Goal: Obtain resource: Download file/media

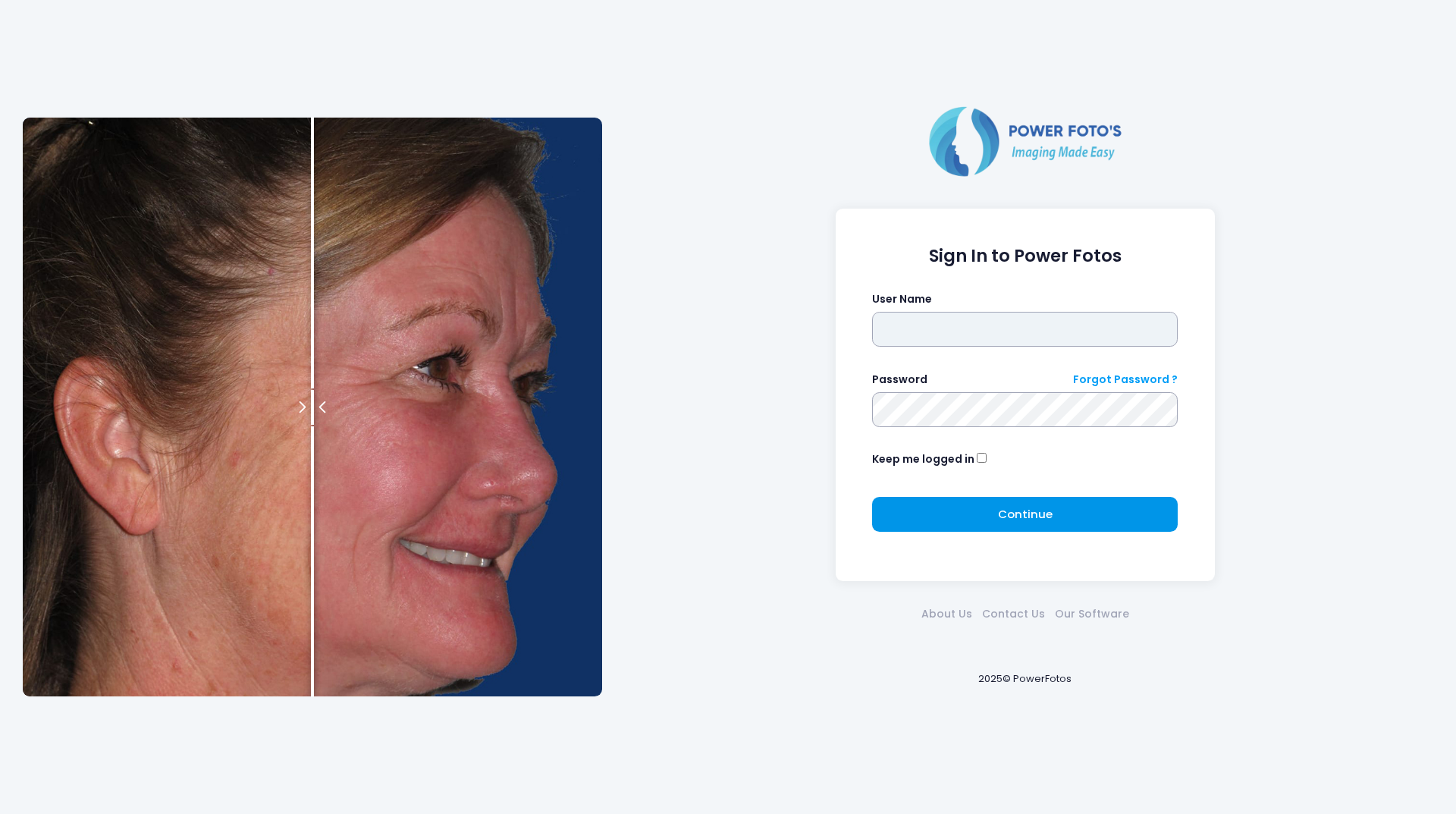
type input "********"
click at [960, 523] on button "Continue Please wait..." at bounding box center [1024, 514] width 306 height 35
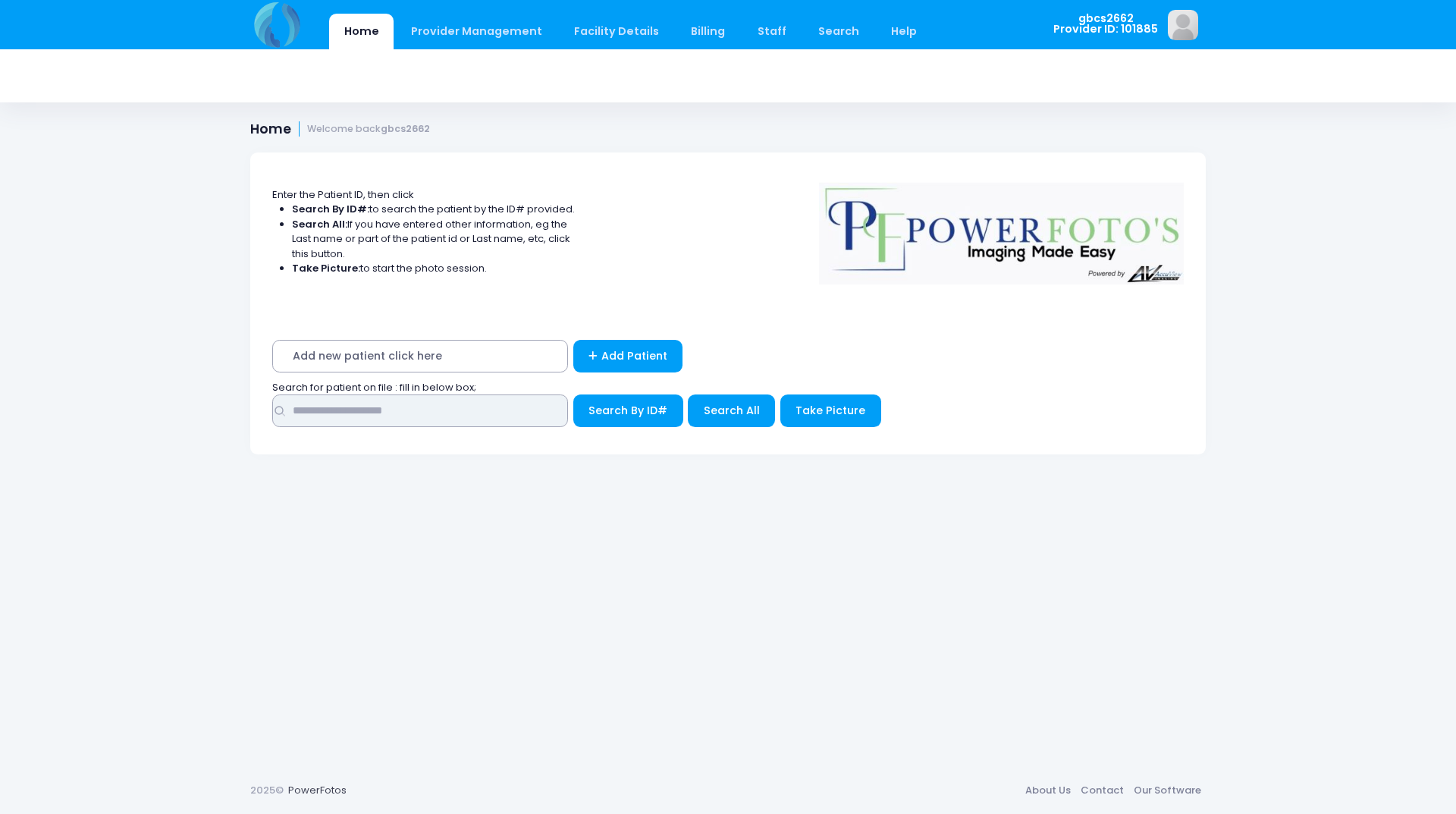
click at [485, 421] on input "text" at bounding box center [419, 410] width 295 height 33
type input "*****"
click at [574, 394] on button "Search By ID#" at bounding box center [628, 410] width 110 height 33
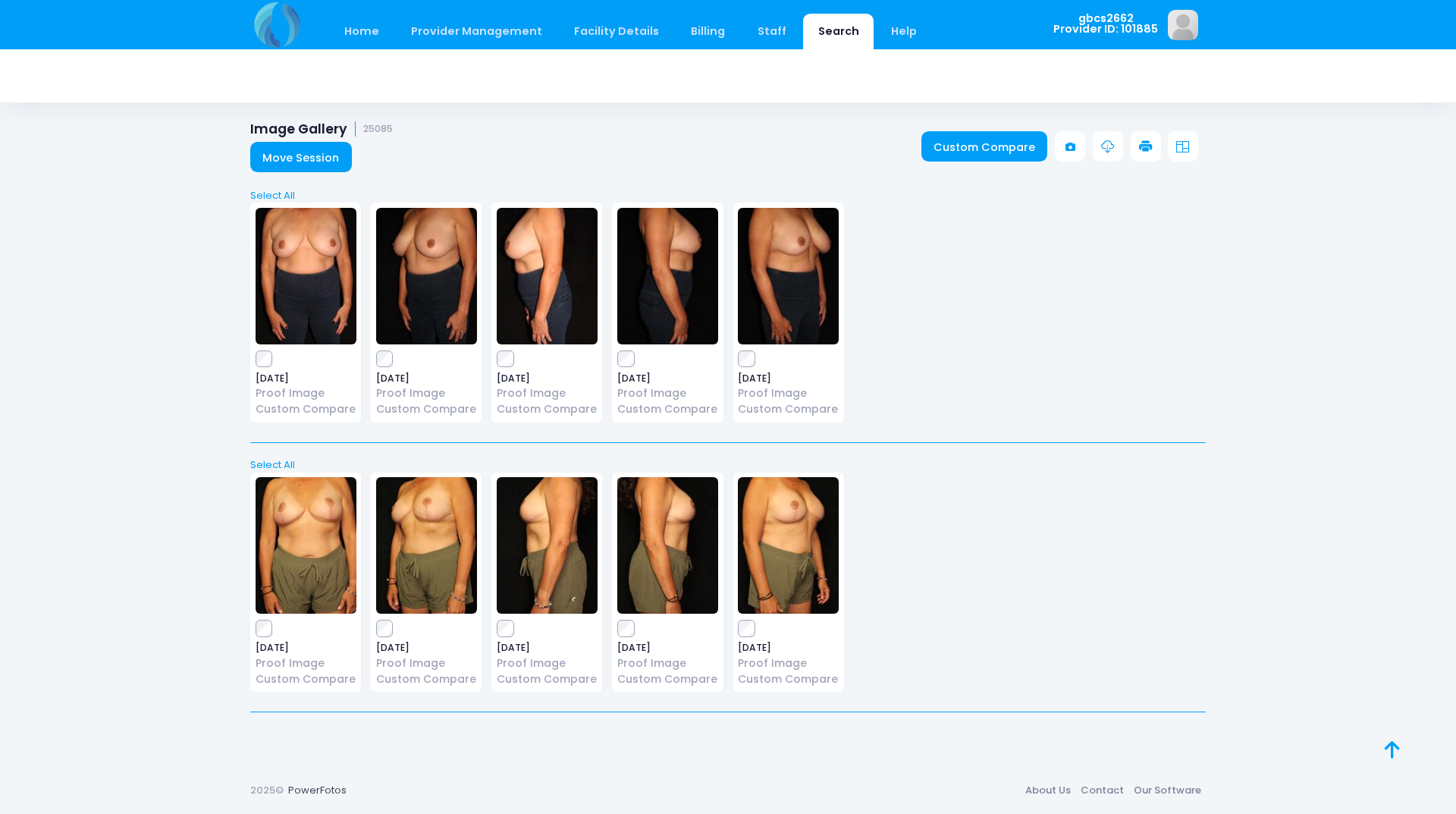
click at [1145, 143] on icon at bounding box center [1146, 147] width 14 height 14
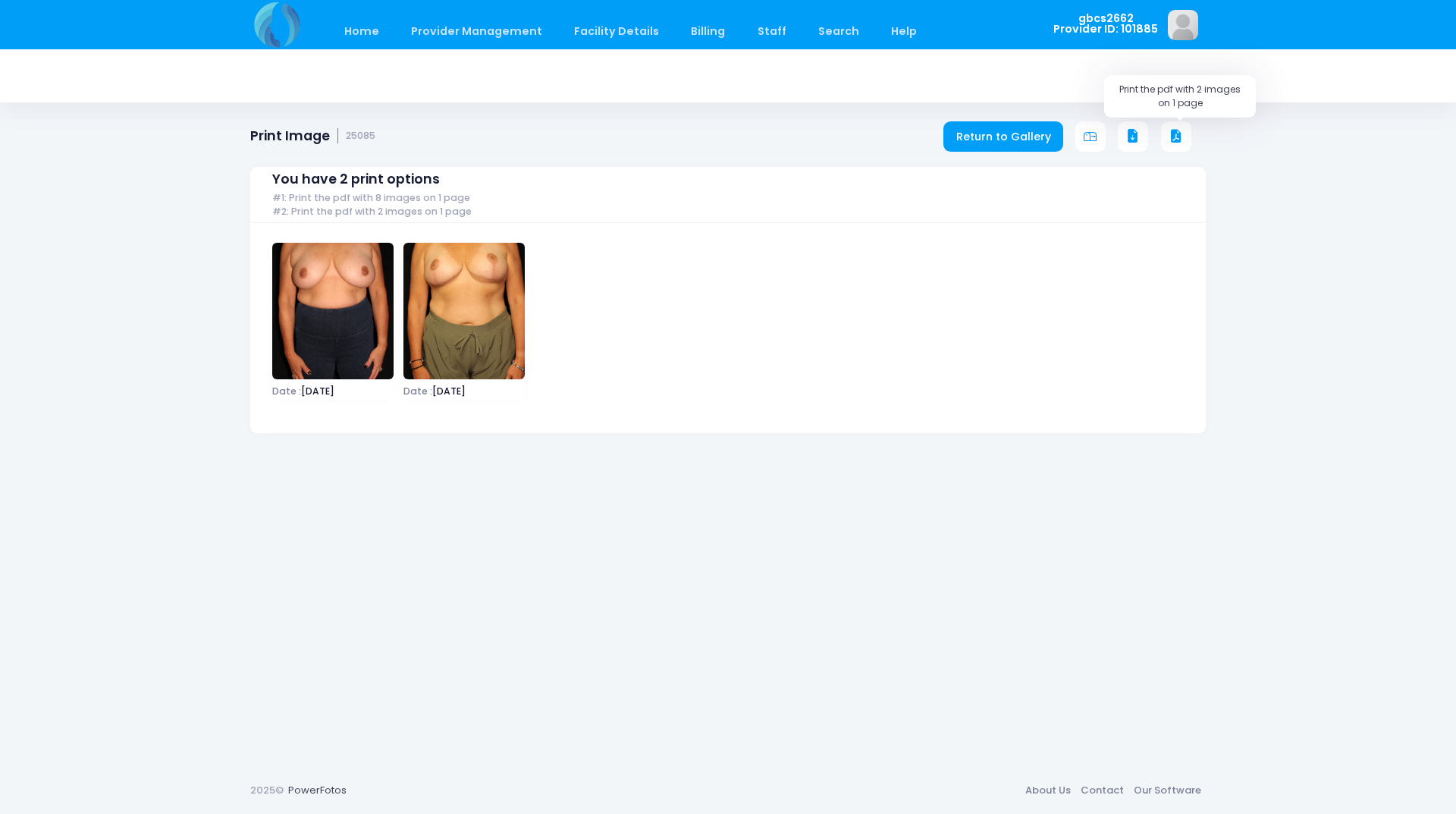
click at [1182, 133] on icon at bounding box center [1176, 136] width 14 height 14
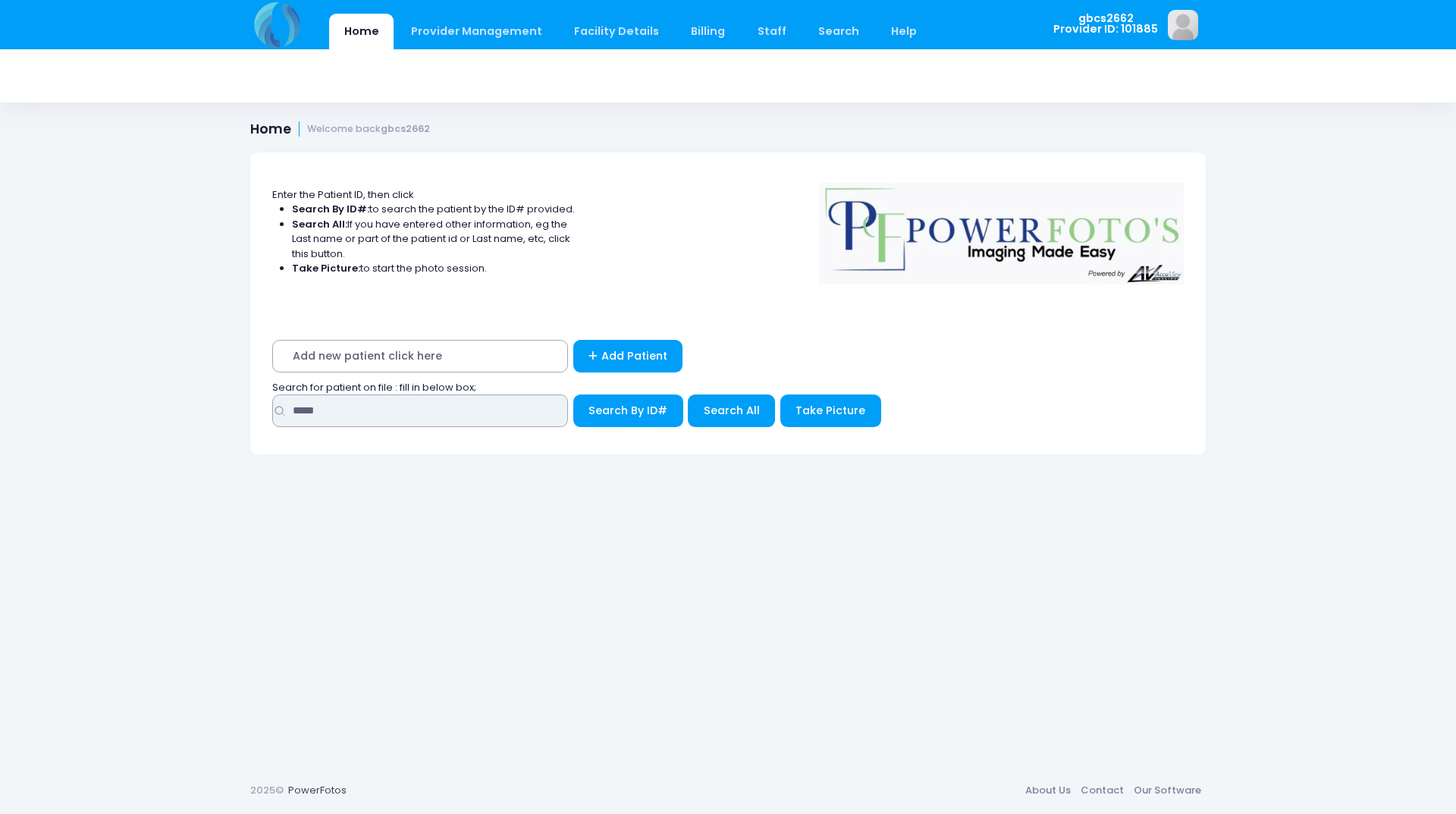
drag, startPoint x: 350, startPoint y: 409, endPoint x: 311, endPoint y: 343, distance: 76.7
click at [201, 406] on div "Home Provider Management Provider Management Add User View Users Billing" at bounding box center [728, 407] width 1456 height 814
type input "*****"
click at [574, 394] on button "Search By ID#" at bounding box center [628, 410] width 110 height 33
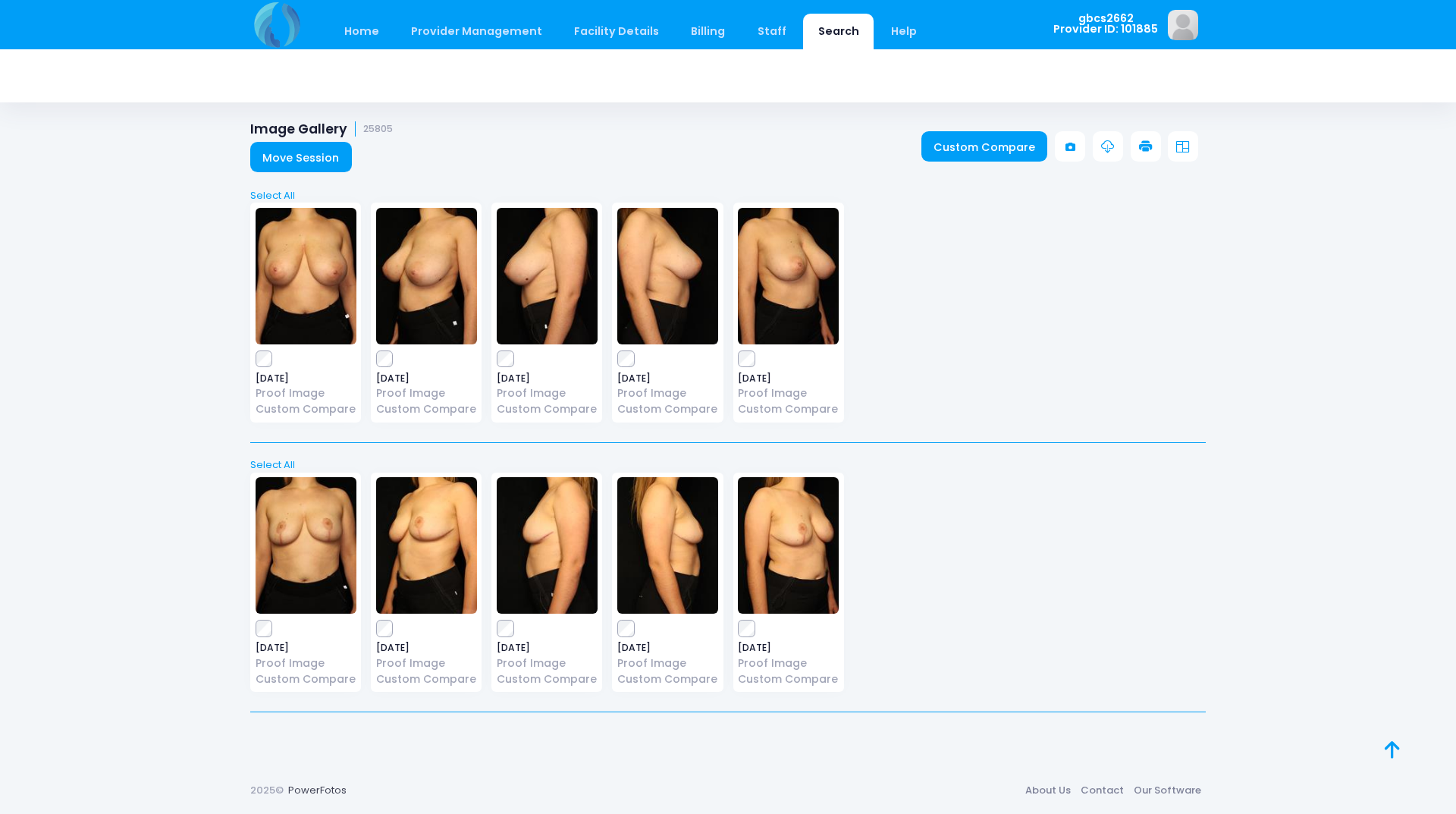
click at [1154, 137] on link at bounding box center [1146, 146] width 30 height 30
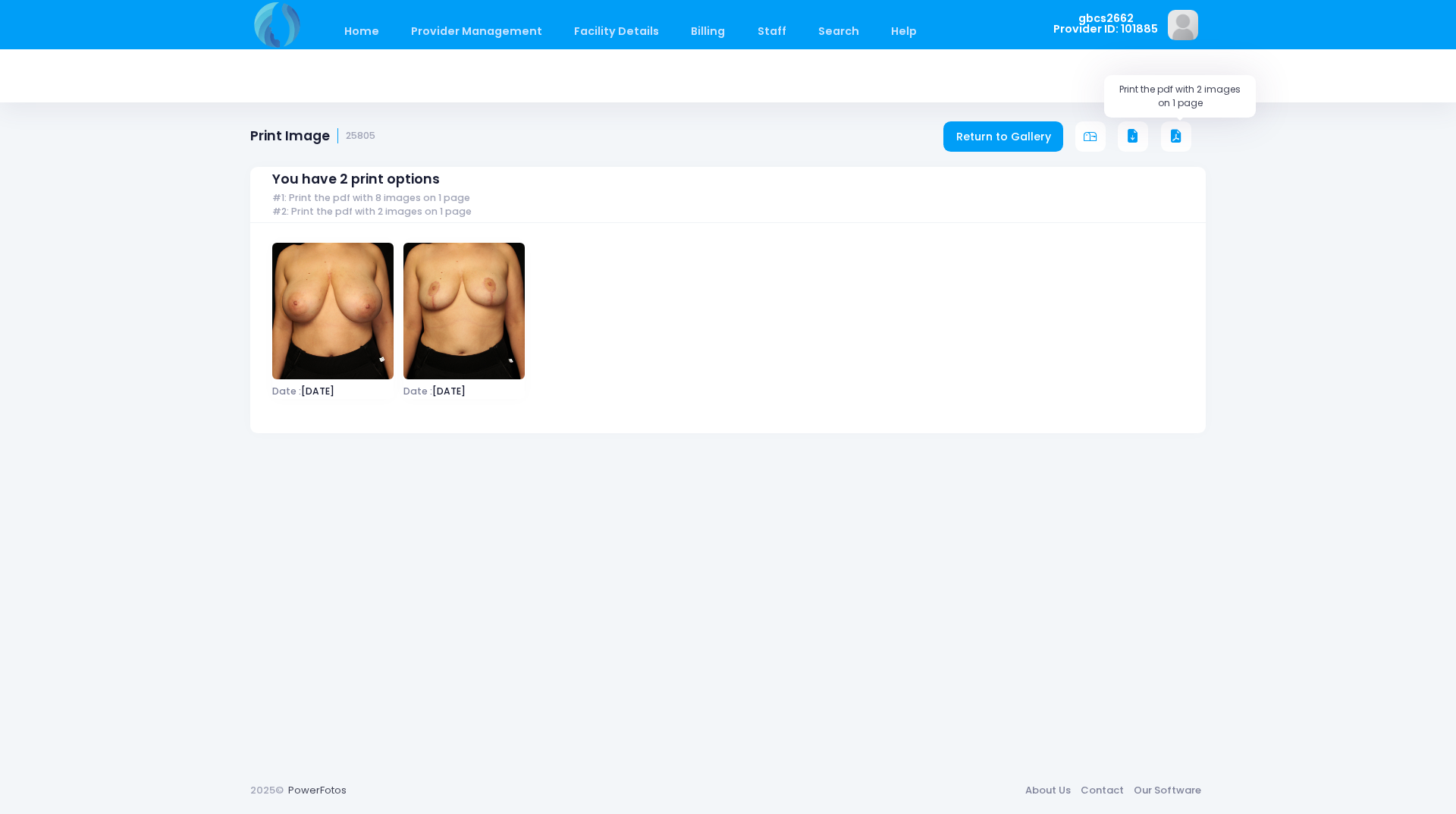
click at [1171, 137] on icon at bounding box center [1176, 136] width 14 height 14
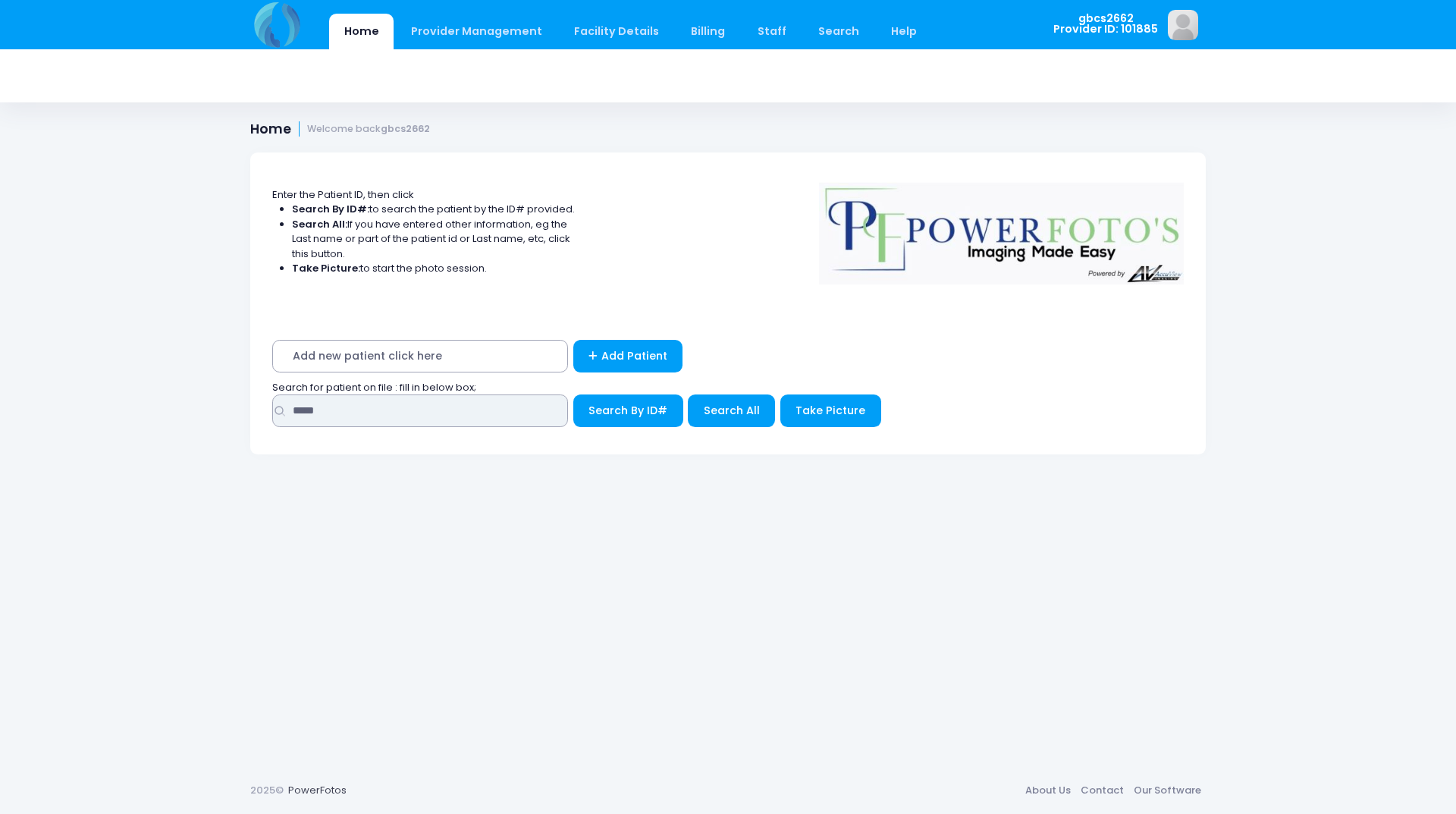
drag, startPoint x: 367, startPoint y: 413, endPoint x: 201, endPoint y: 408, distance: 166.1
click at [201, 408] on div "Home Provider Management Provider Management Add User View Users Billing" at bounding box center [728, 407] width 1456 height 814
type input "*****"
click at [574, 394] on button "Search By ID#" at bounding box center [628, 410] width 110 height 33
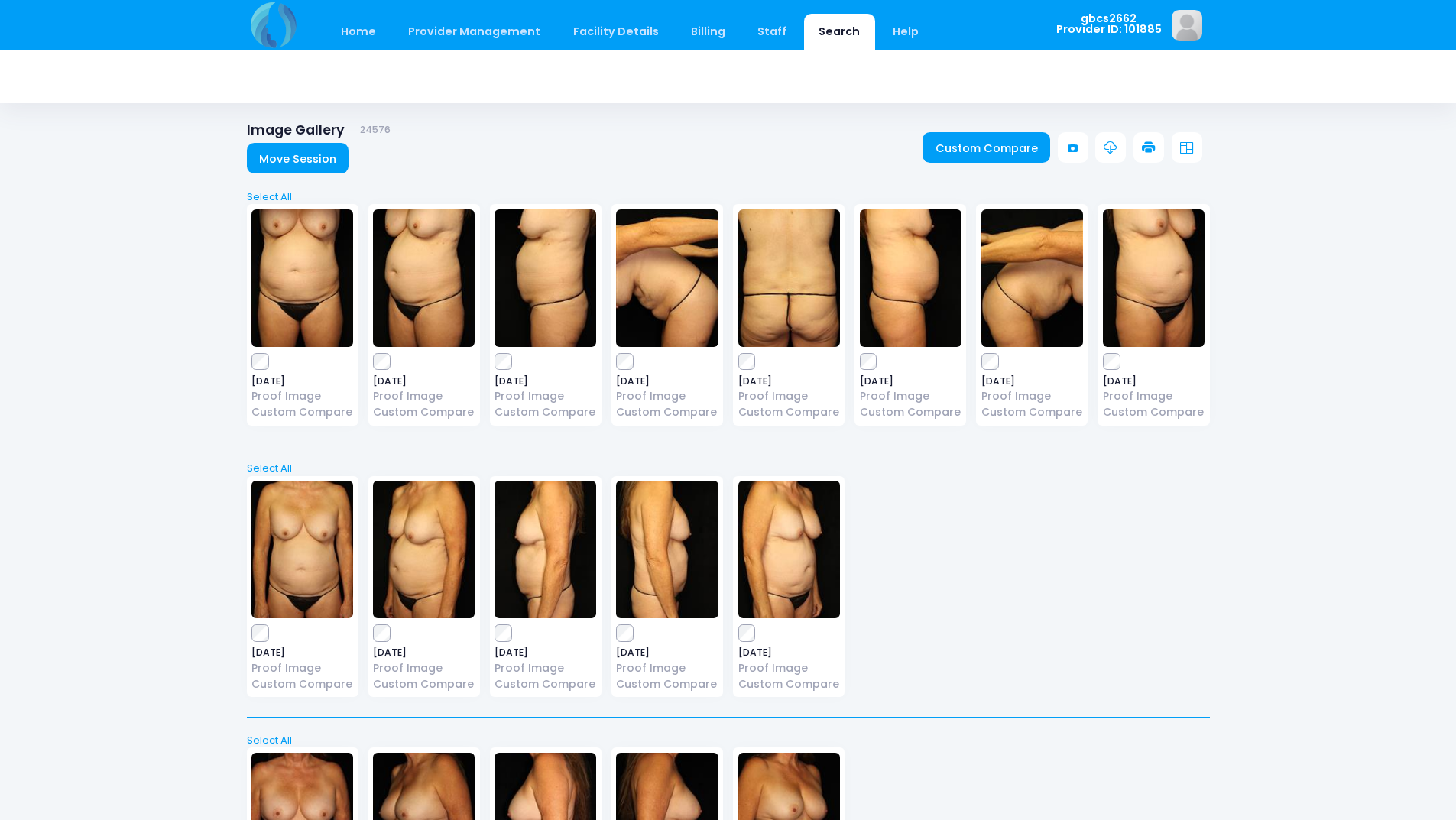
click at [1154, 149] on icon at bounding box center [1149, 148] width 14 height 14
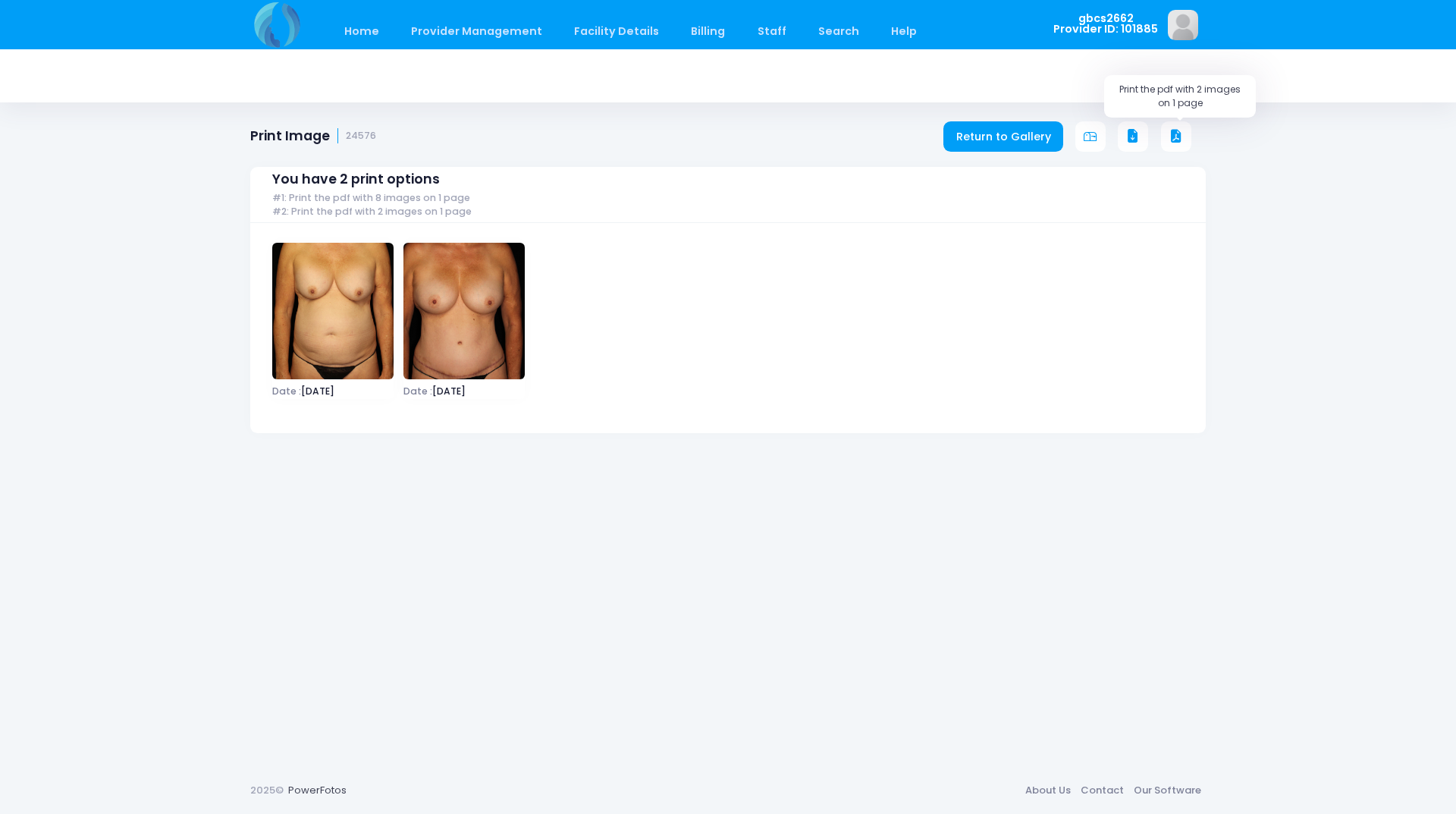
click at [1181, 136] on button at bounding box center [1176, 136] width 30 height 30
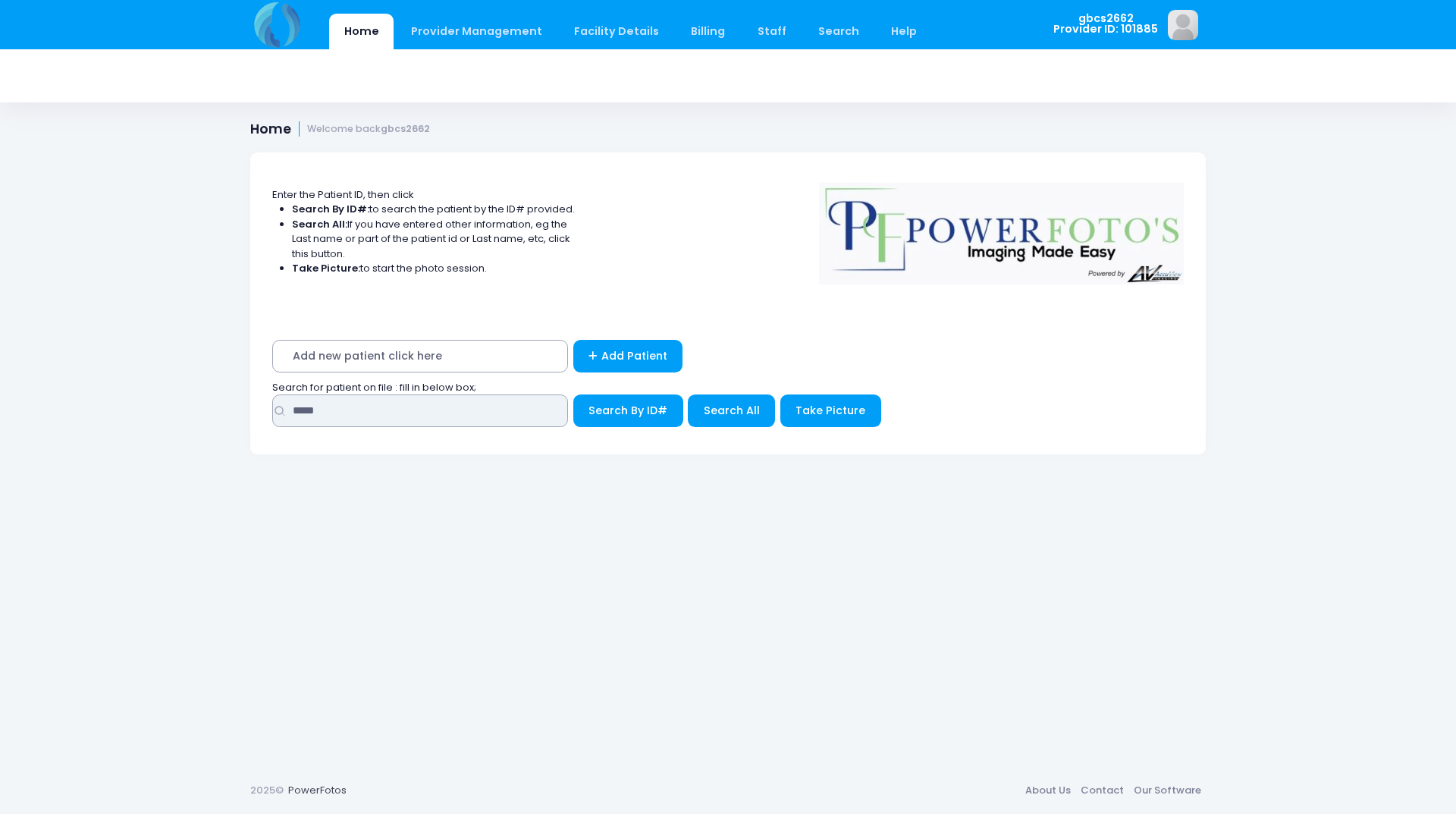
drag, startPoint x: 370, startPoint y: 403, endPoint x: 72, endPoint y: 343, distance: 304.0
click at [0, 371] on div "Home Provider Management Provider Management Add User View Users Billing" at bounding box center [728, 407] width 1456 height 814
type input "*****"
click at [574, 394] on button "Search By ID#" at bounding box center [628, 410] width 110 height 33
drag, startPoint x: 338, startPoint y: 413, endPoint x: 178, endPoint y: 403, distance: 160.3
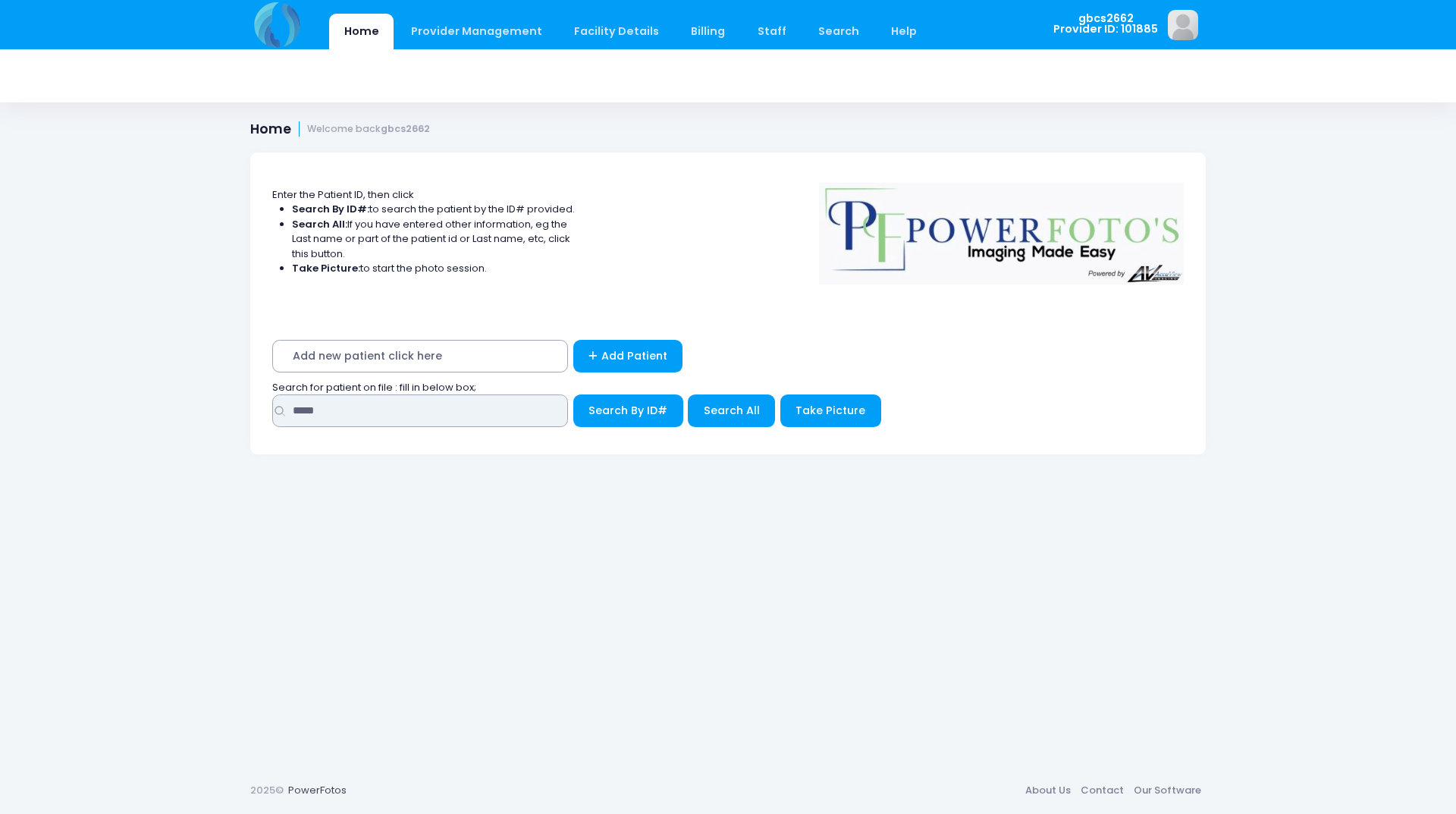
click at [180, 402] on div "Home Provider Management Provider Management Add User View Users Billing" at bounding box center [728, 407] width 1456 height 814
type input "*****"
click at [574, 394] on button "Search By ID#" at bounding box center [628, 410] width 110 height 33
drag, startPoint x: 331, startPoint y: 406, endPoint x: 145, endPoint y: 386, distance: 187.1
click at [154, 390] on div "Home Provider Management Provider Management Add User View Users Billing" at bounding box center [728, 407] width 1456 height 814
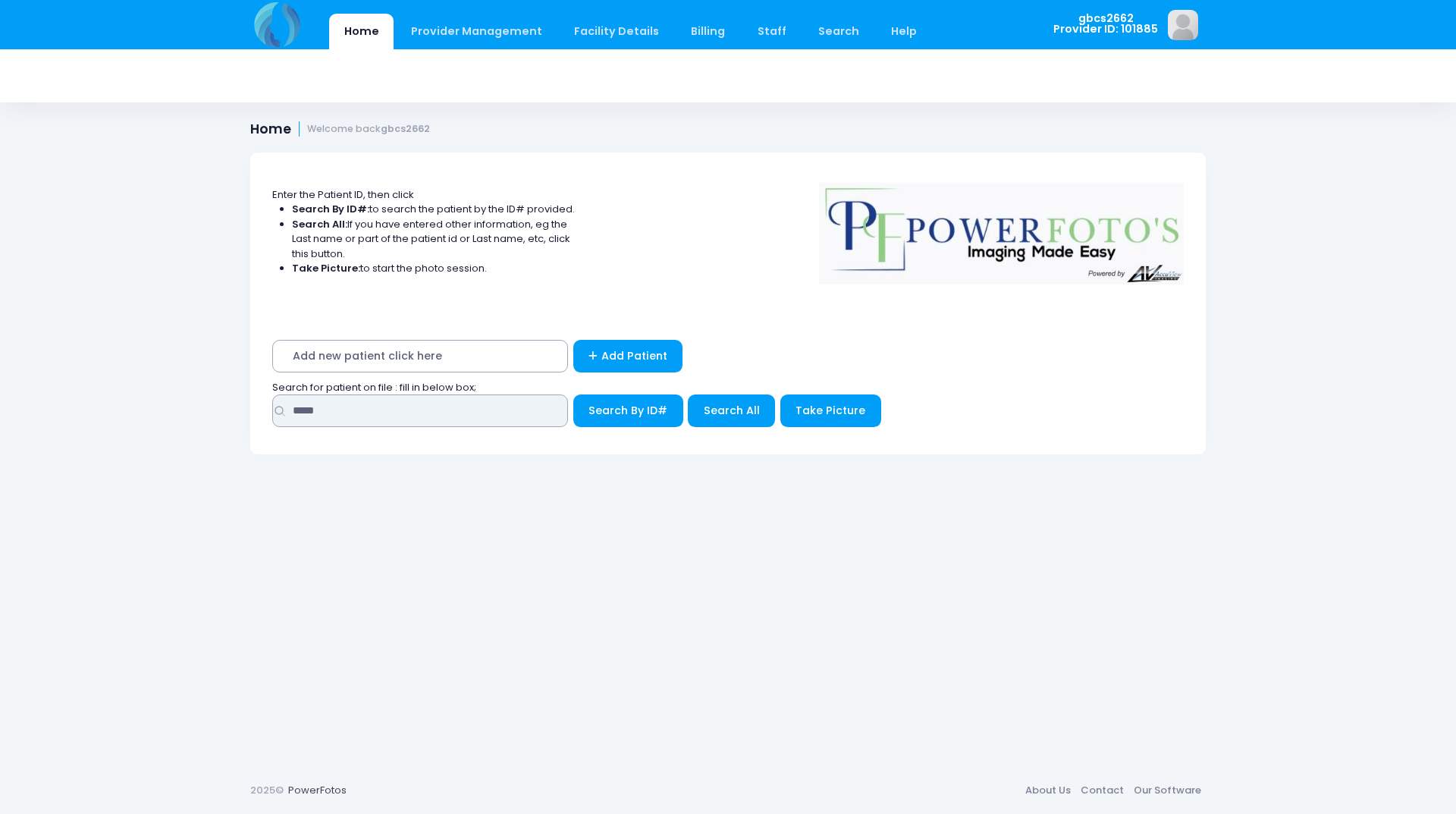
type input "*****"
click at [574, 394] on button "Search By ID#" at bounding box center [628, 410] width 110 height 33
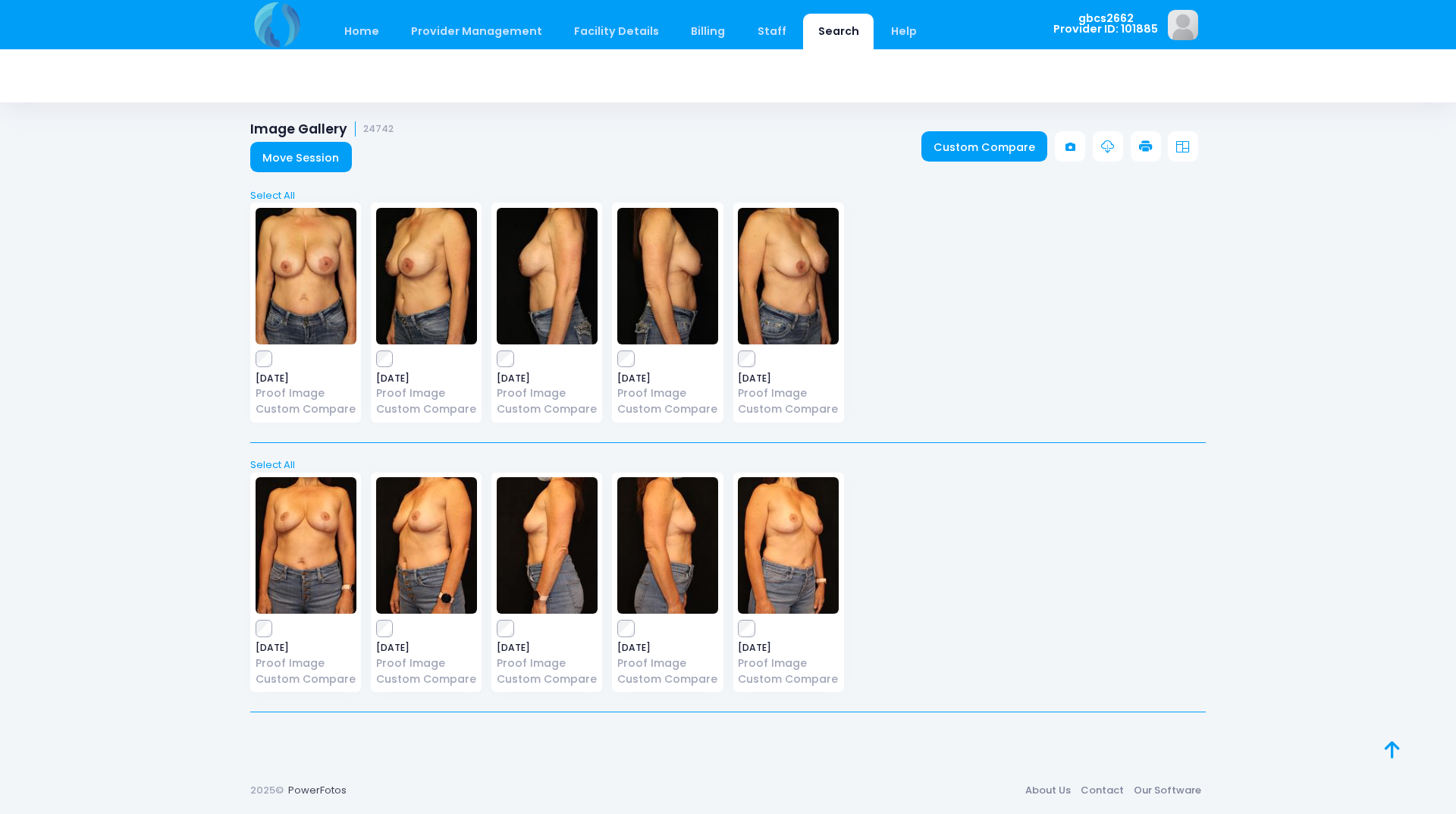
click at [284, 544] on img at bounding box center [306, 545] width 101 height 136
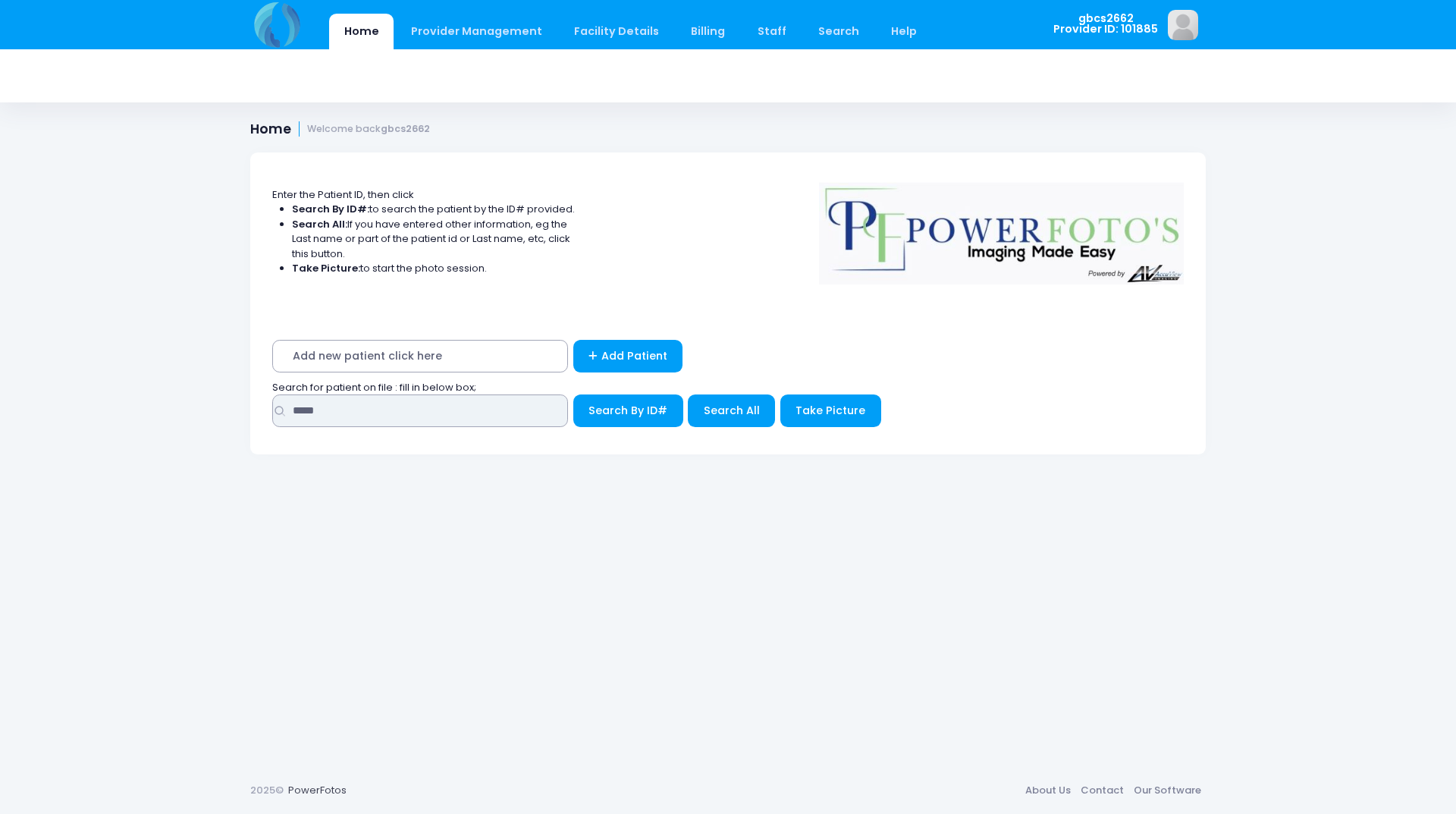
drag, startPoint x: 353, startPoint y: 408, endPoint x: 192, endPoint y: 396, distance: 161.4
click at [193, 397] on div "Home Provider Management Provider Management Add User View Users Billing" at bounding box center [728, 407] width 1456 height 814
type input "*****"
click at [574, 394] on button "Search By ID#" at bounding box center [628, 410] width 110 height 33
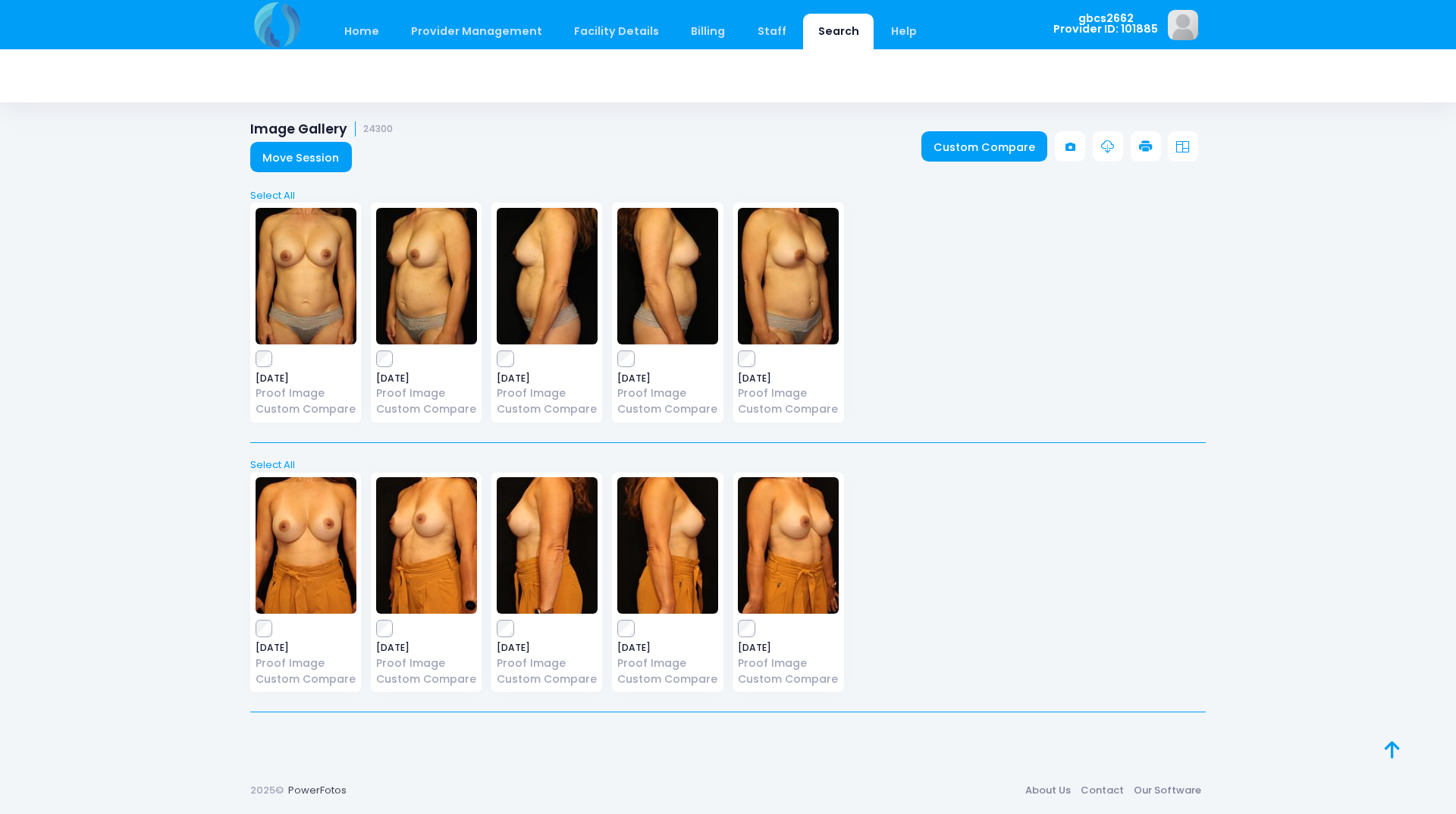
click at [1147, 141] on icon at bounding box center [1146, 147] width 14 height 14
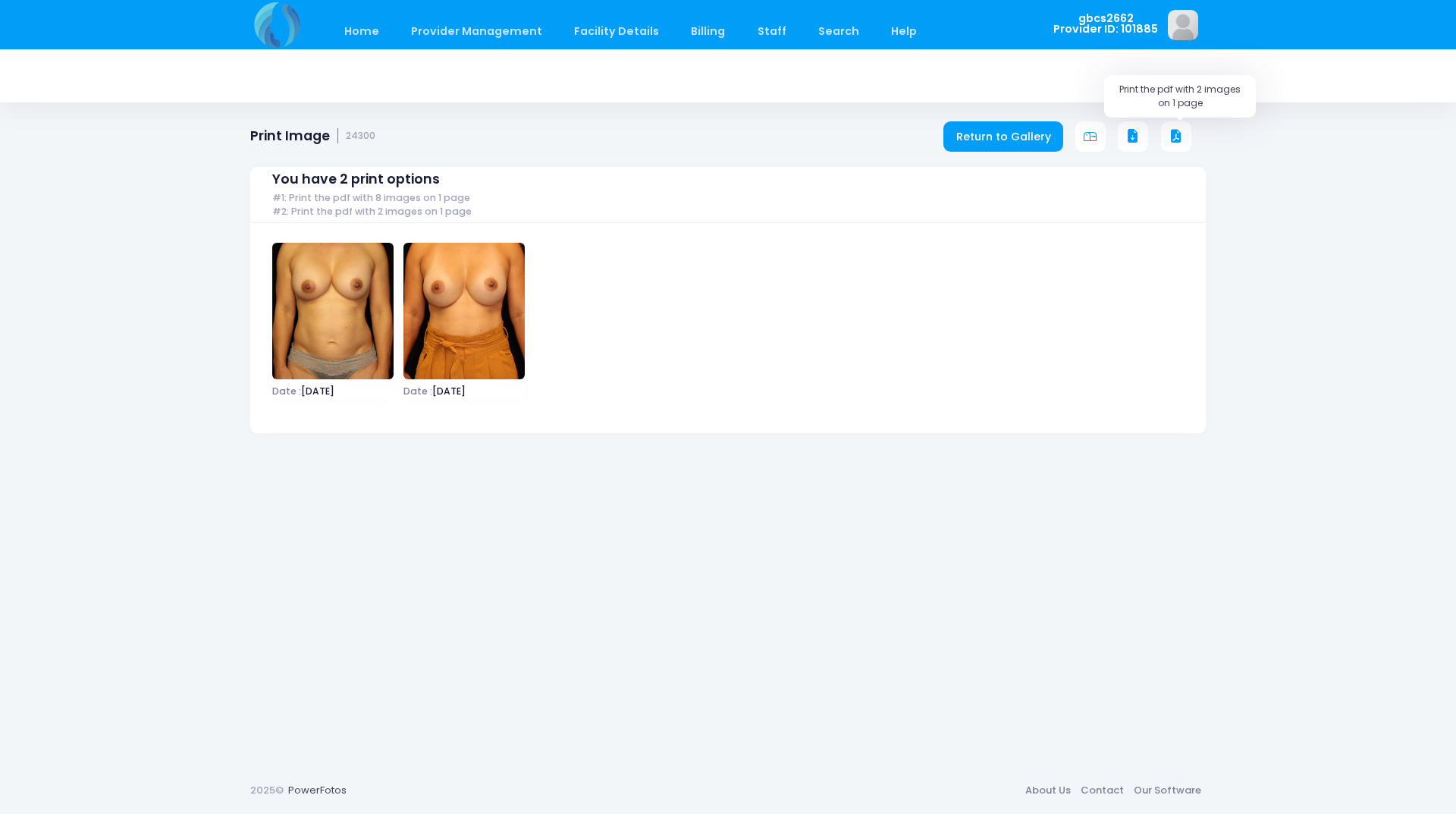
click at [1172, 134] on icon at bounding box center [1176, 136] width 14 height 14
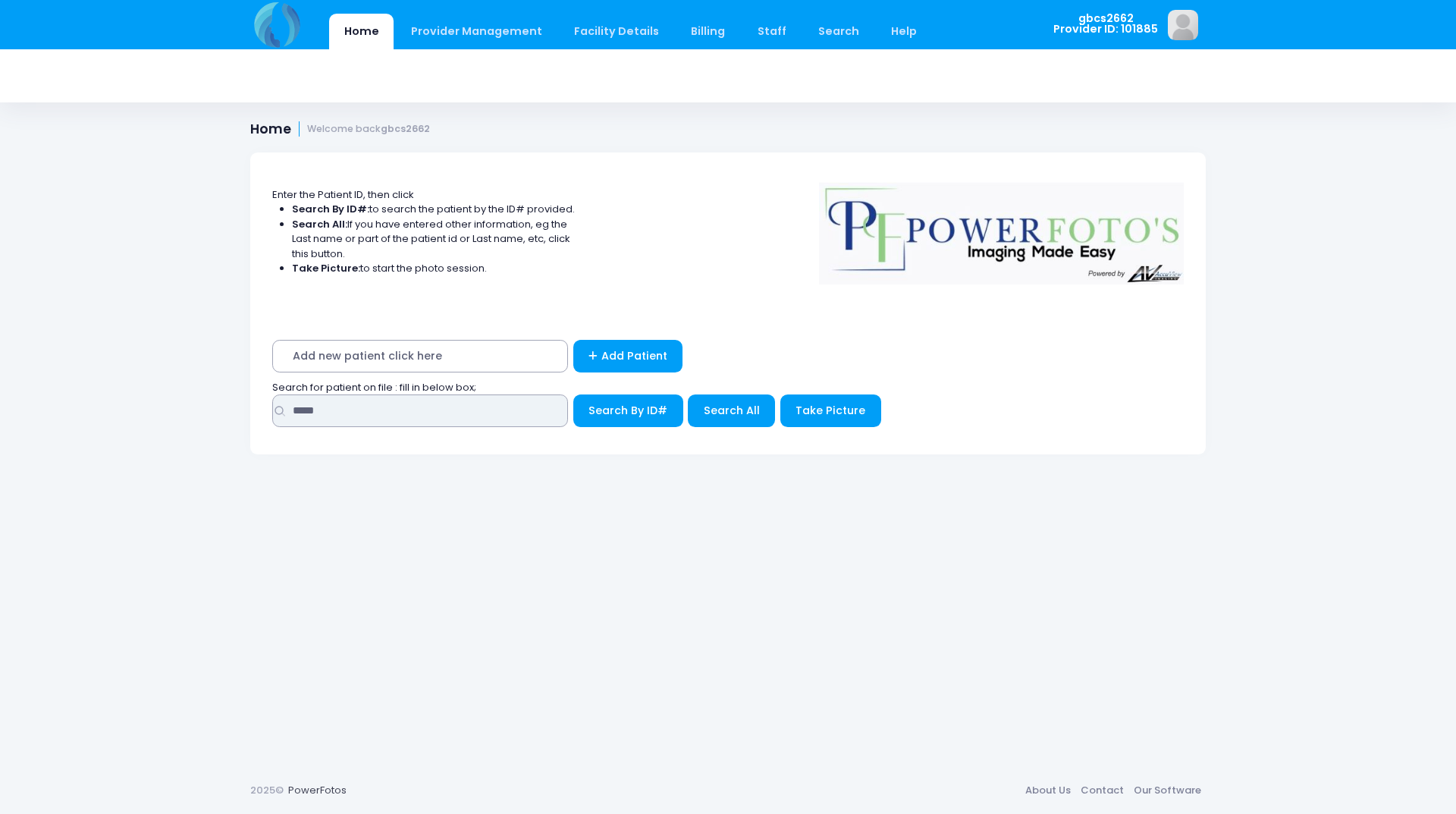
drag, startPoint x: 338, startPoint y: 405, endPoint x: 179, endPoint y: 377, distance: 161.4
click at [179, 377] on div "Home Provider Management Provider Management Add User View Users Billing" at bounding box center [728, 407] width 1456 height 814
type input "****"
click at [574, 394] on button "Search By ID#" at bounding box center [628, 410] width 110 height 33
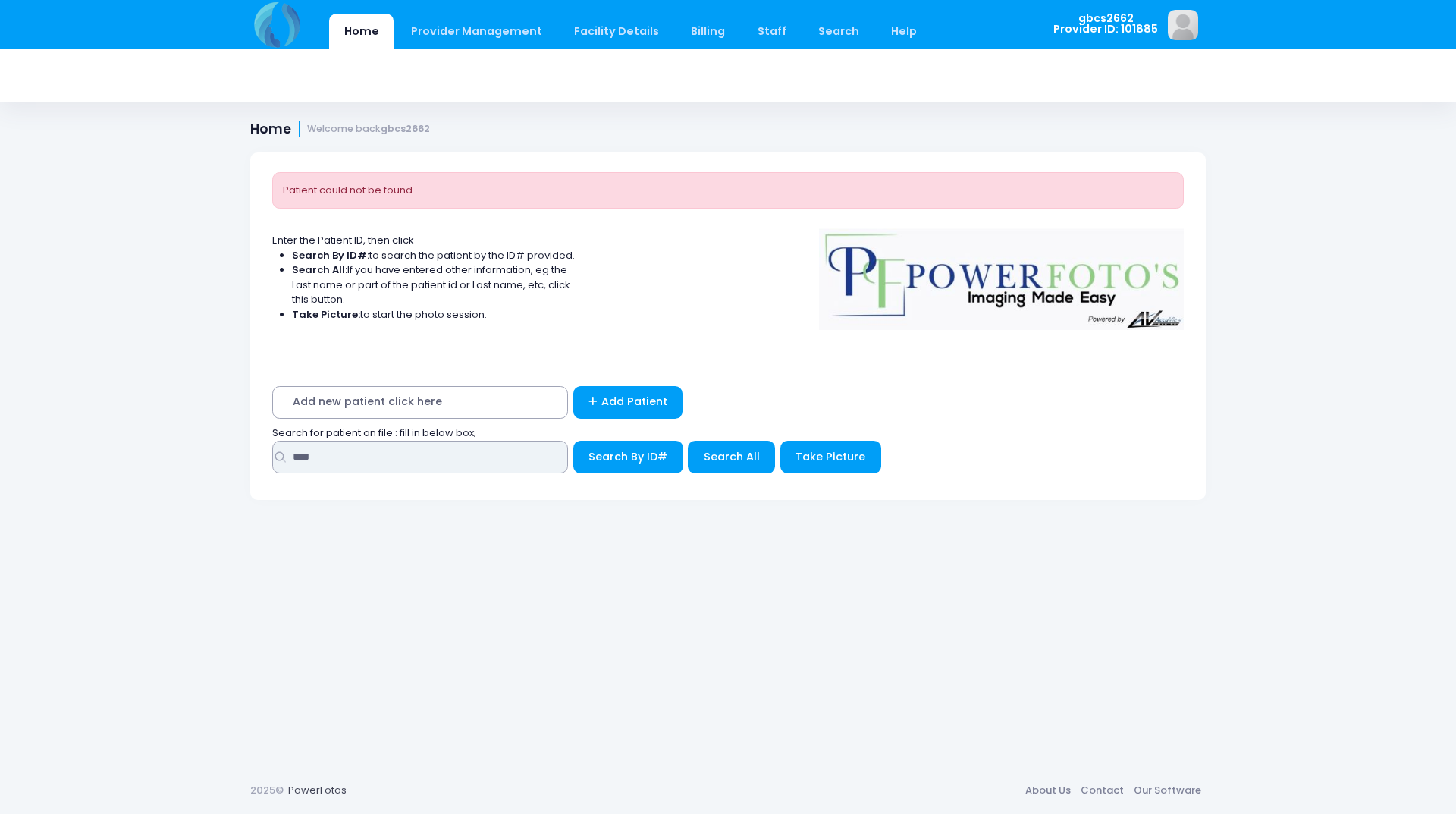
click at [319, 453] on input "****" at bounding box center [419, 456] width 295 height 33
type input "*****"
click at [574, 440] on button "Search By ID#" at bounding box center [628, 456] width 110 height 33
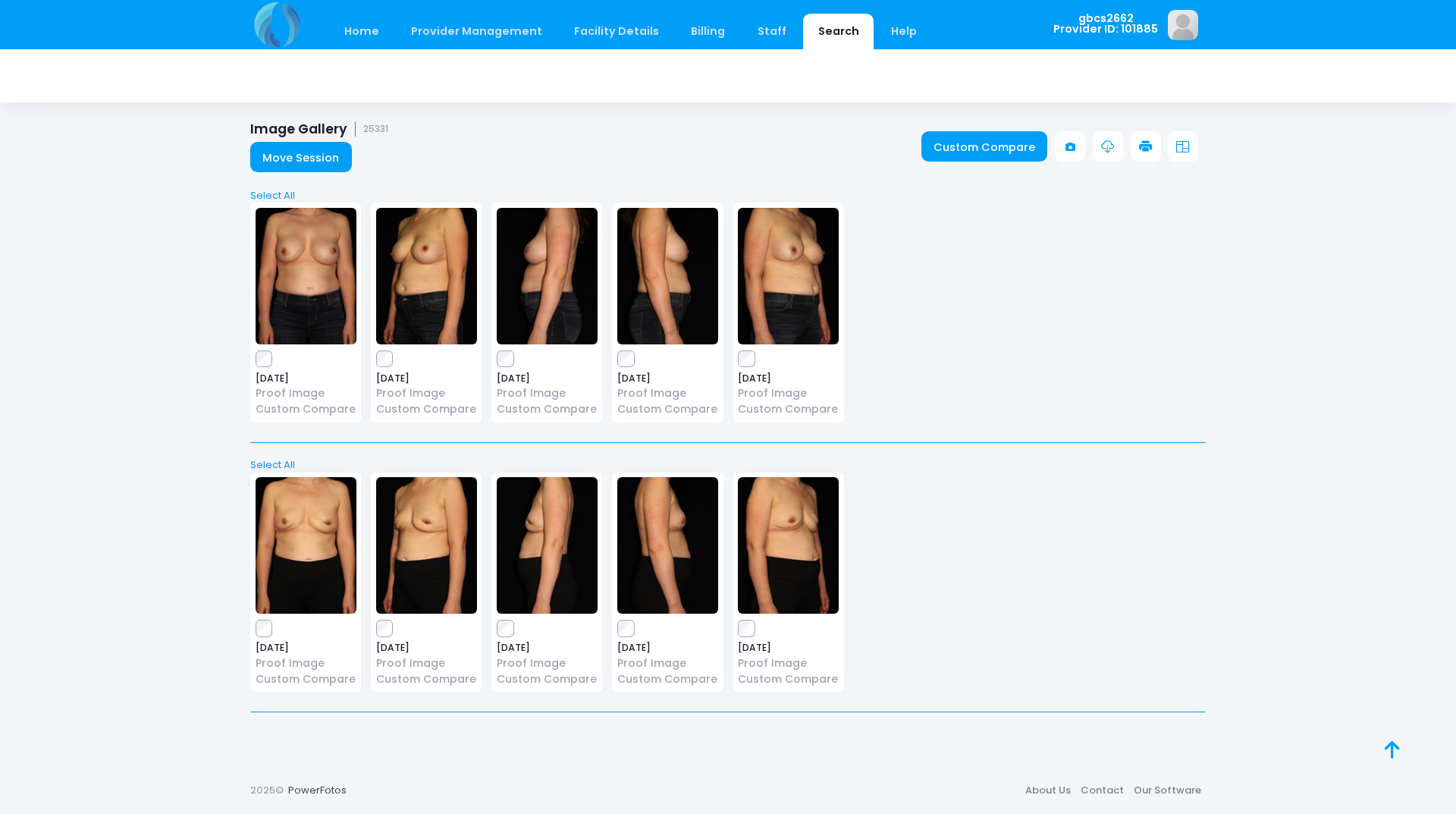
click at [1151, 150] on icon at bounding box center [1146, 147] width 14 height 14
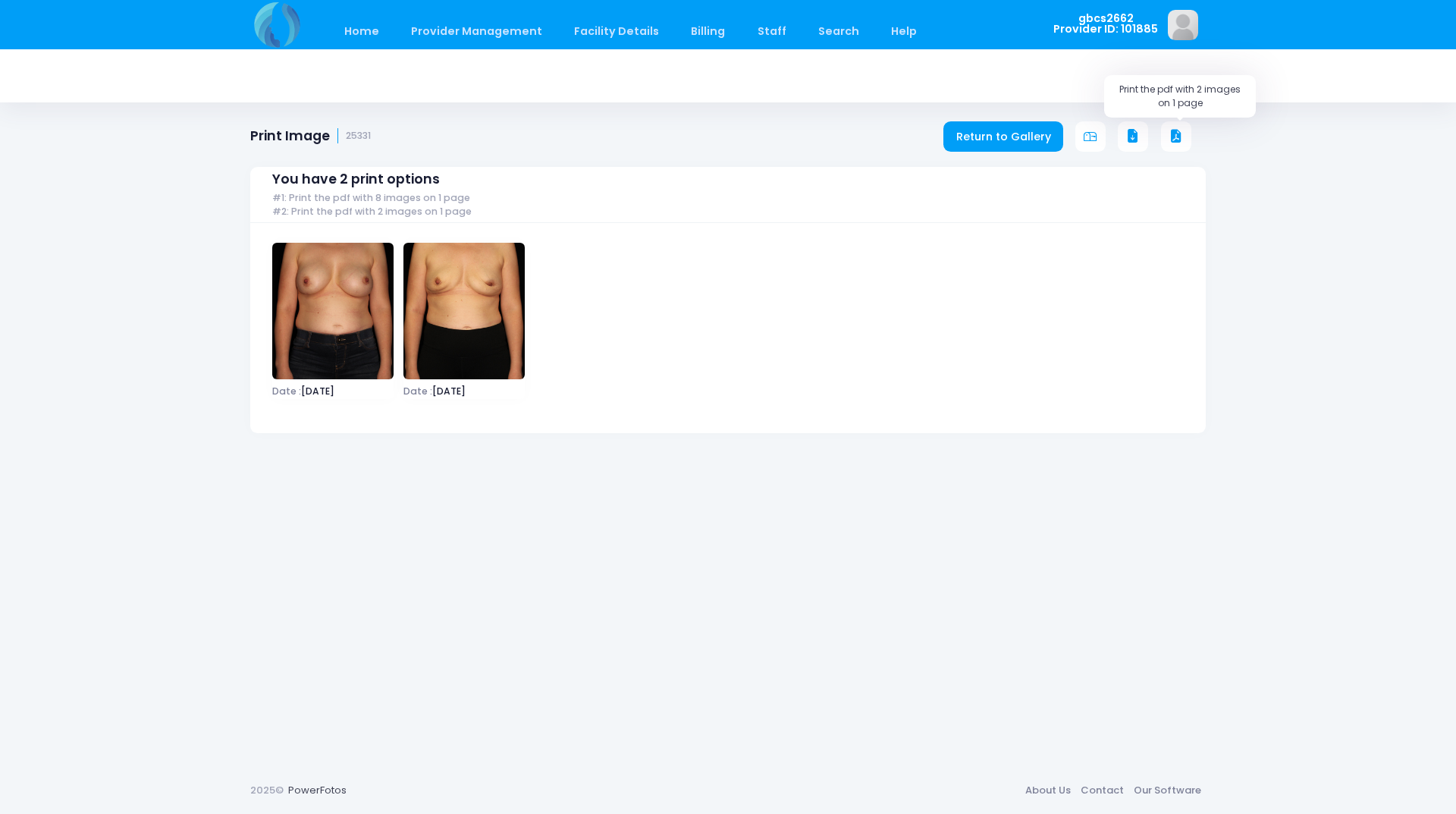
click at [1175, 130] on icon at bounding box center [1176, 136] width 14 height 14
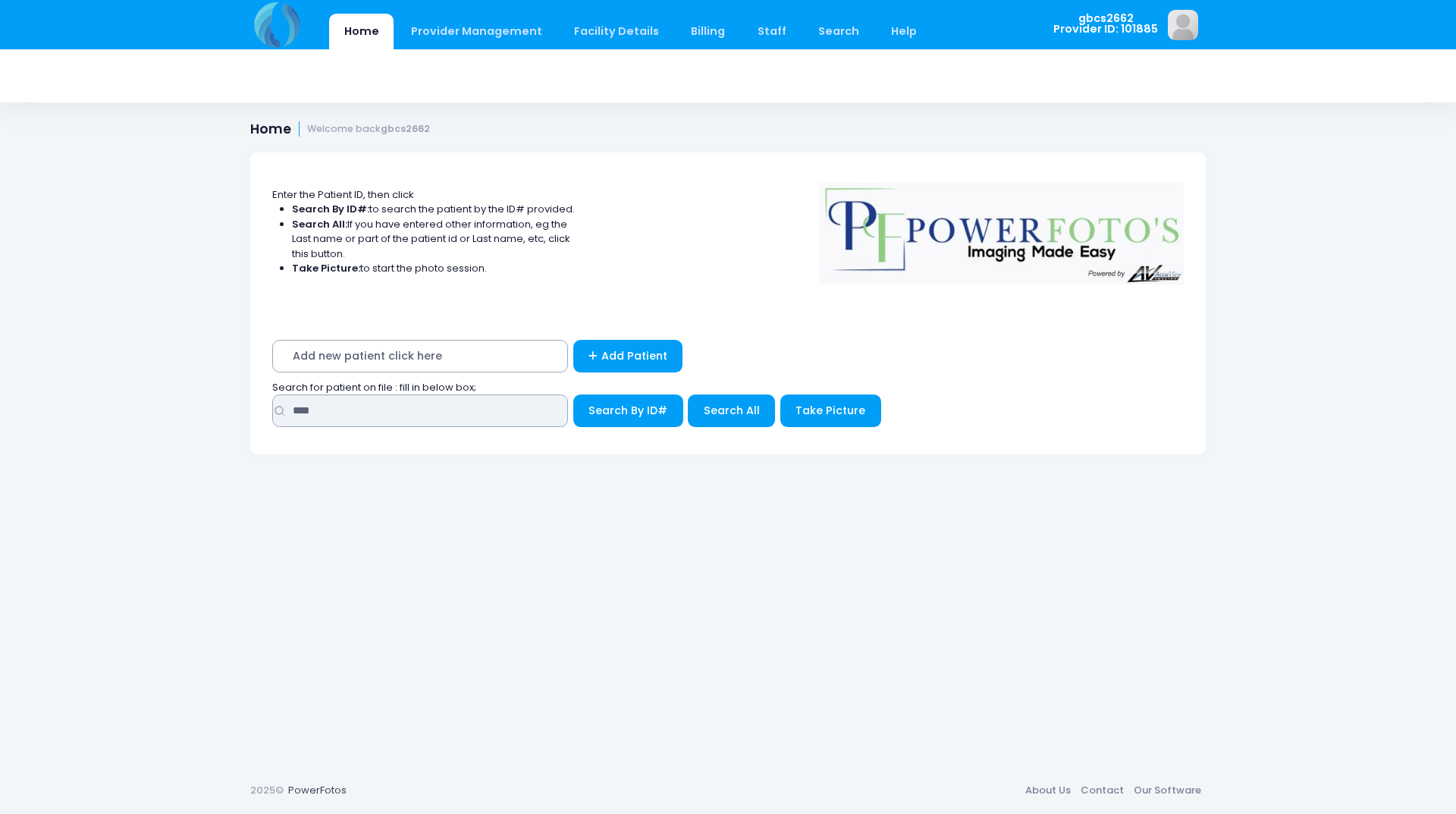
drag, startPoint x: 324, startPoint y: 411, endPoint x: 230, endPoint y: 406, distance: 94.1
click at [230, 406] on div "Enter the Patient ID, then click Search By ID#: to search the patient by the ID…" at bounding box center [728, 448] width 1001 height 637
type input "*****"
click at [574, 394] on button "Search By ID#" at bounding box center [628, 410] width 110 height 33
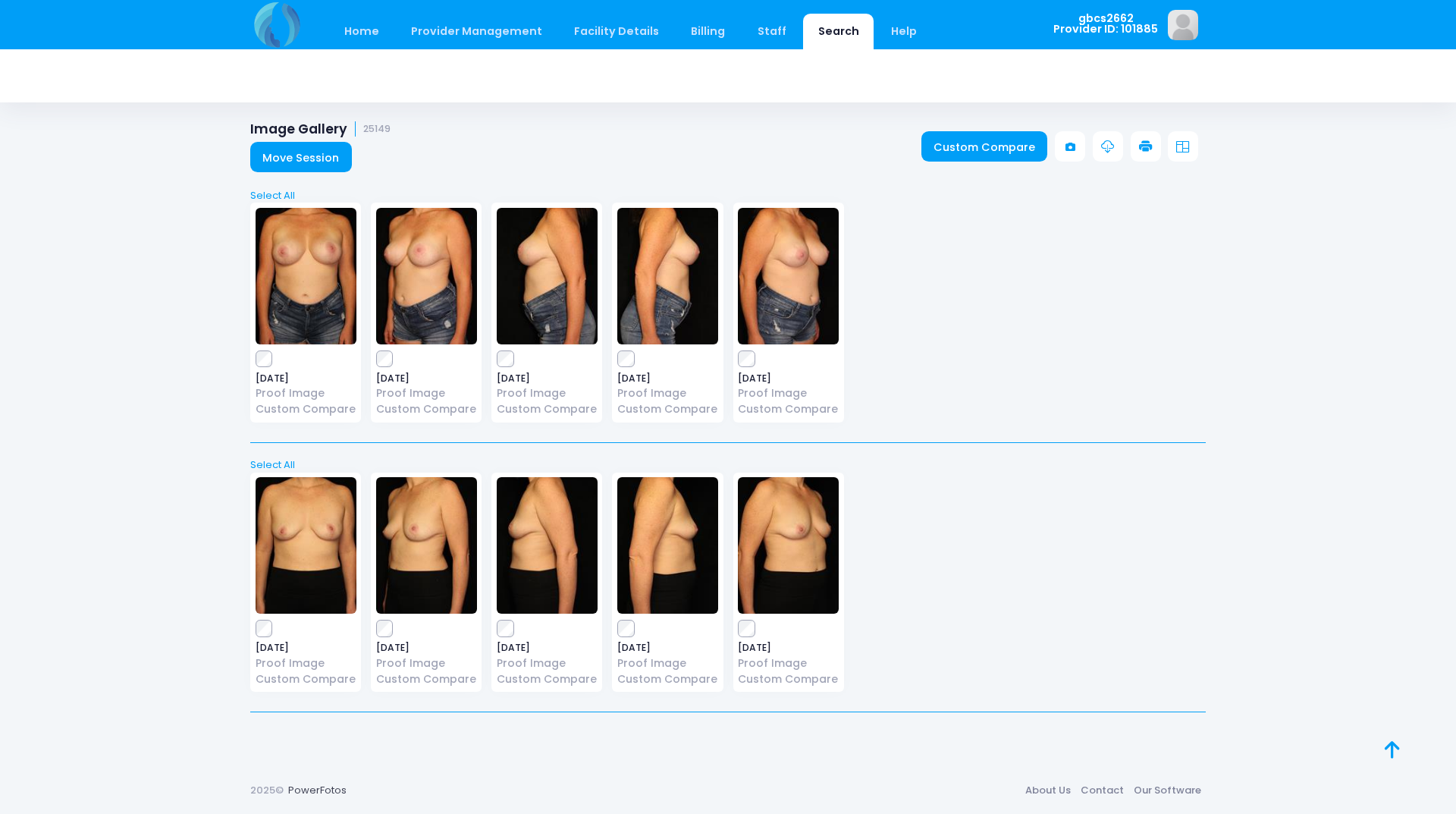
click at [1145, 143] on icon at bounding box center [1146, 147] width 14 height 14
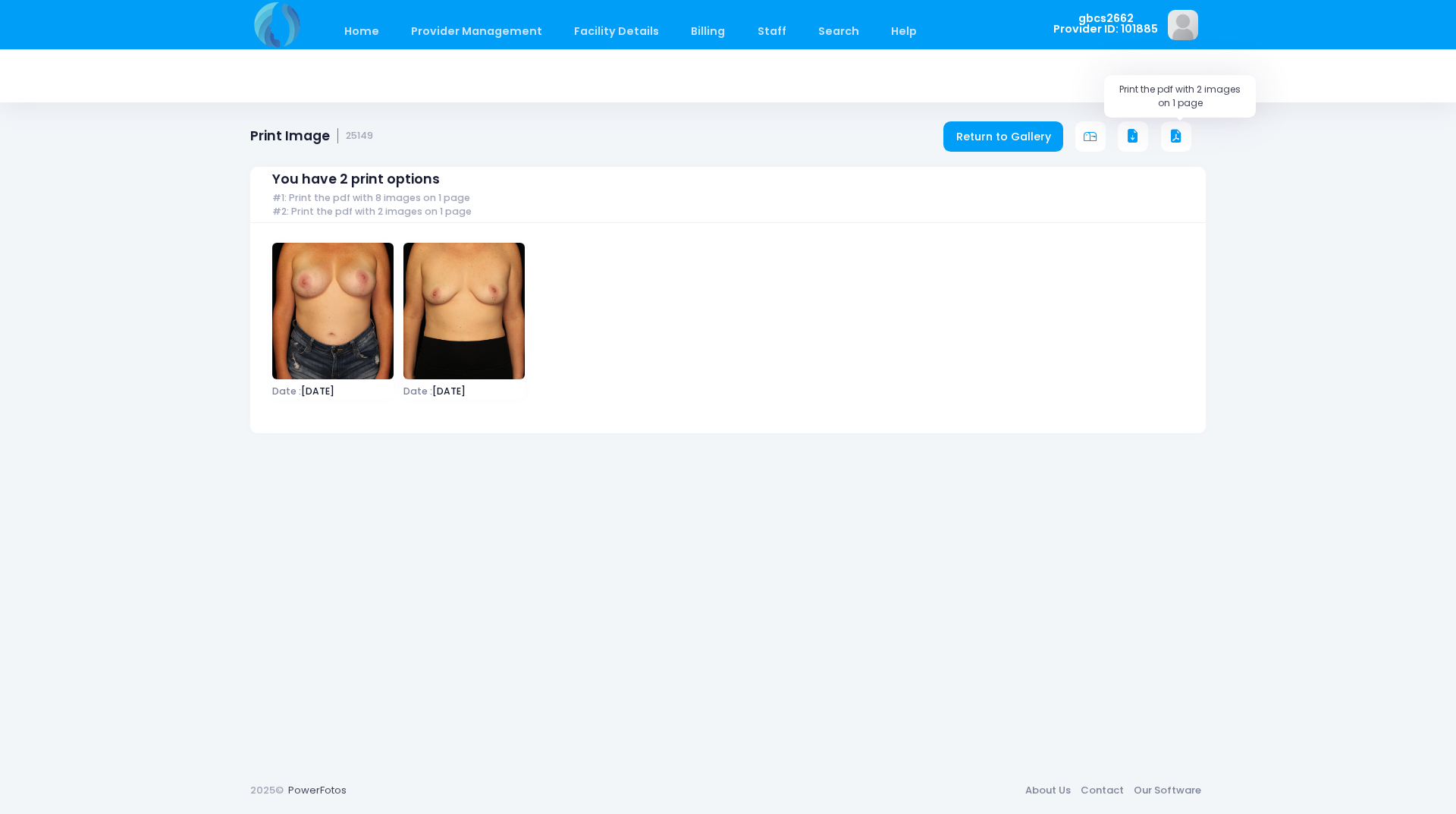
click at [1169, 131] on icon at bounding box center [1176, 136] width 14 height 14
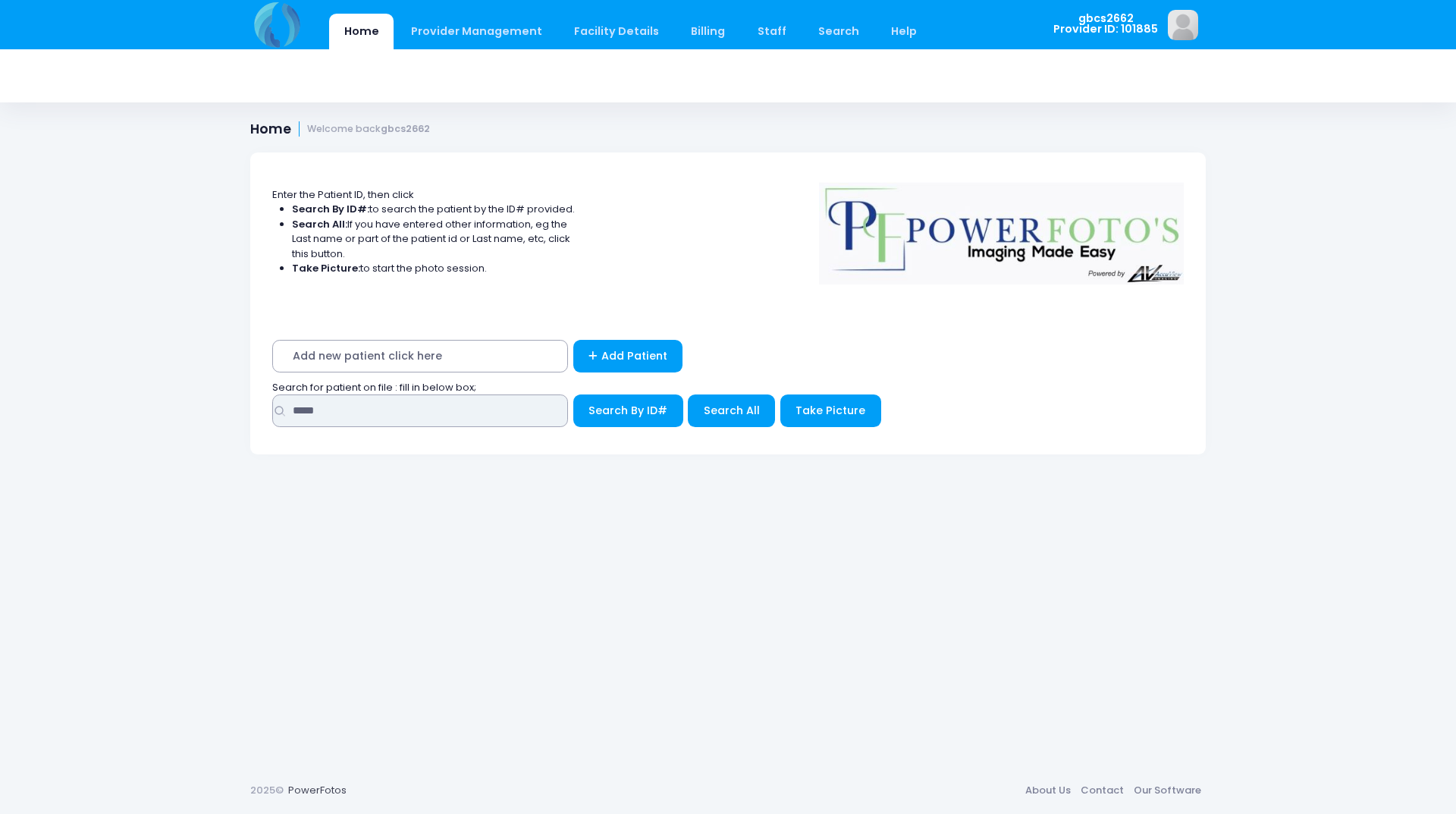
drag, startPoint x: 325, startPoint y: 413, endPoint x: 185, endPoint y: 403, distance: 140.4
click at [185, 403] on div "Home Provider Management Provider Management Add User View Users Billing" at bounding box center [728, 407] width 1456 height 814
type input "*****"
click at [574, 394] on button "Search By ID#" at bounding box center [628, 410] width 110 height 33
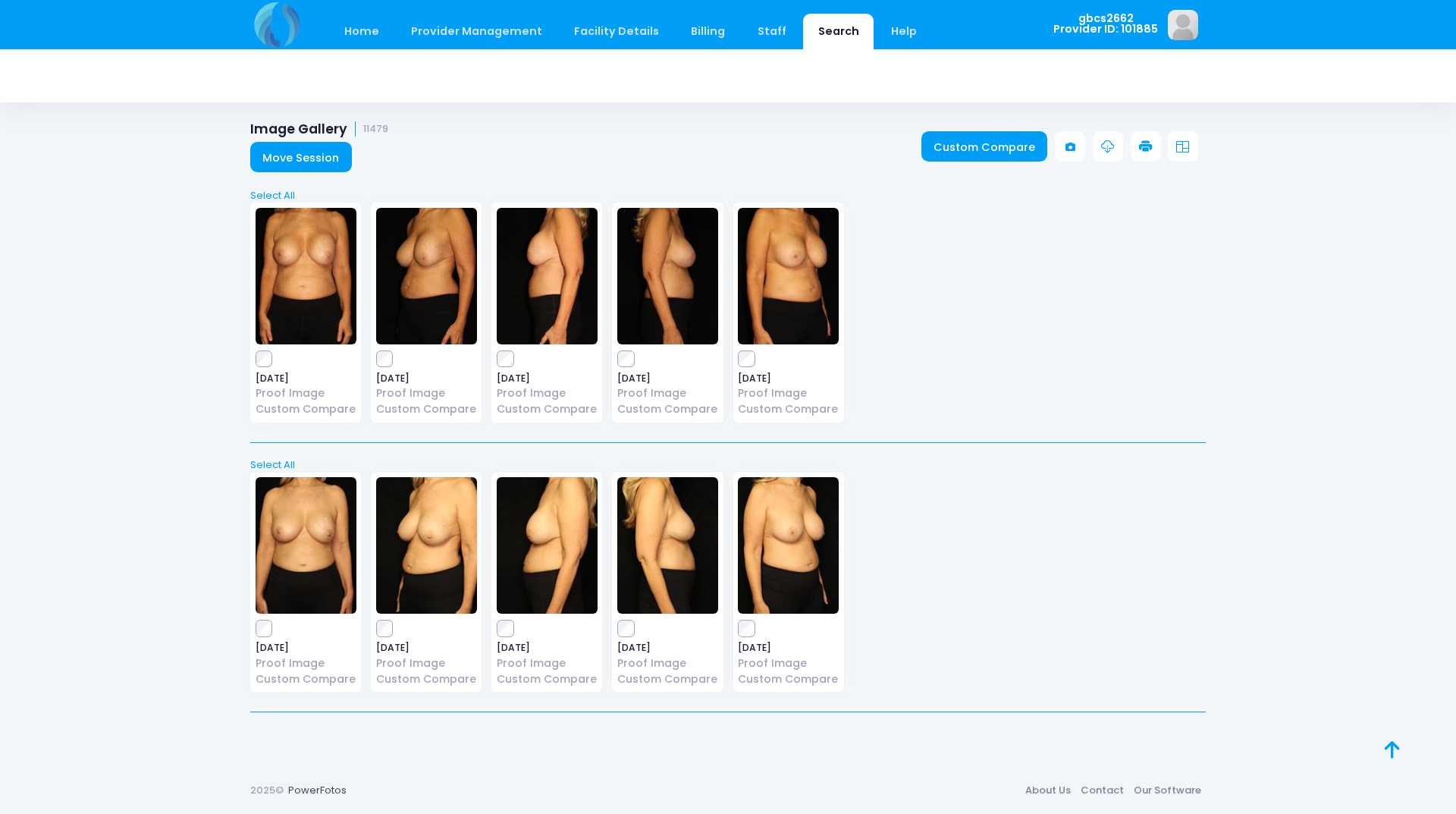
click at [1149, 134] on link at bounding box center [1146, 146] width 30 height 30
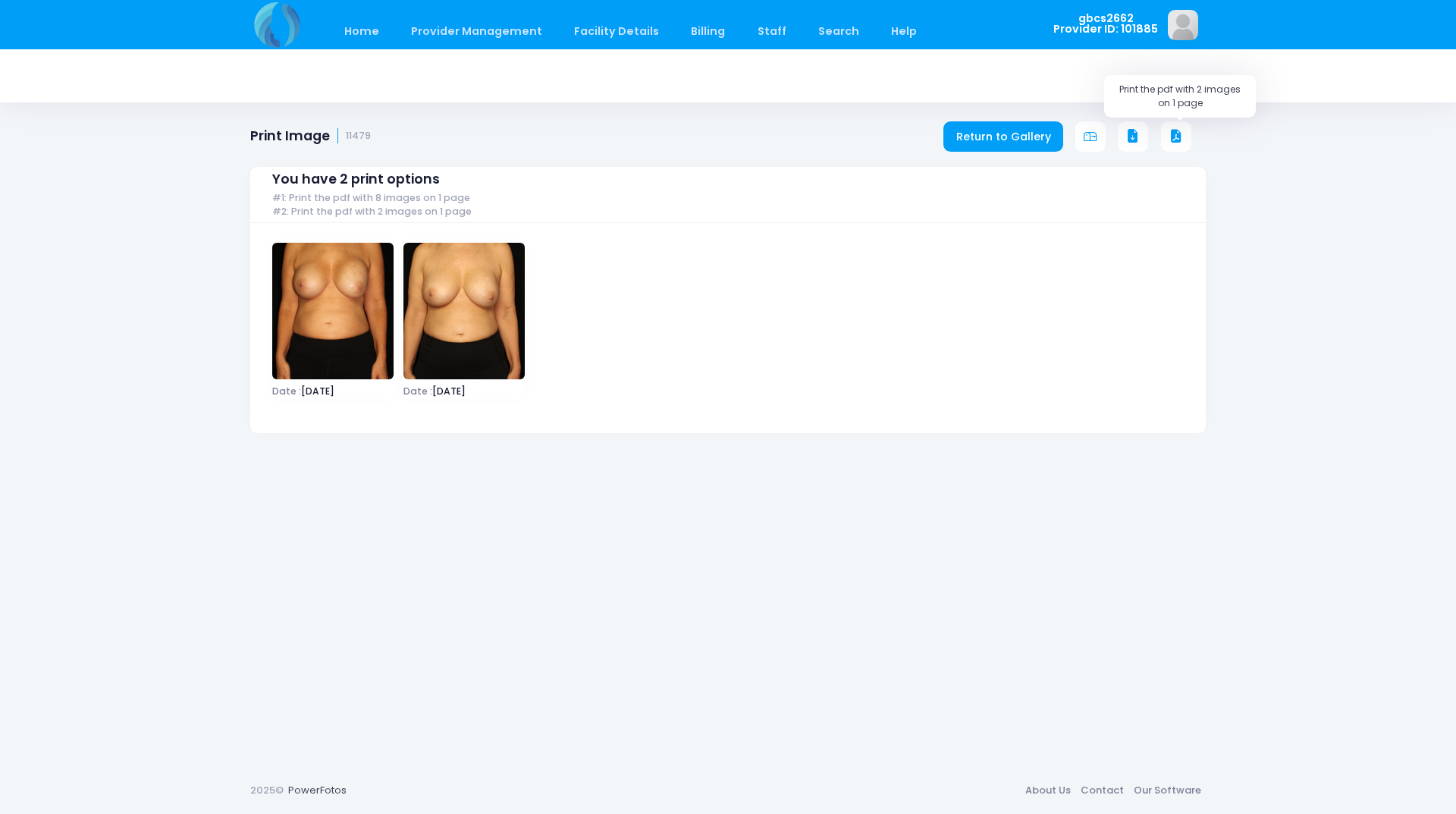
click at [1183, 136] on button at bounding box center [1176, 136] width 30 height 30
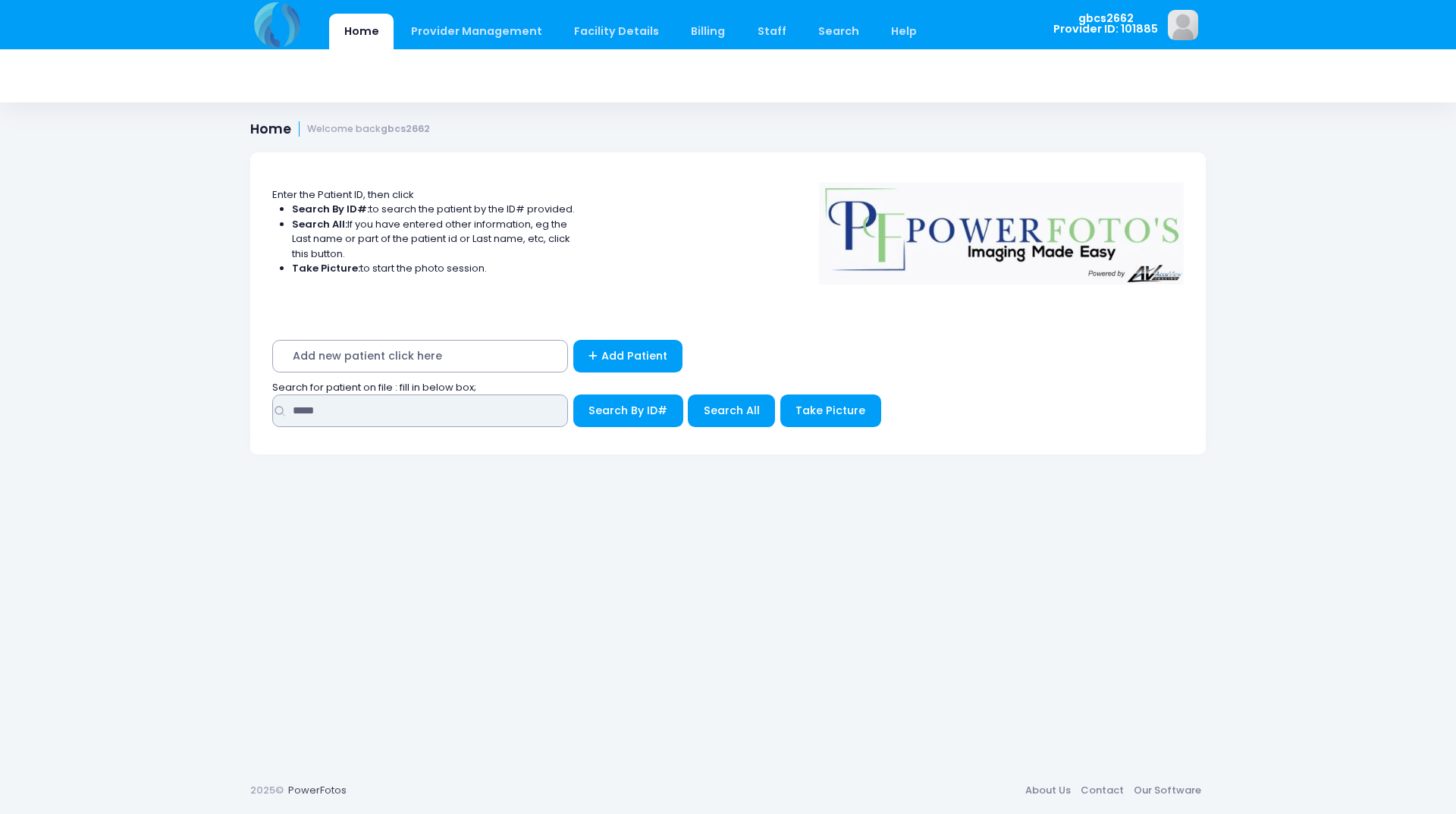
drag, startPoint x: 345, startPoint y: 416, endPoint x: 114, endPoint y: 393, distance: 232.1
click at [75, 397] on div "Home Provider Management Provider Management Add User View Users Billing" at bounding box center [728, 407] width 1456 height 814
type input "*****"
click at [574, 394] on button "Search By ID#" at bounding box center [628, 410] width 110 height 33
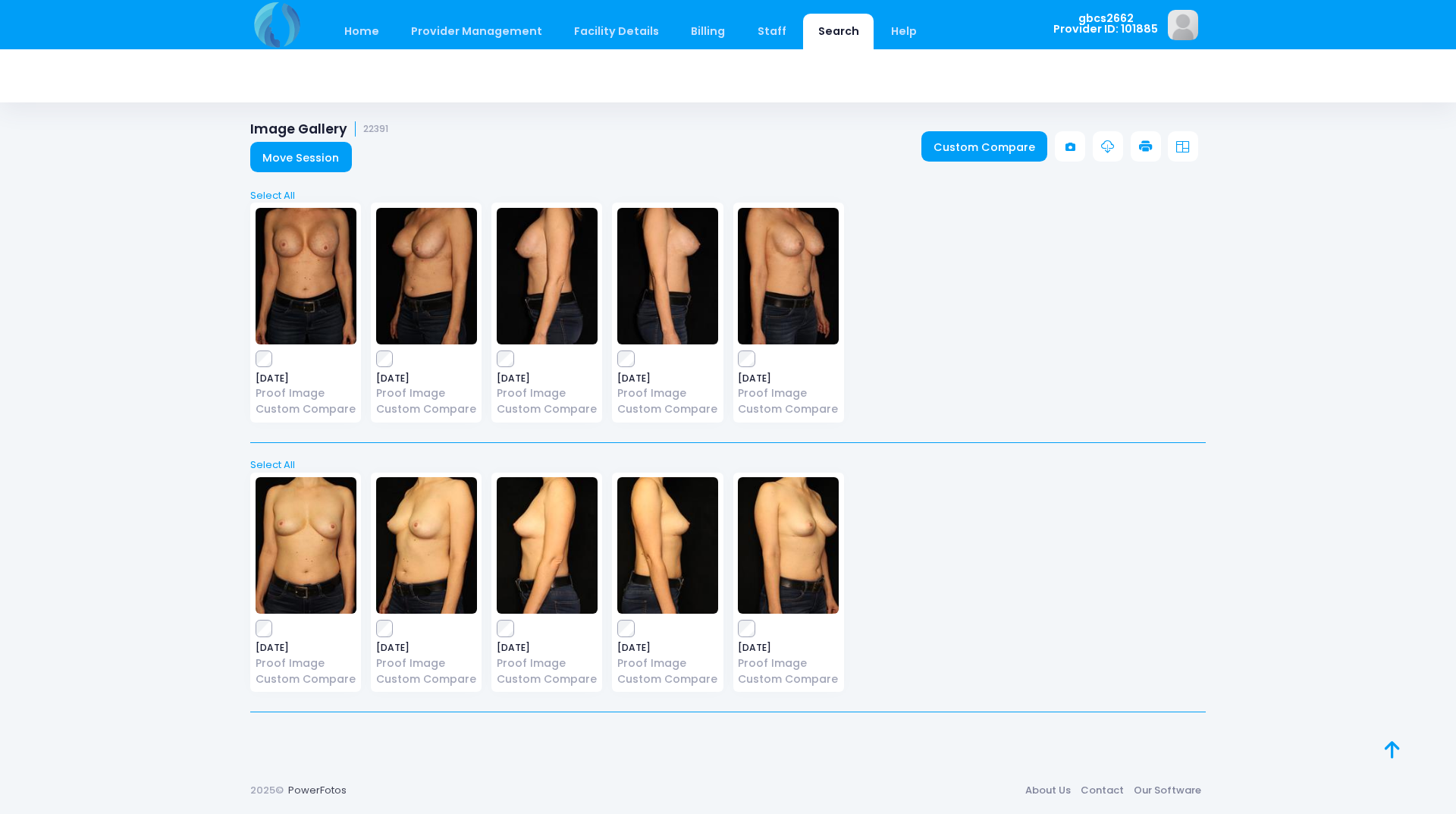
click at [1141, 147] on icon at bounding box center [1146, 147] width 14 height 14
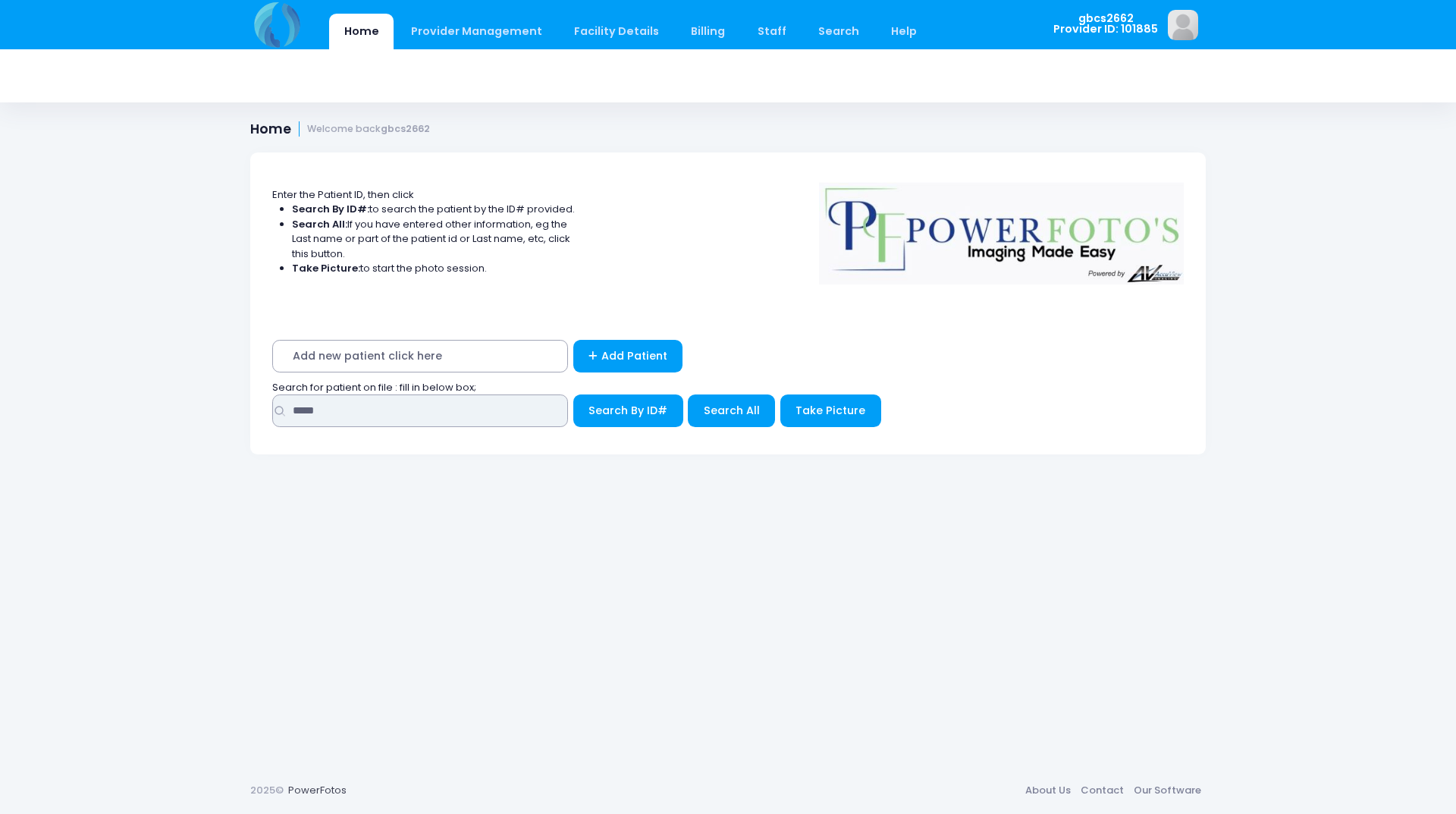
drag, startPoint x: 356, startPoint y: 415, endPoint x: 178, endPoint y: 415, distance: 178.0
click at [178, 415] on div "Home Provider Management Provider Management Add User View Users Billing" at bounding box center [728, 407] width 1456 height 814
type input "*****"
click at [574, 394] on button "Search By ID#" at bounding box center [628, 410] width 110 height 33
drag, startPoint x: 340, startPoint y: 409, endPoint x: 219, endPoint y: 409, distance: 121.0
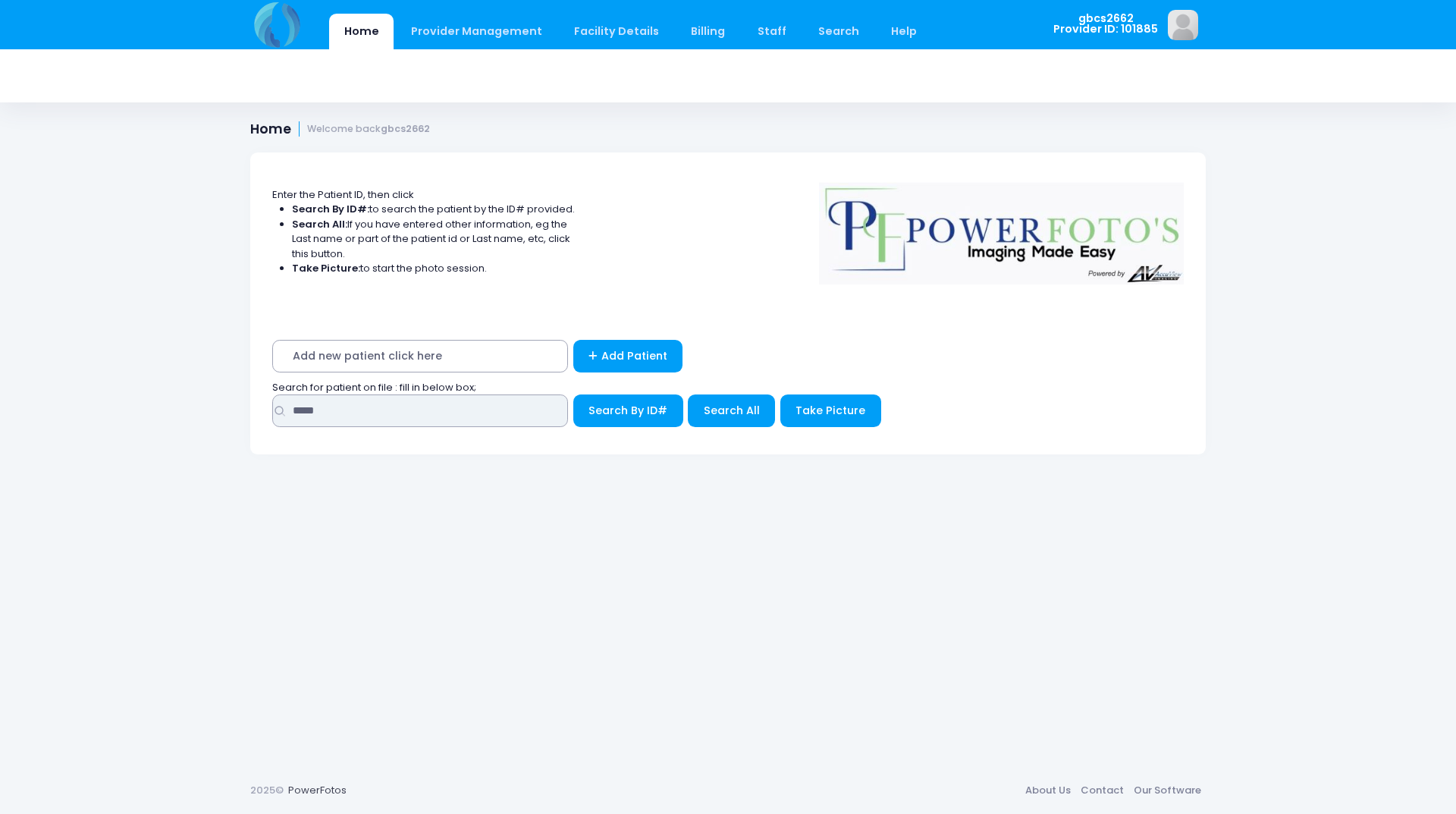
click at [219, 409] on div "Home Provider Management Provider Management Add User View Users Billing" at bounding box center [728, 407] width 1456 height 814
type input "*****"
click at [574, 394] on button "Search By ID#" at bounding box center [628, 410] width 110 height 33
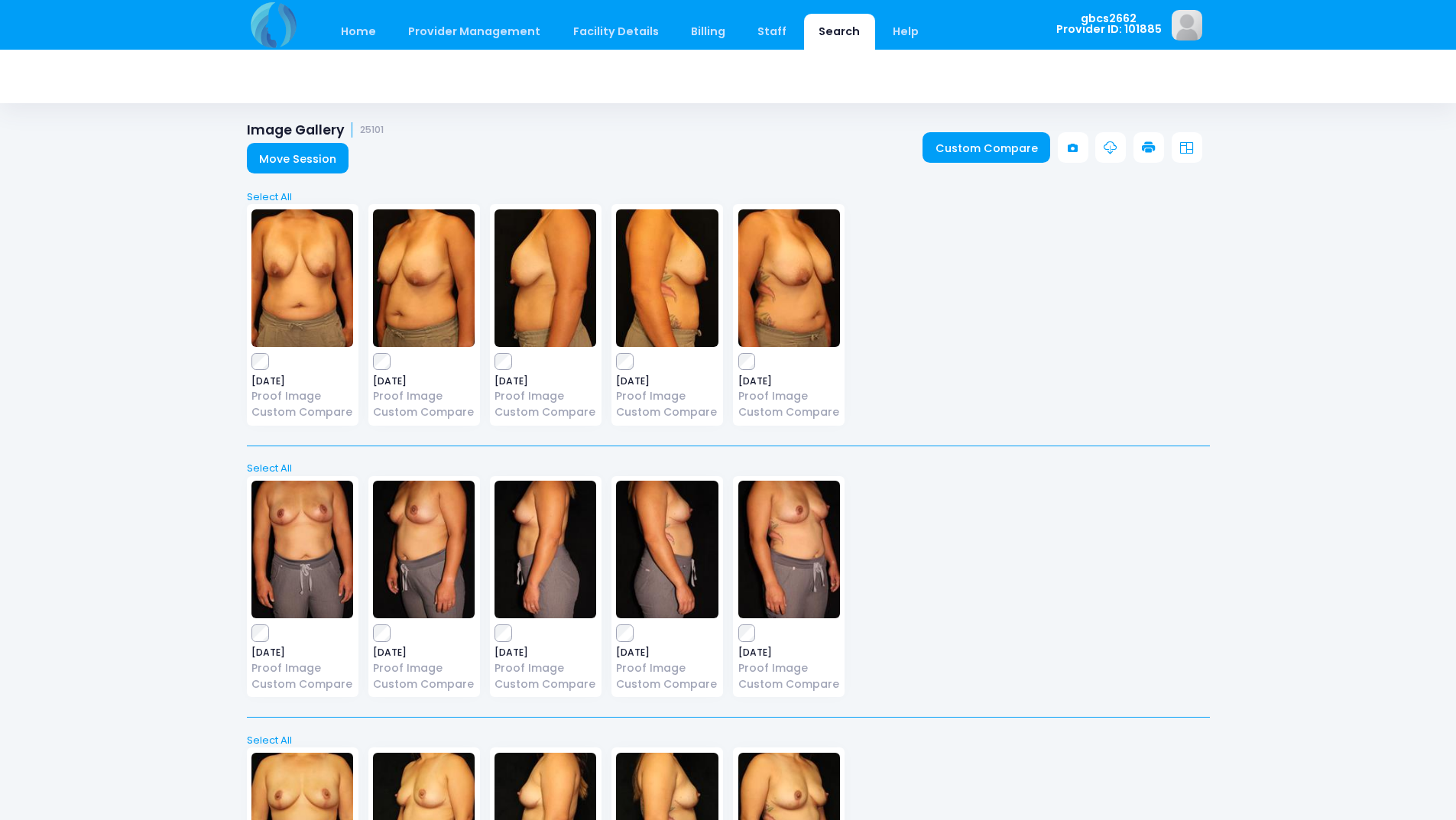
click at [1147, 141] on icon at bounding box center [1149, 148] width 14 height 14
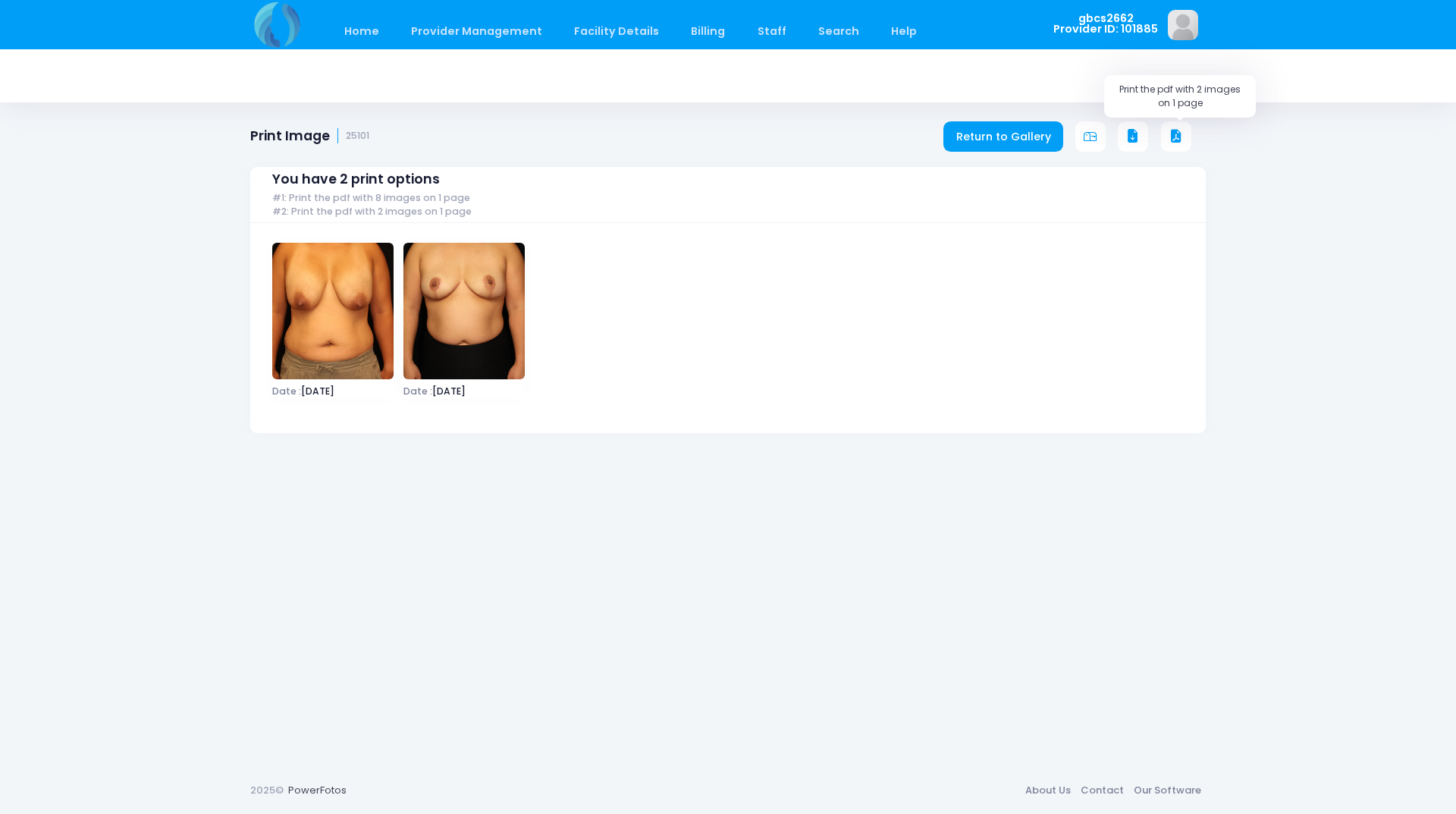
click at [1177, 134] on icon at bounding box center [1176, 136] width 14 height 14
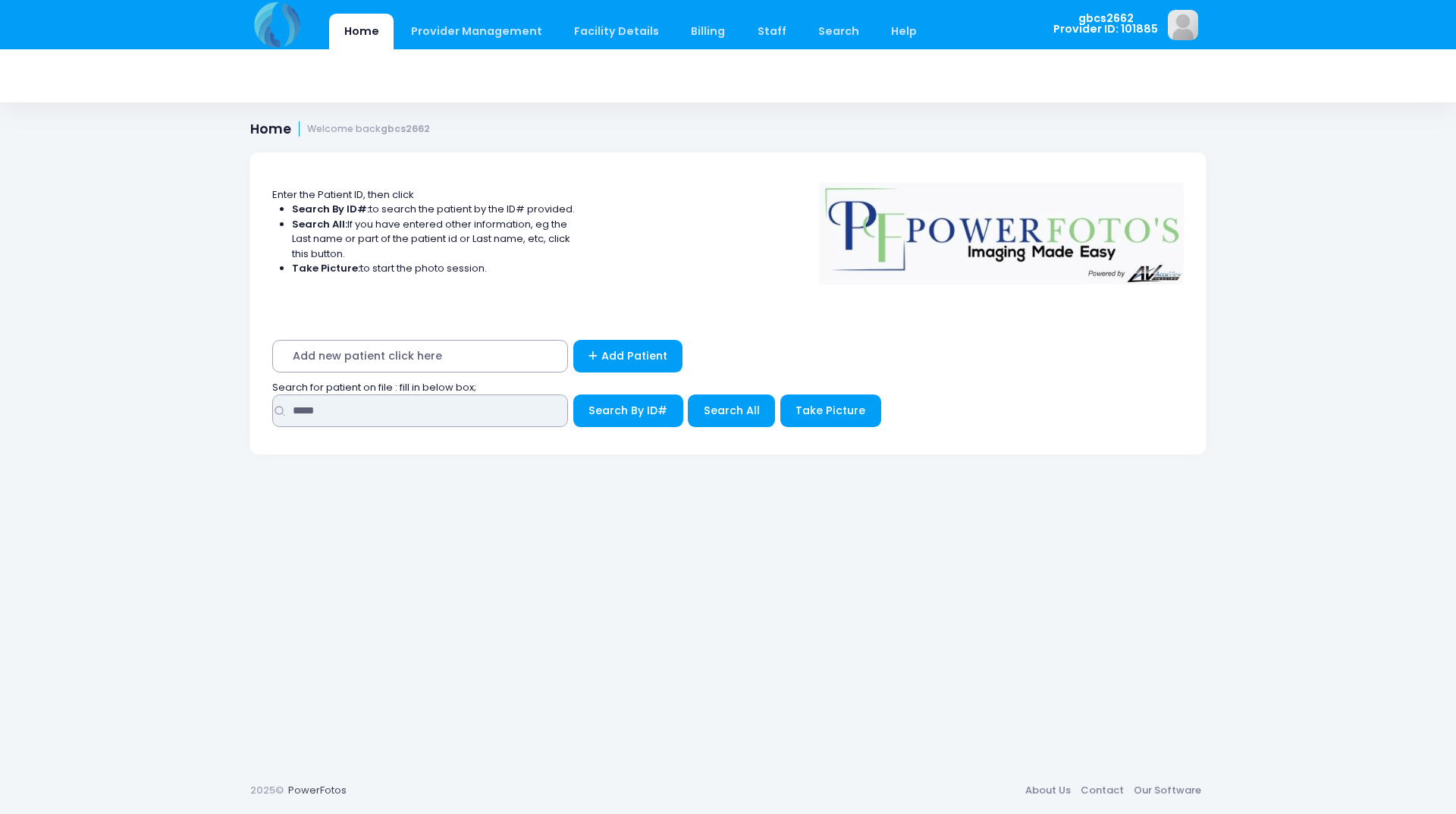
drag, startPoint x: 328, startPoint y: 412, endPoint x: 229, endPoint y: 386, distance: 102.4
click at [223, 389] on div "Home Provider Management Provider Management Add User View Users Billing" at bounding box center [728, 407] width 1456 height 814
type input "*****"
click at [574, 394] on button "Search By ID#" at bounding box center [628, 410] width 110 height 33
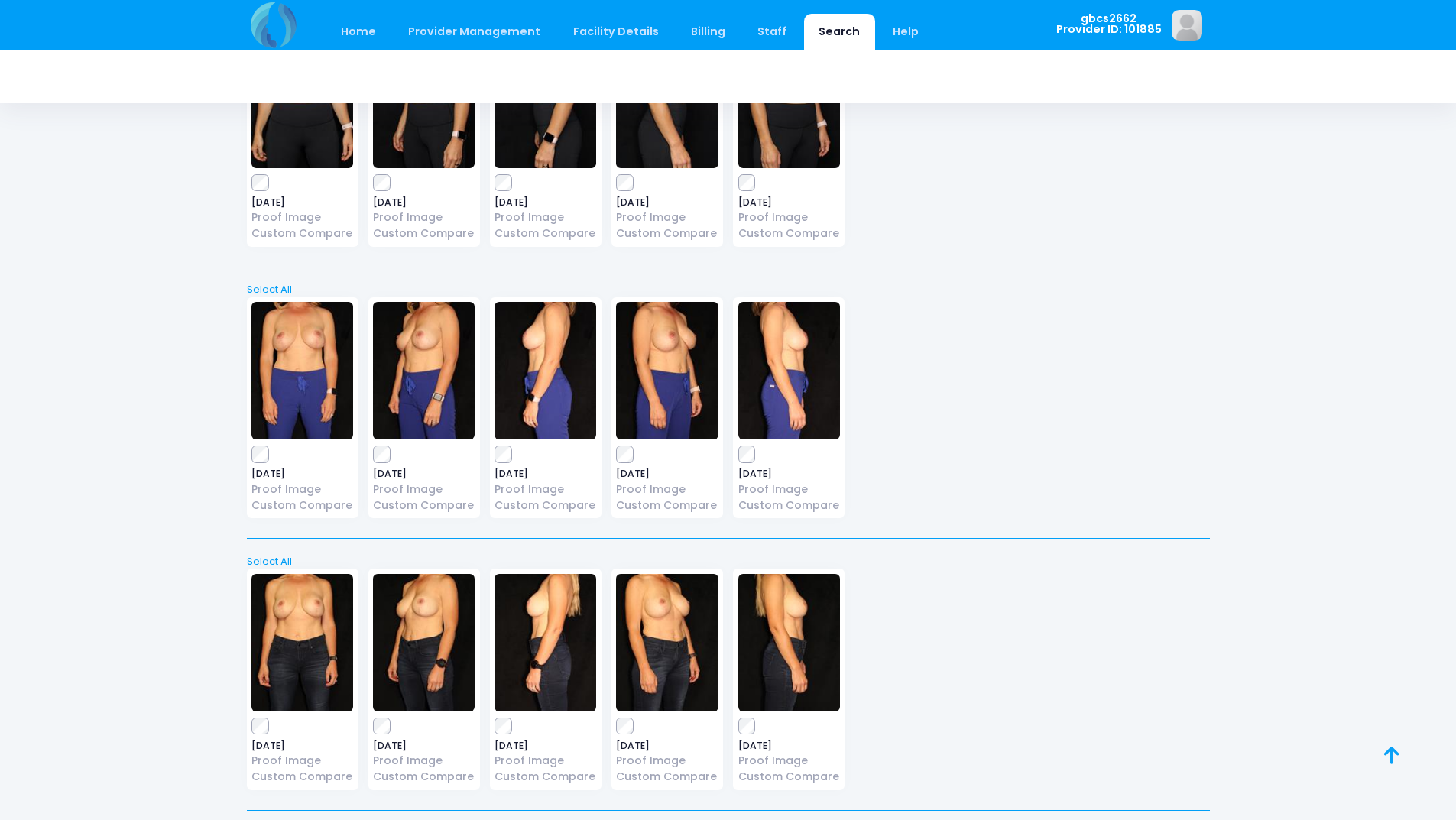
scroll to position [10, 0]
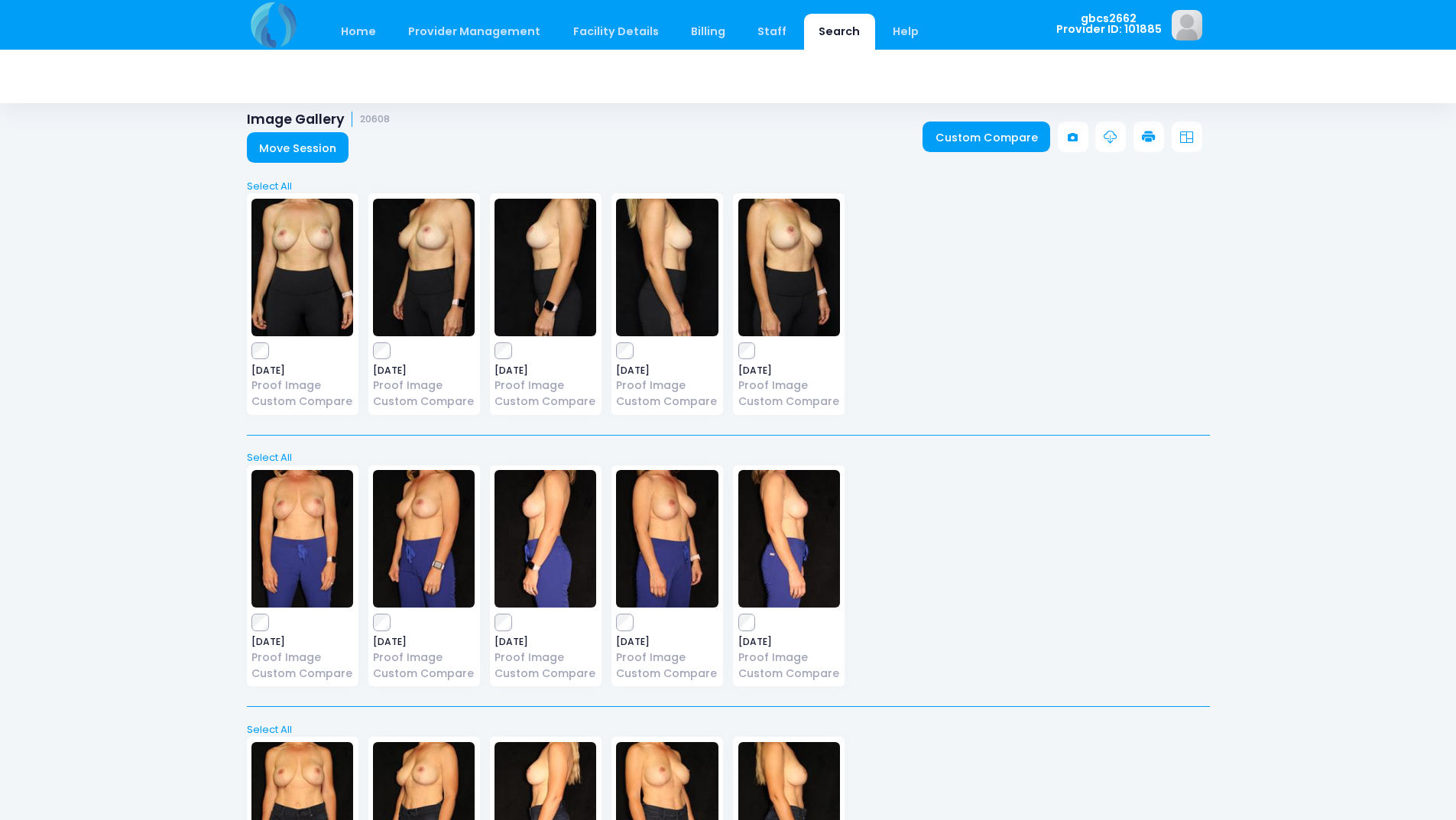
click at [1146, 141] on icon at bounding box center [1149, 137] width 14 height 14
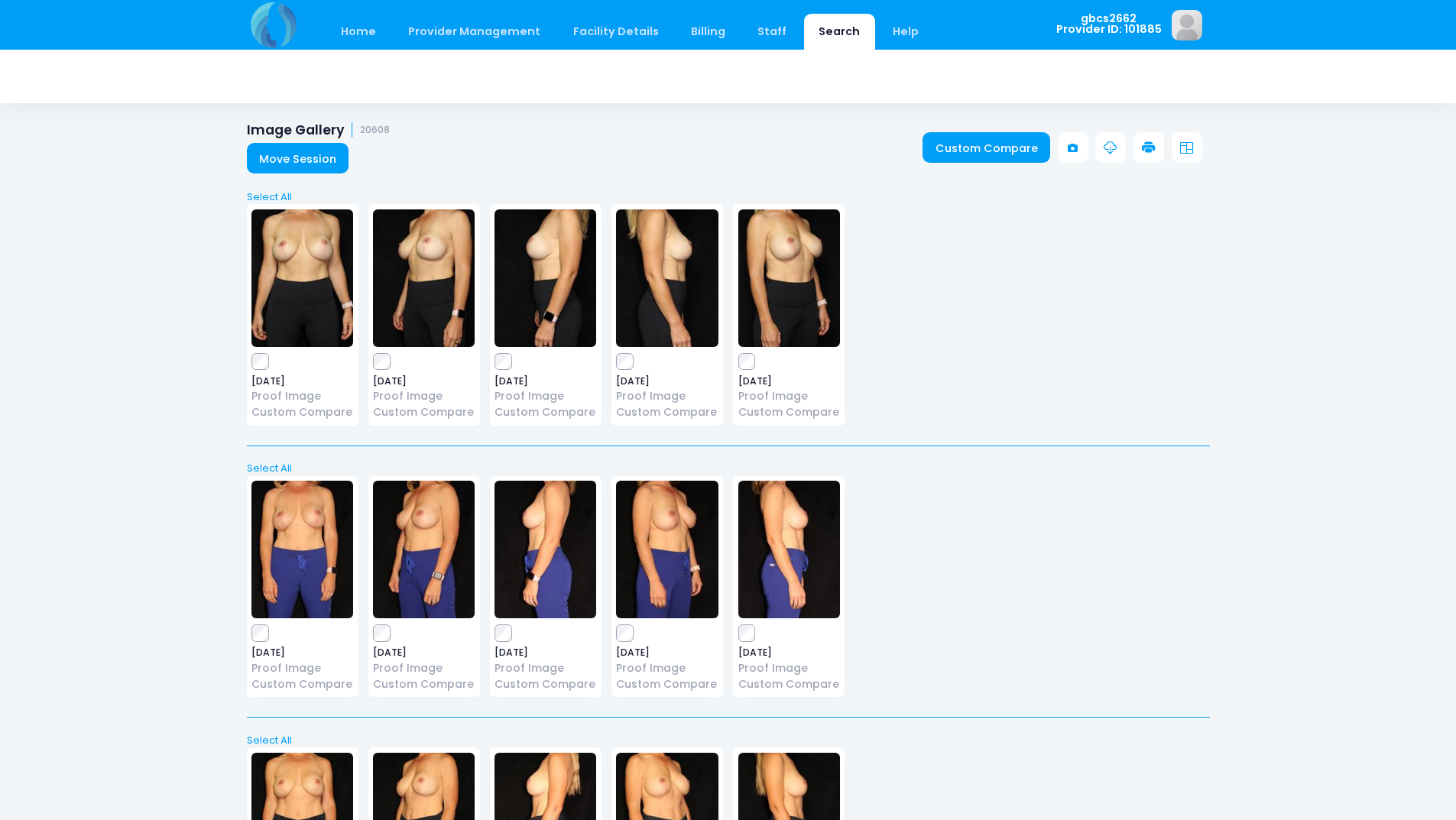
scroll to position [10, 0]
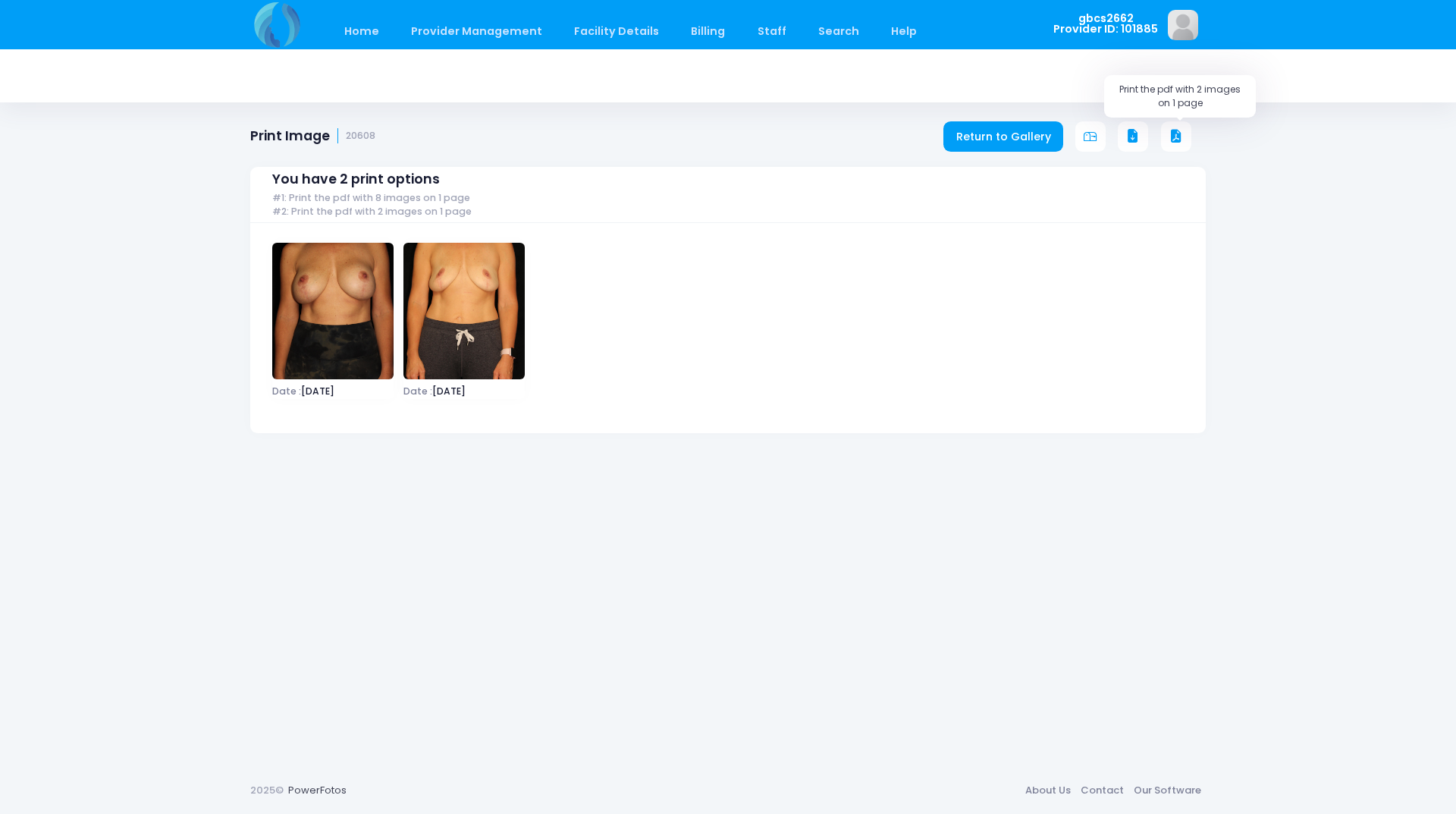
click at [1174, 130] on icon at bounding box center [1176, 136] width 14 height 14
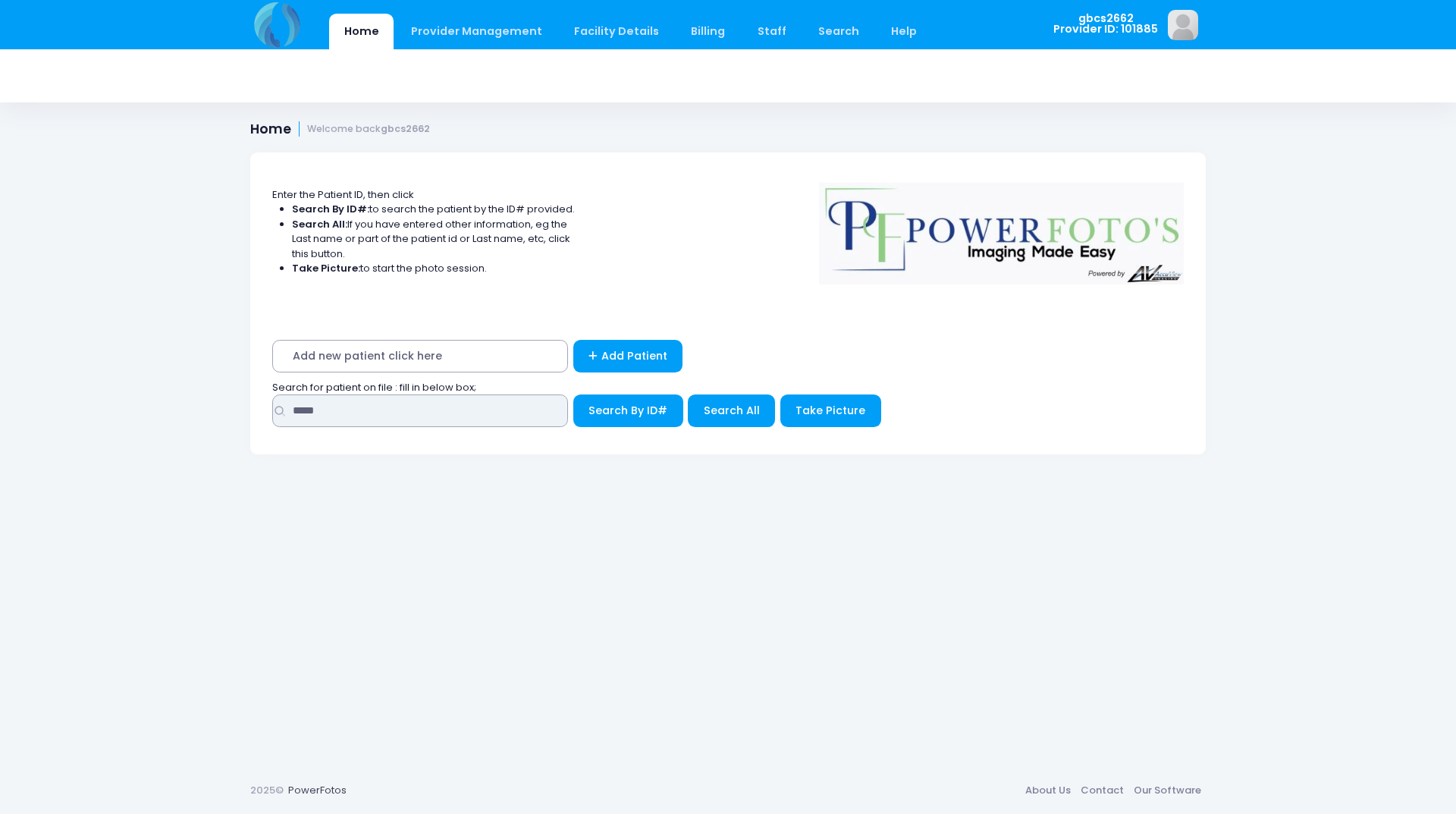
drag, startPoint x: 346, startPoint y: 409, endPoint x: 253, endPoint y: 402, distance: 93.3
click at [257, 402] on div "Add new patient click here Add Patient Search for patient on file : fill in bel…" at bounding box center [728, 387] width 956 height 135
type input "*****"
click at [574, 394] on button "Search By ID#" at bounding box center [628, 410] width 110 height 33
drag, startPoint x: 340, startPoint y: 407, endPoint x: 214, endPoint y: 382, distance: 128.5
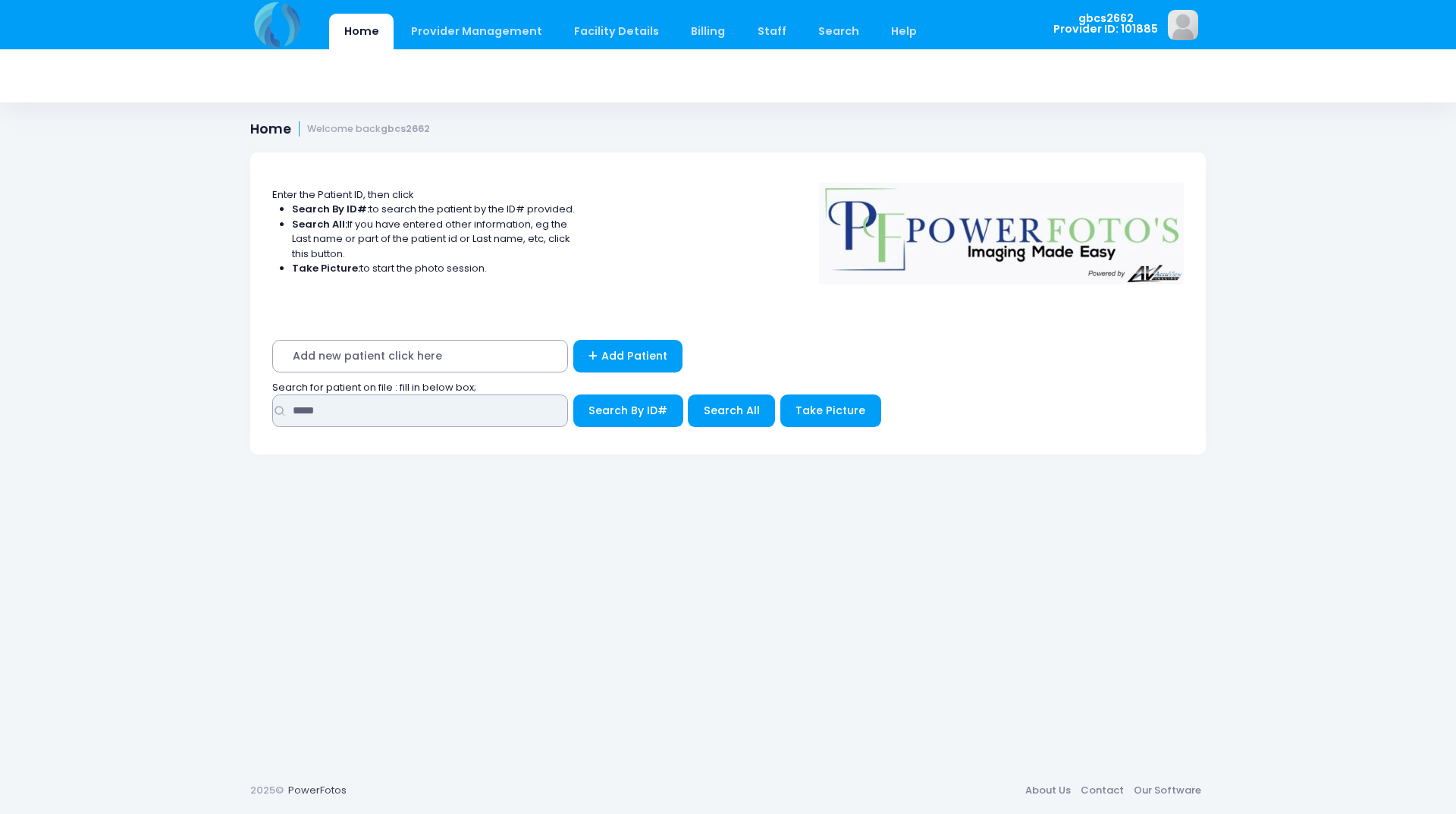
click at [214, 382] on div "Home Provider Management Provider Management Add User View Users Billing" at bounding box center [728, 407] width 1456 height 814
type input "*****"
click at [574, 394] on button "Search By ID#" at bounding box center [628, 410] width 110 height 33
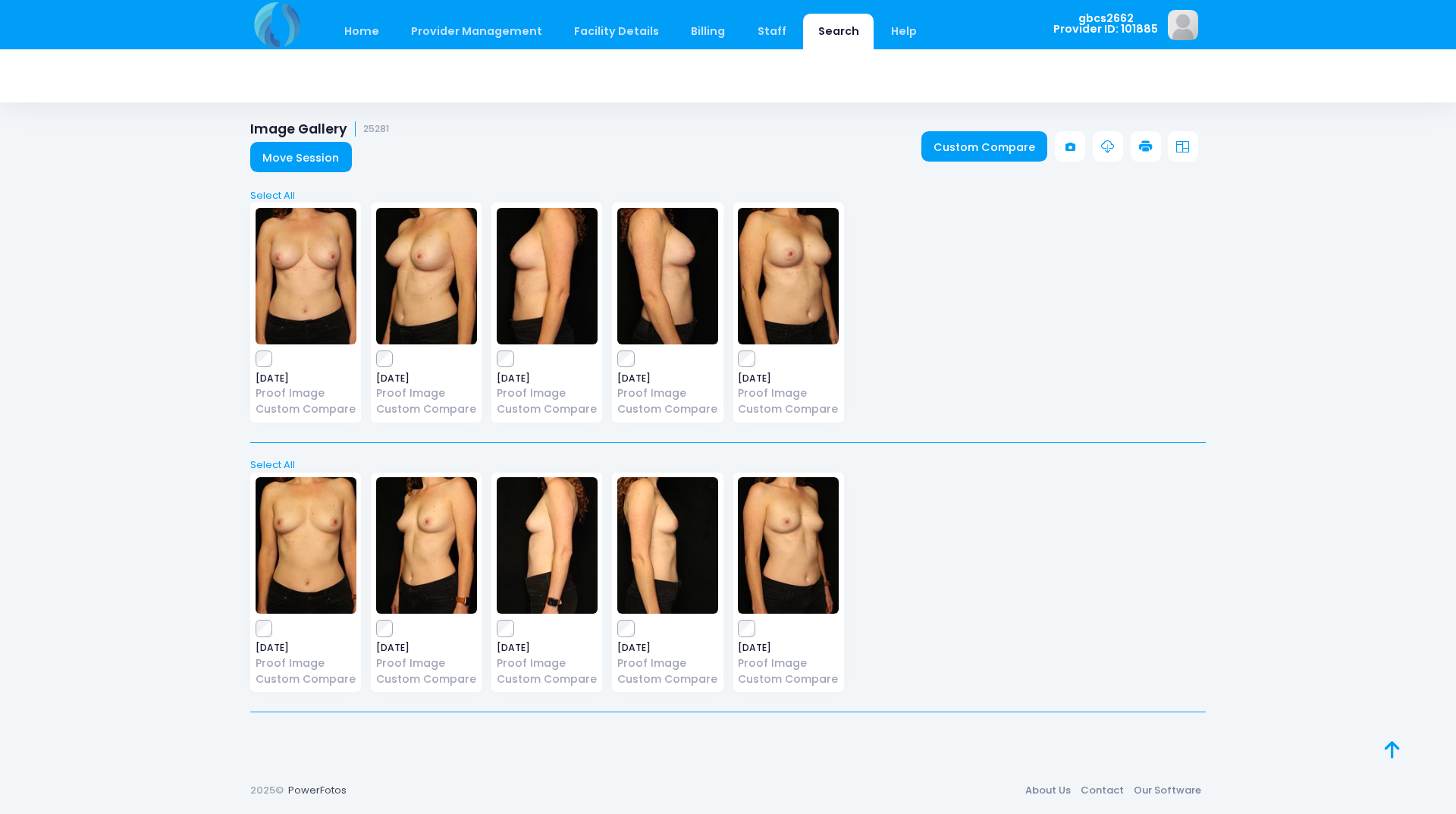
click at [1140, 156] on link at bounding box center [1146, 146] width 30 height 30
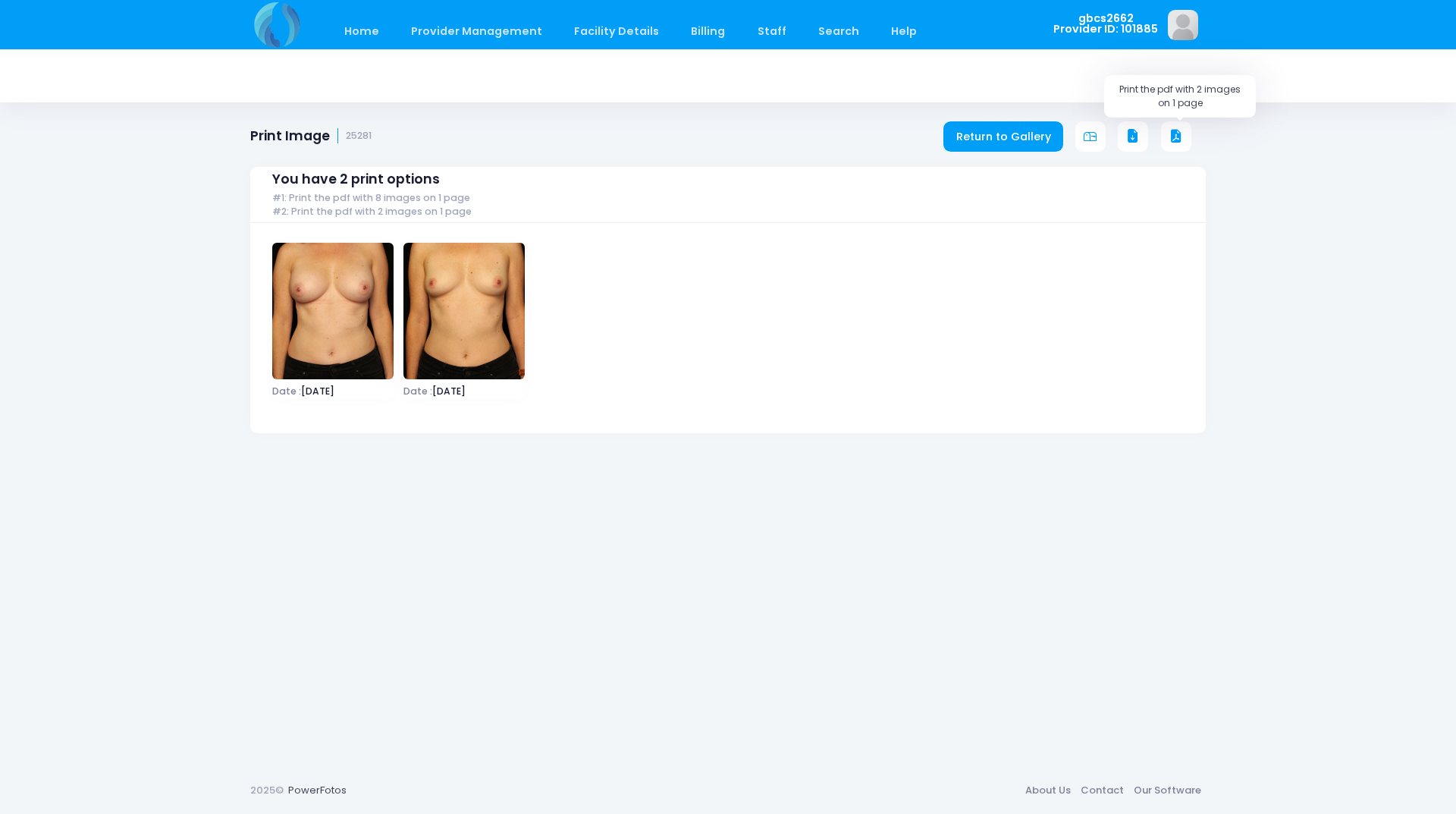
click at [1179, 139] on icon at bounding box center [1176, 136] width 14 height 14
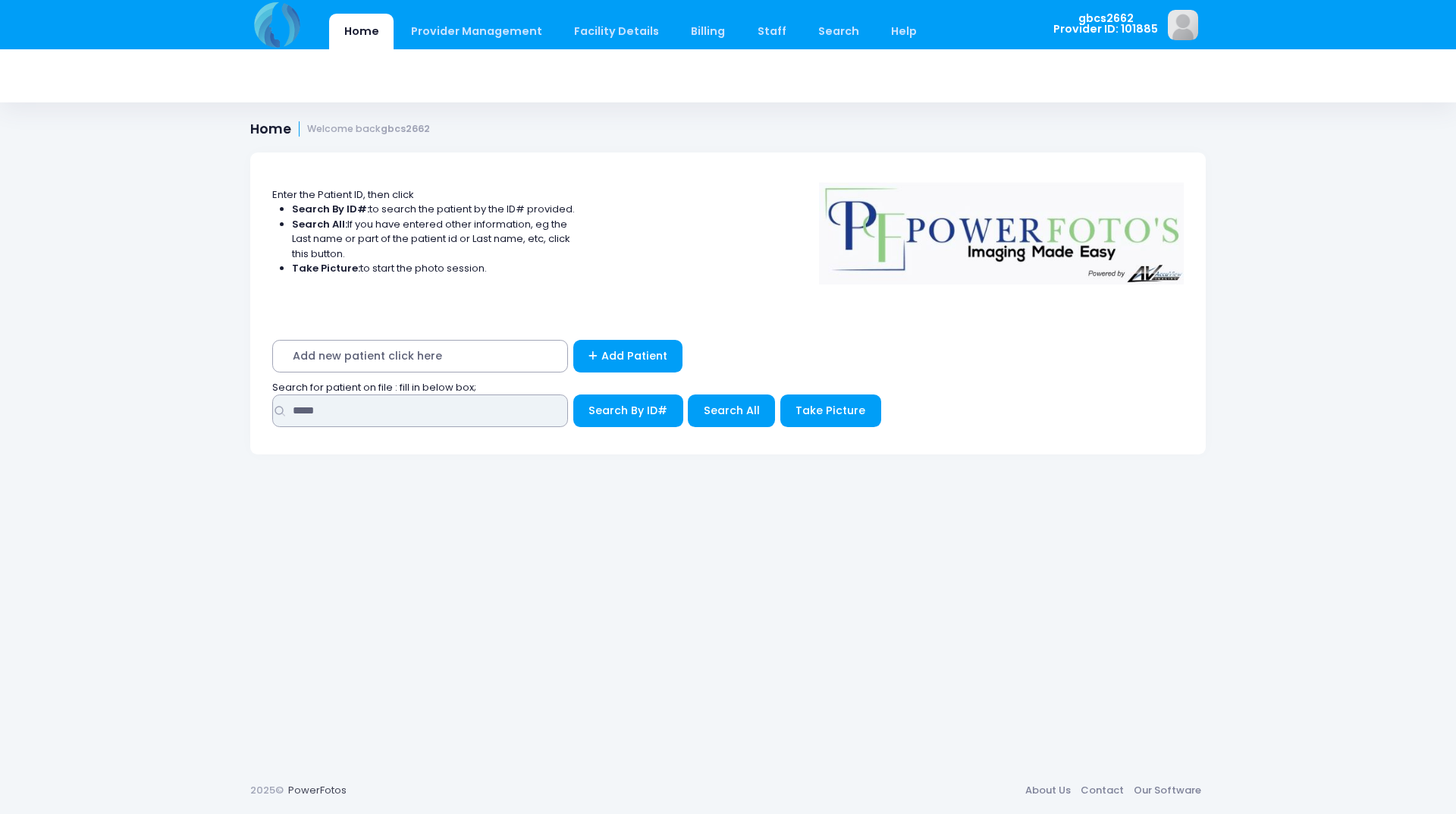
drag, startPoint x: 230, startPoint y: 394, endPoint x: 159, endPoint y: 383, distance: 71.8
click at [159, 383] on div "Home Provider Management Provider Management Add User View Users Billing" at bounding box center [728, 407] width 1456 height 814
type input "*****"
click at [574, 394] on button "Search By ID#" at bounding box center [628, 410] width 110 height 33
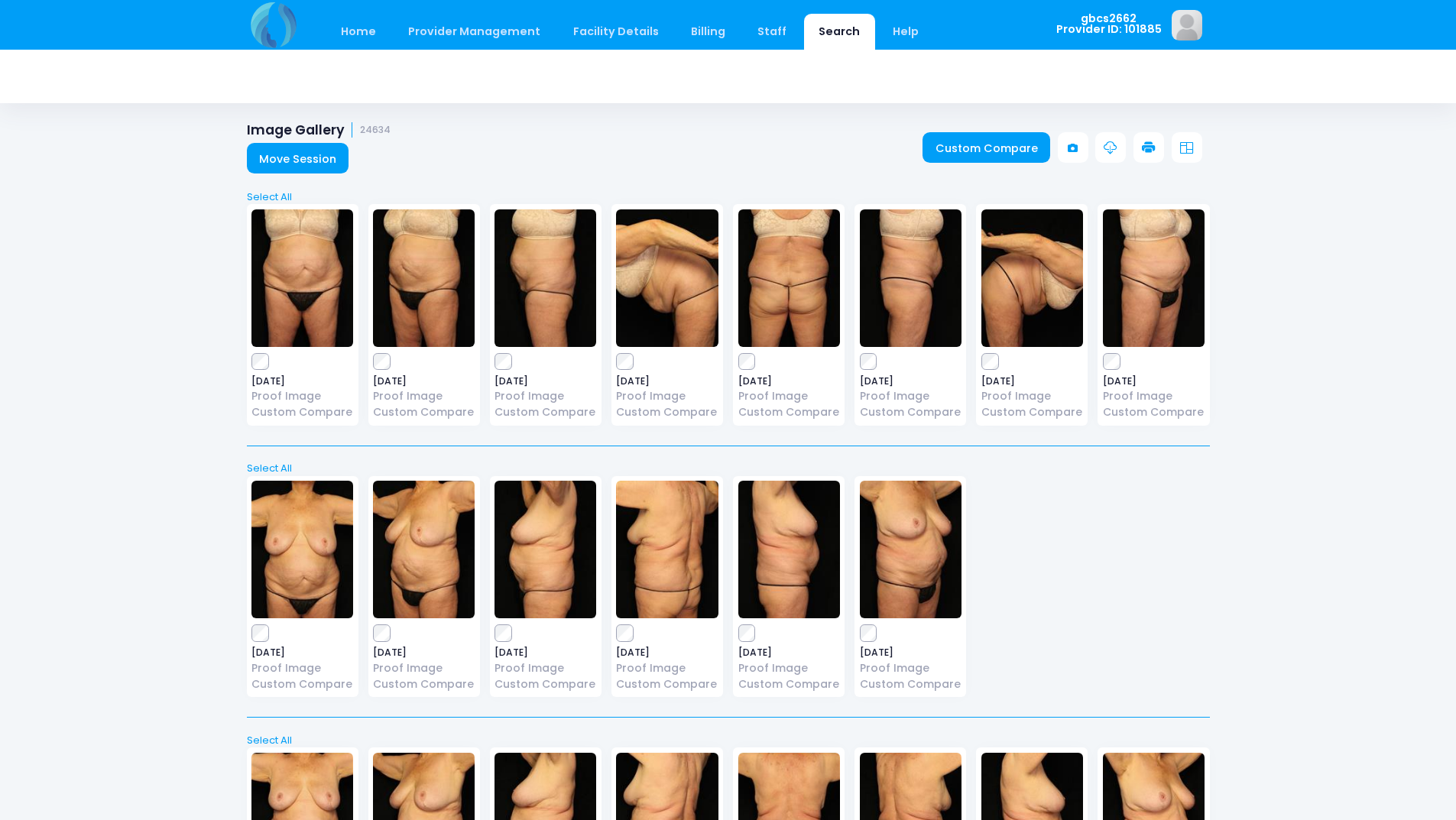
click at [1154, 152] on icon at bounding box center [1149, 148] width 14 height 14
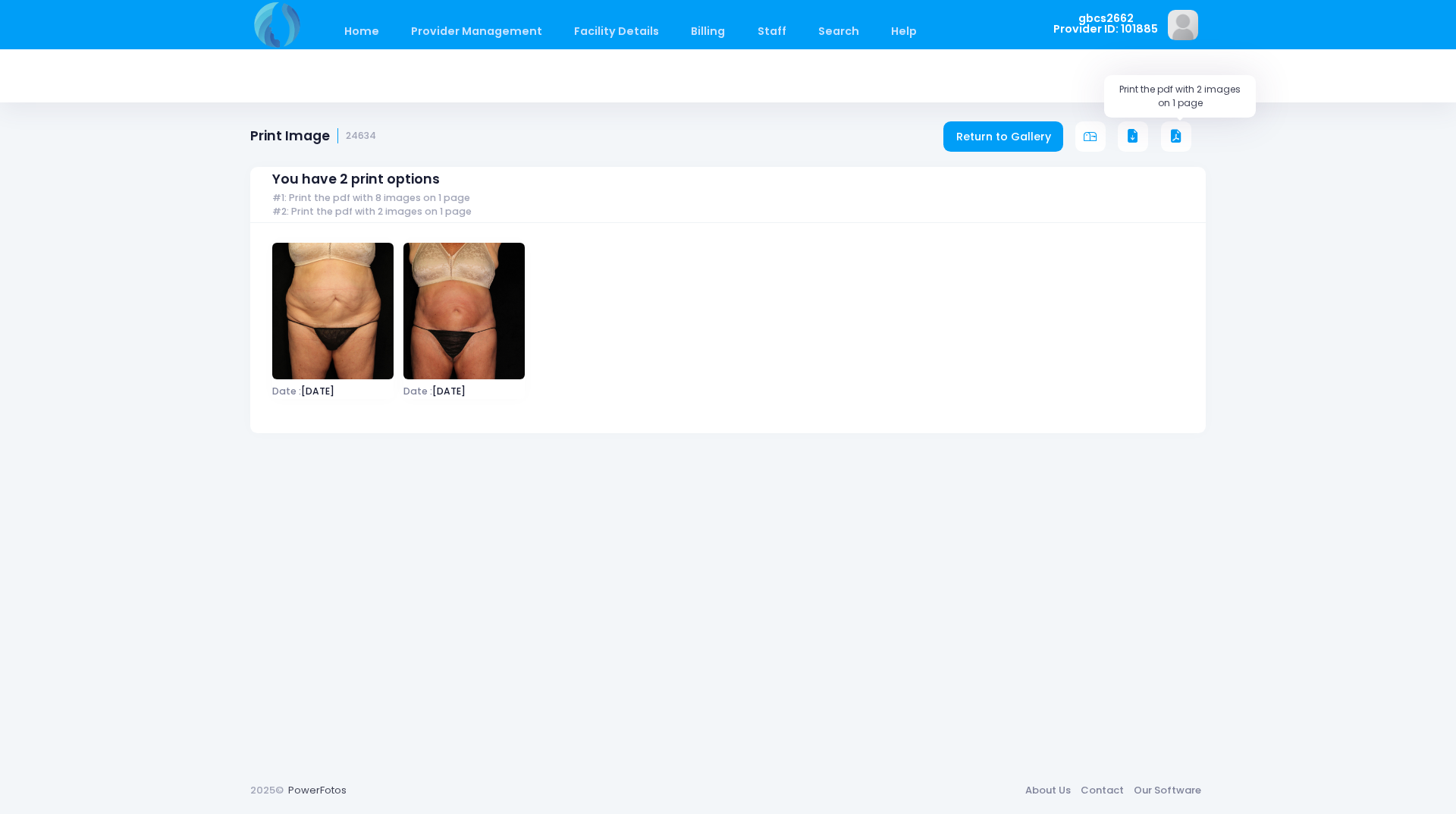
click at [1182, 134] on icon at bounding box center [1176, 136] width 14 height 14
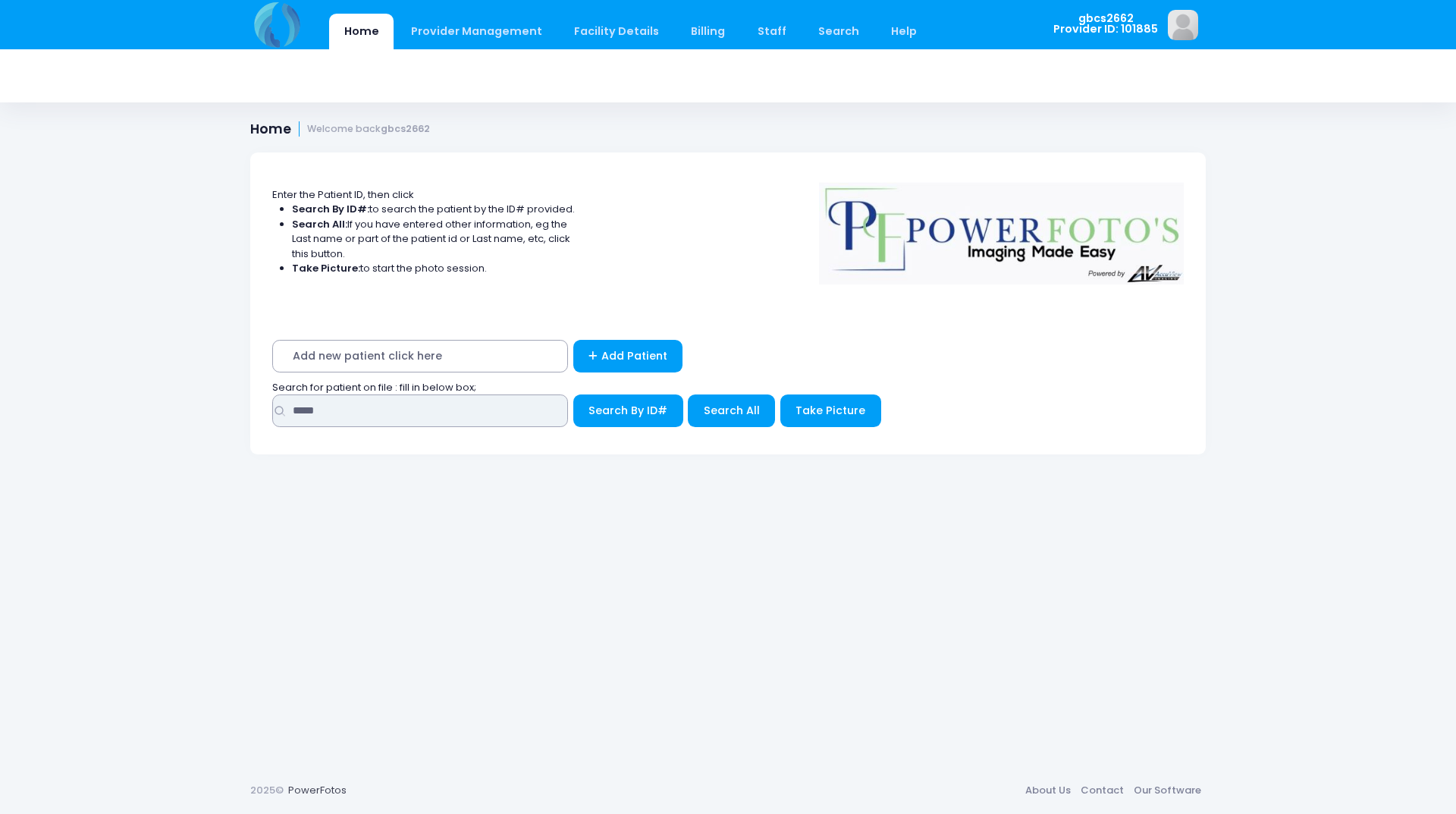
drag, startPoint x: 335, startPoint y: 399, endPoint x: 257, endPoint y: 343, distance: 96.0
click at [212, 398] on div "Home Provider Management Provider Management Add User View Users Billing" at bounding box center [728, 407] width 1456 height 814
type input "*****"
click at [574, 394] on button "Search By ID#" at bounding box center [628, 410] width 110 height 33
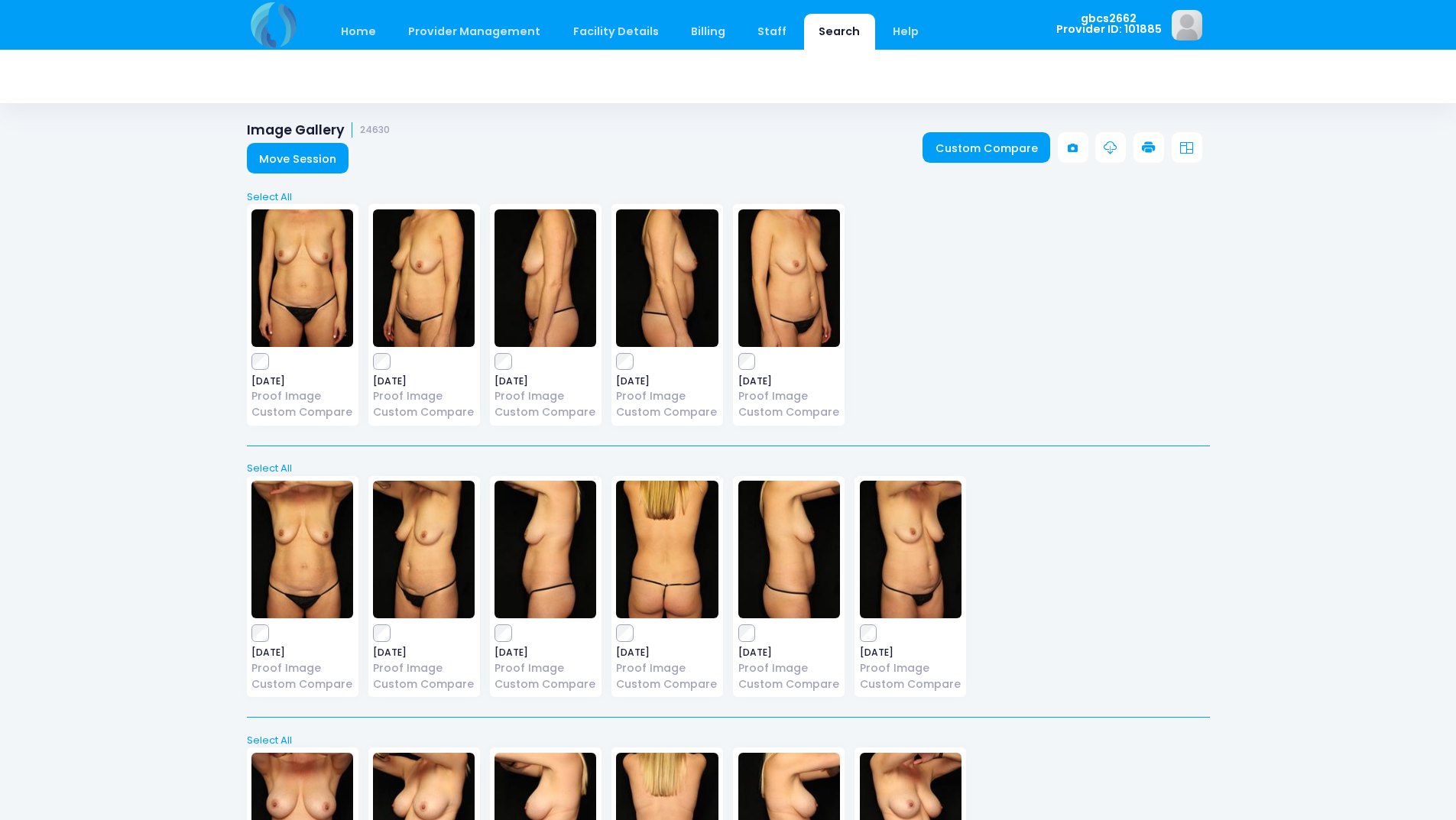
click at [1156, 155] on link at bounding box center [1149, 147] width 30 height 30
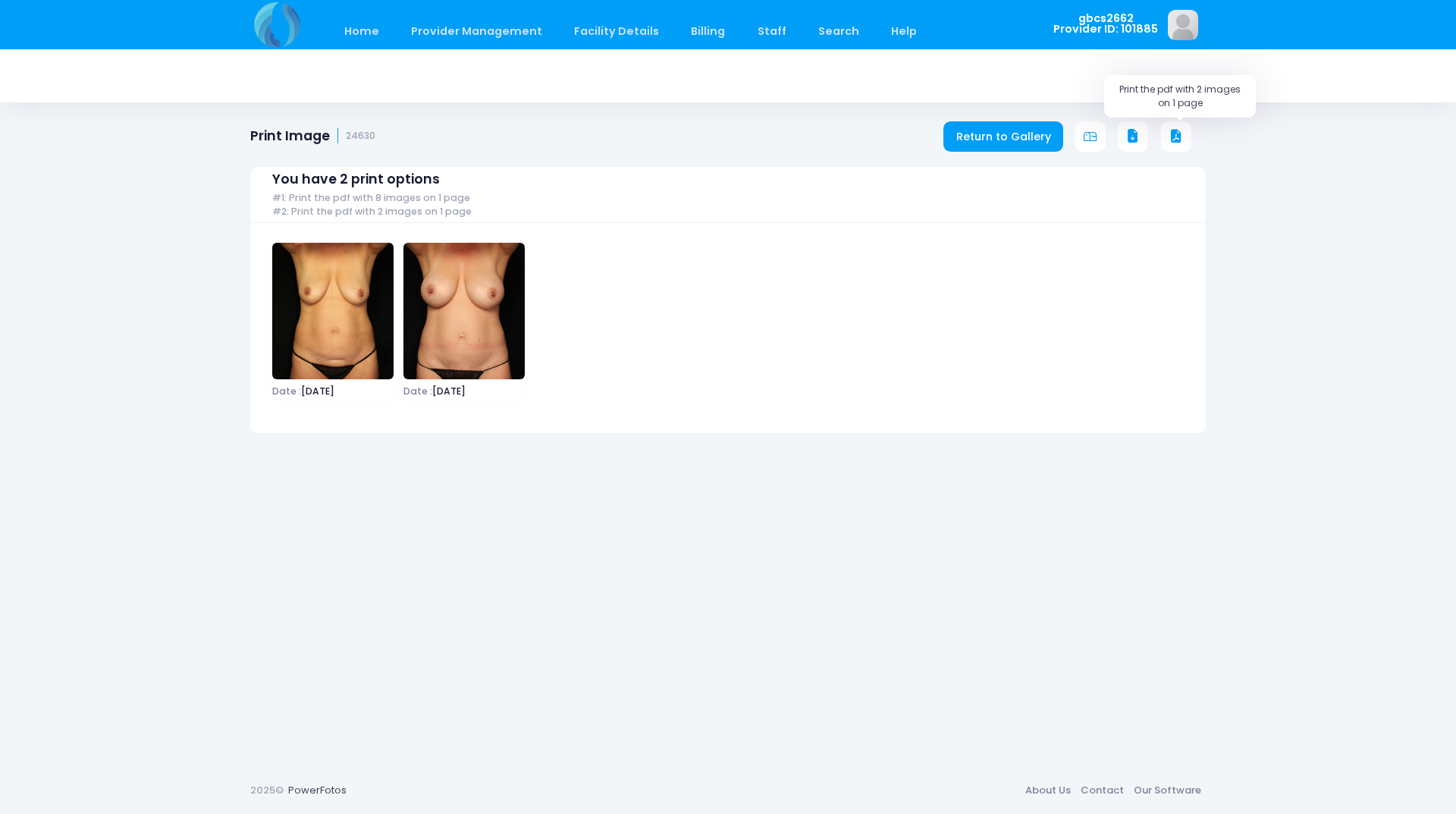
click at [1177, 133] on icon at bounding box center [1176, 136] width 14 height 14
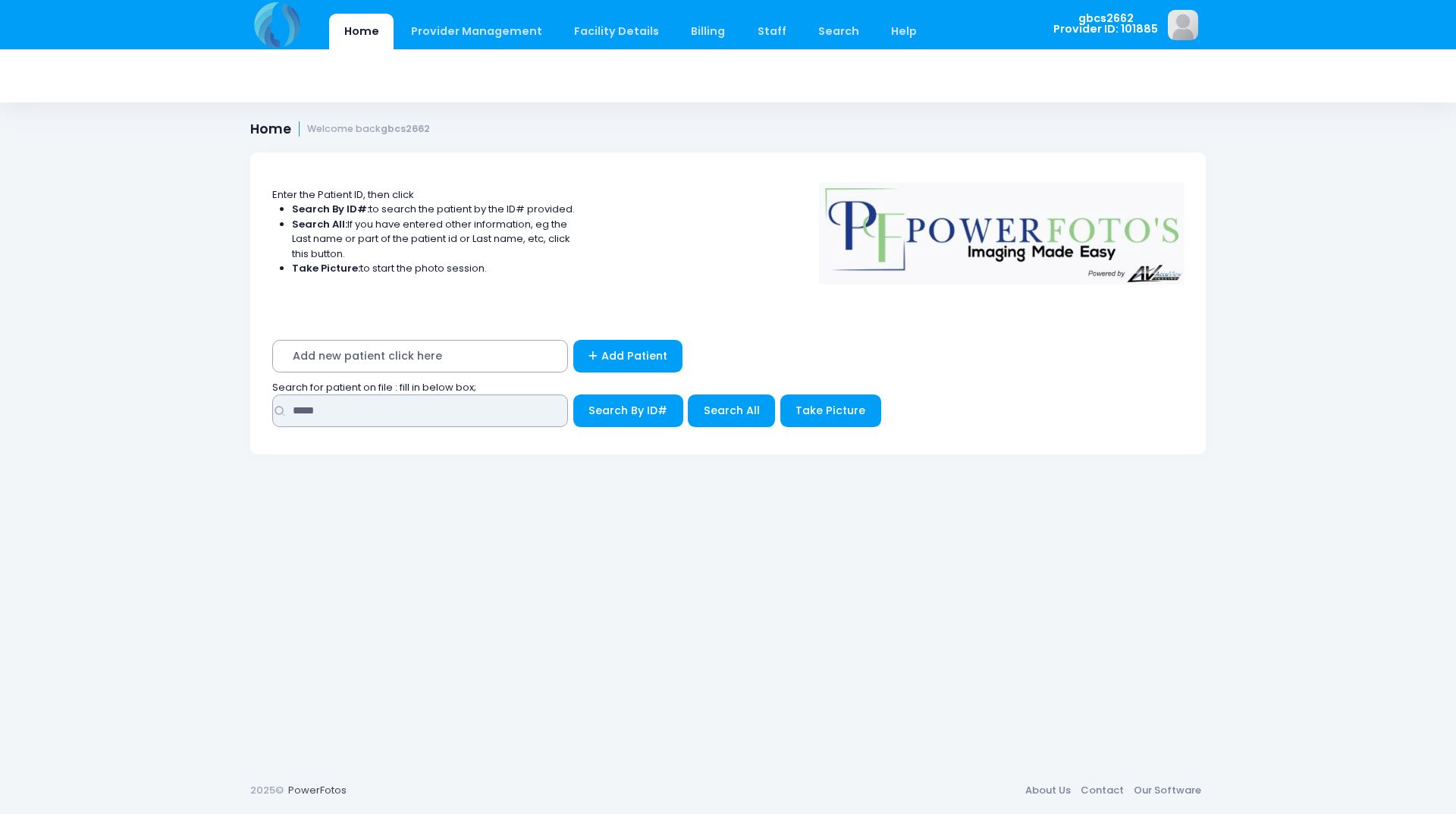
drag, startPoint x: 346, startPoint y: 411, endPoint x: 100, endPoint y: 411, distance: 246.0
click at [100, 411] on div "Home Provider Management Provider Management Add User View Users Billing" at bounding box center [728, 407] width 1456 height 814
type input "*****"
click at [574, 394] on button "Search By ID#" at bounding box center [628, 410] width 110 height 33
drag, startPoint x: 335, startPoint y: 416, endPoint x: 196, endPoint y: 382, distance: 143.1
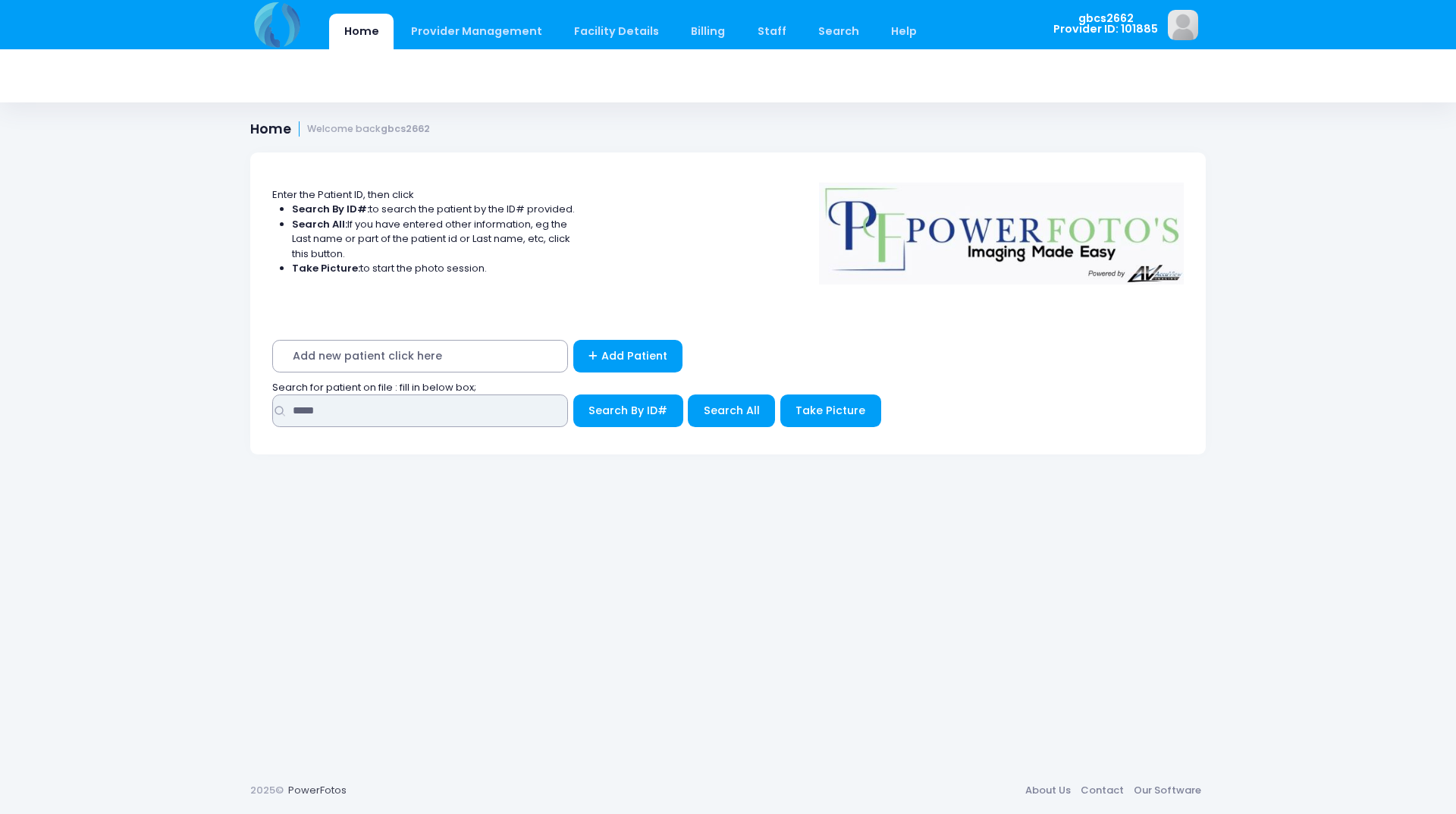
click at [119, 390] on div "Home Provider Management Provider Management Add User View Users Billing" at bounding box center [728, 407] width 1456 height 814
type input "*****"
click at [574, 394] on button "Search By ID#" at bounding box center [628, 410] width 110 height 33
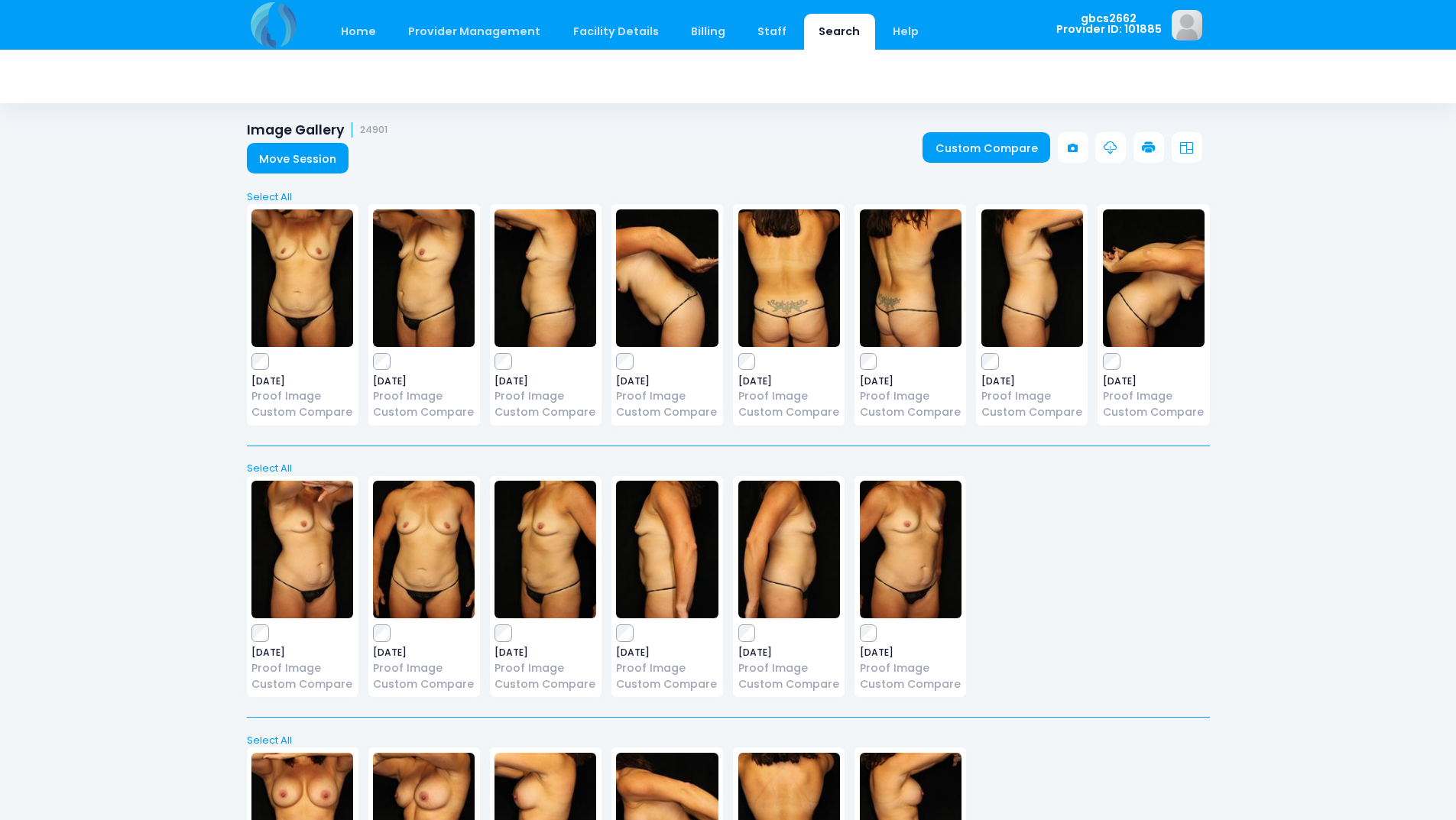
click at [1146, 153] on icon at bounding box center [1149, 148] width 14 height 14
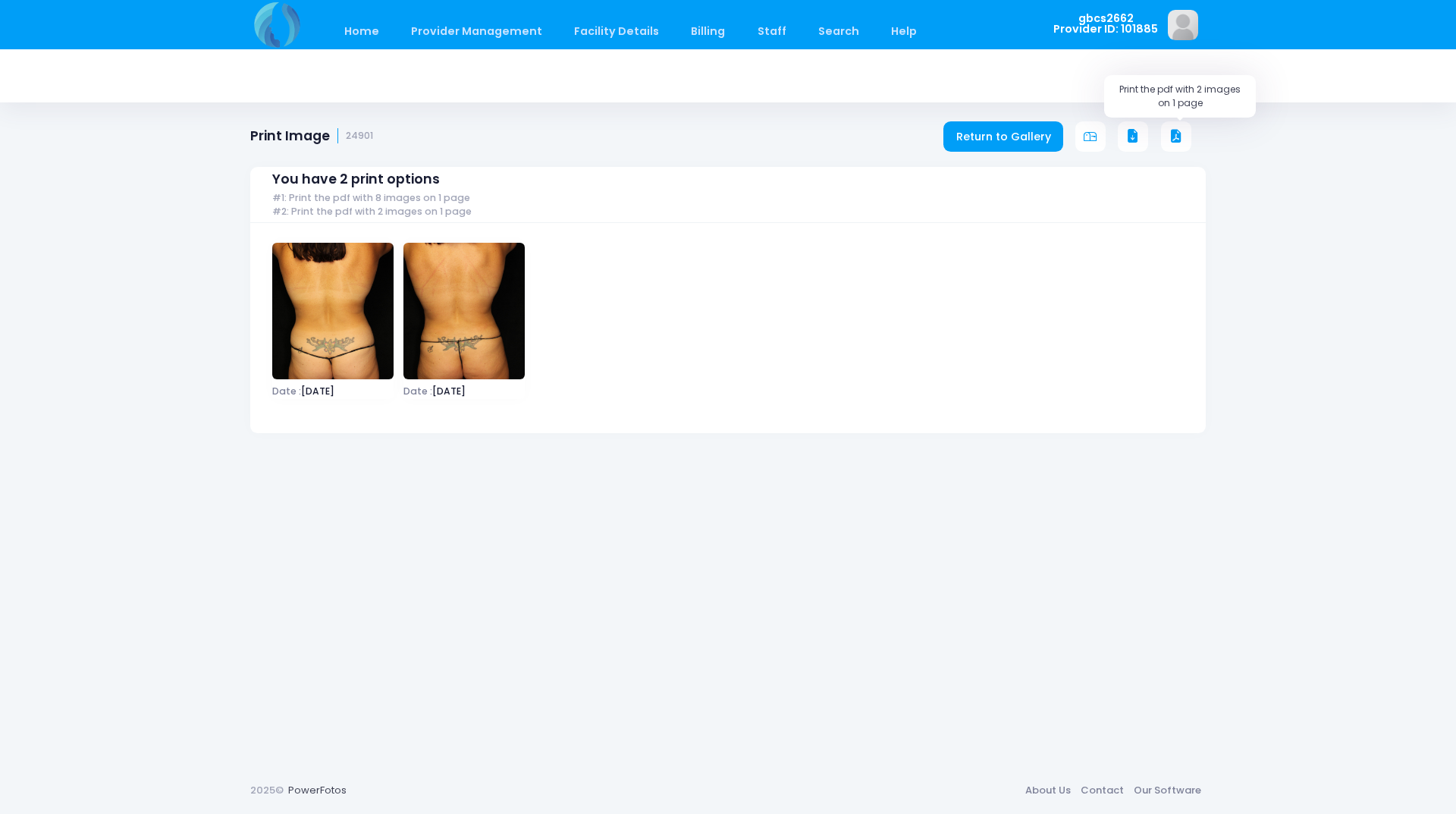
click at [1180, 136] on icon at bounding box center [1176, 136] width 14 height 14
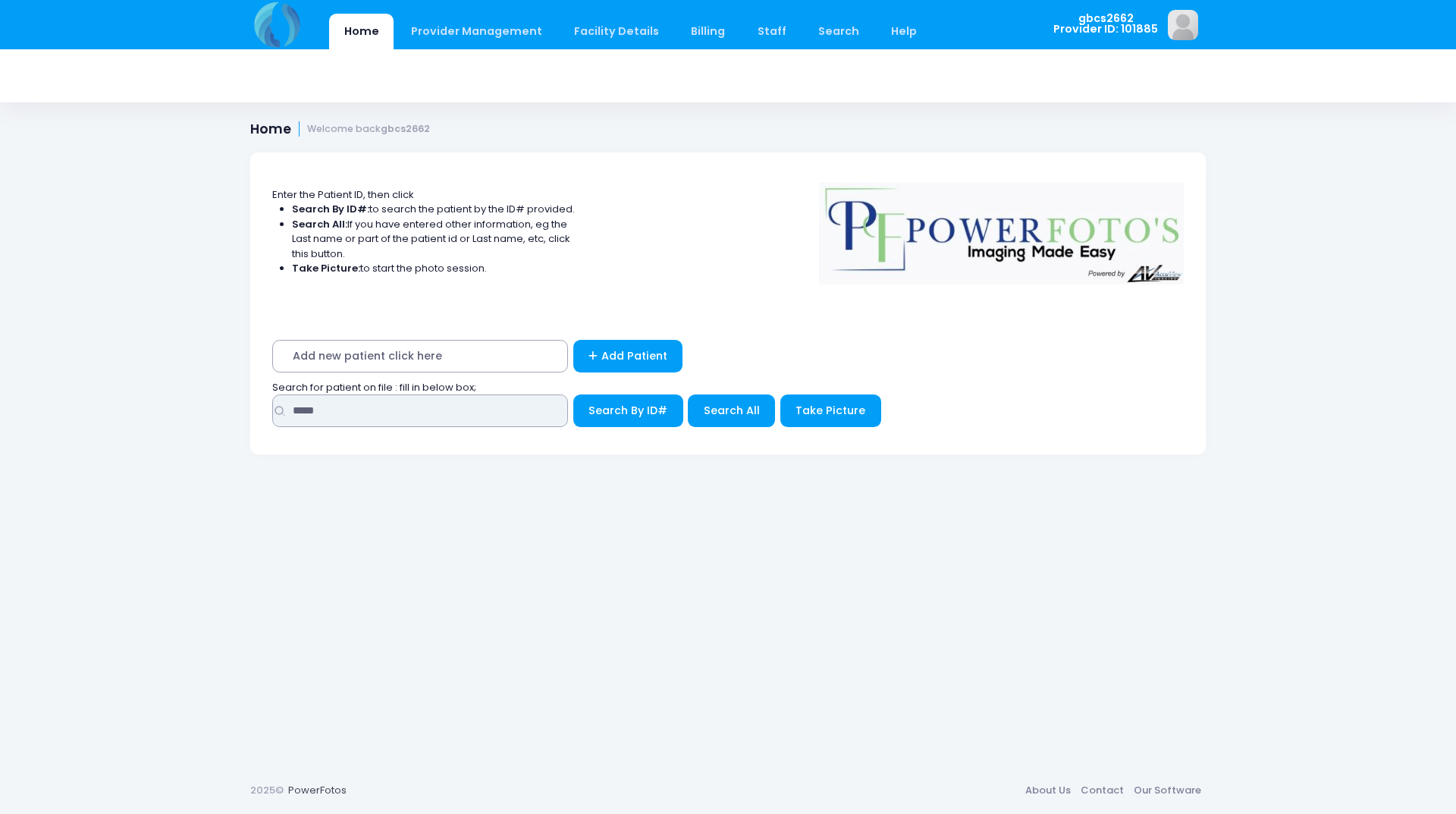
drag, startPoint x: 325, startPoint y: 417, endPoint x: 240, endPoint y: 406, distance: 85.7
click at [240, 406] on div "Enter the Patient ID, then click Search By ID#: to search the patient by the ID…" at bounding box center [728, 448] width 1001 height 637
type input "*****"
click at [574, 394] on button "Search By ID#" at bounding box center [628, 410] width 110 height 33
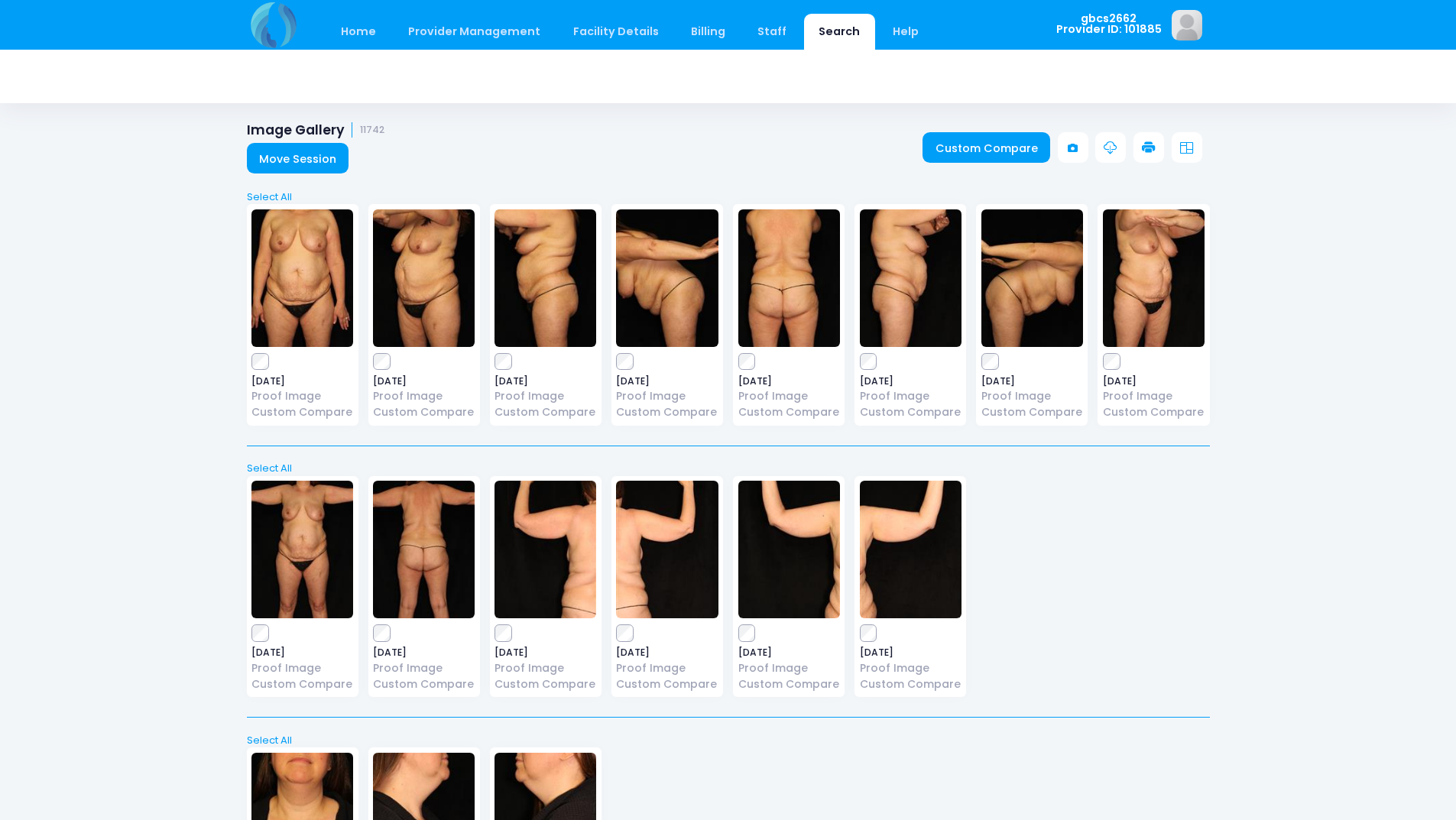
click at [1149, 147] on icon at bounding box center [1149, 148] width 14 height 14
click at [506, 624] on div "2020-06-16 Proof Image Custom Compare" at bounding box center [546, 587] width 112 height 222
click at [1148, 144] on icon at bounding box center [1149, 148] width 14 height 14
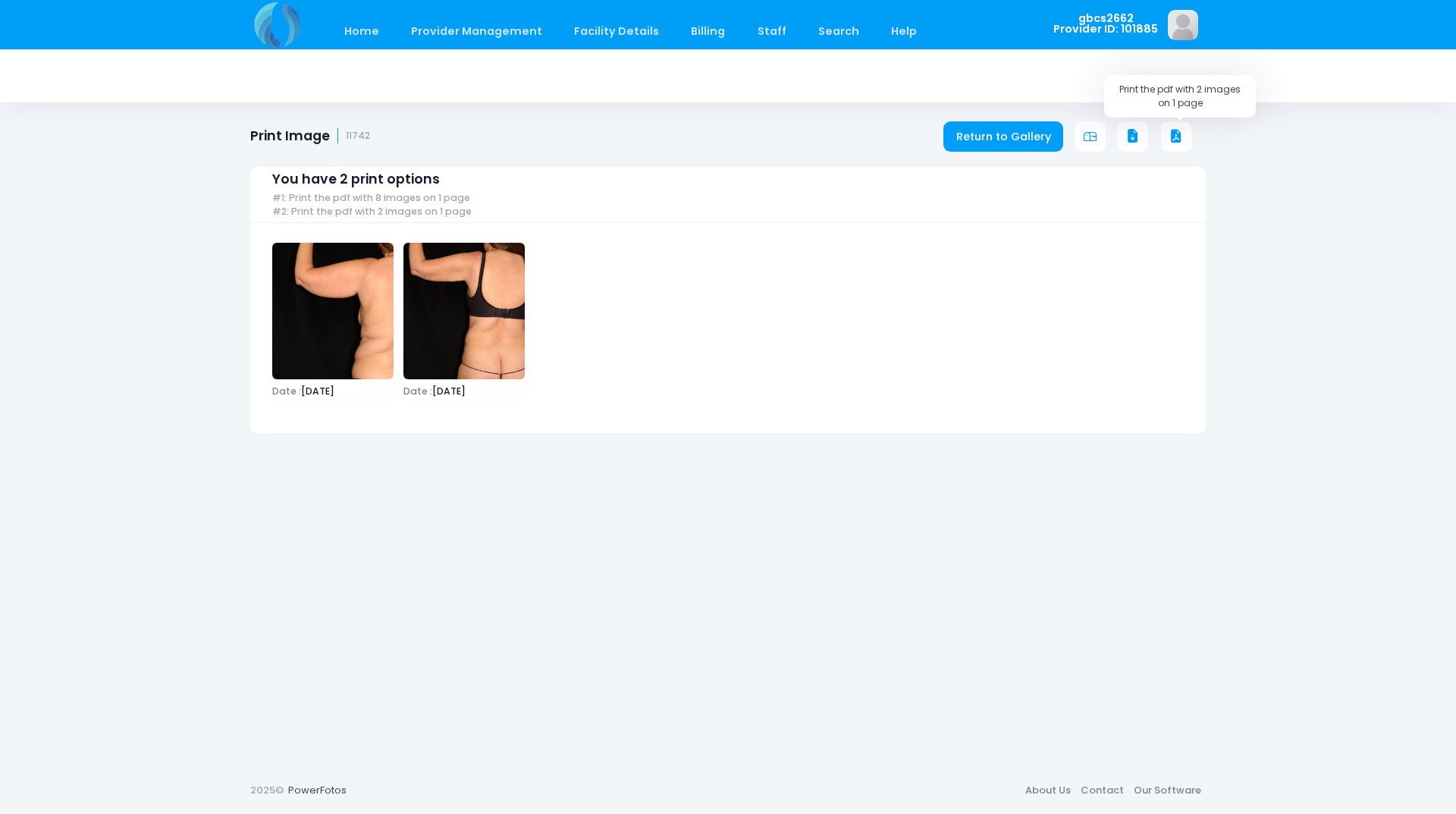
click at [1179, 137] on icon at bounding box center [1176, 136] width 14 height 14
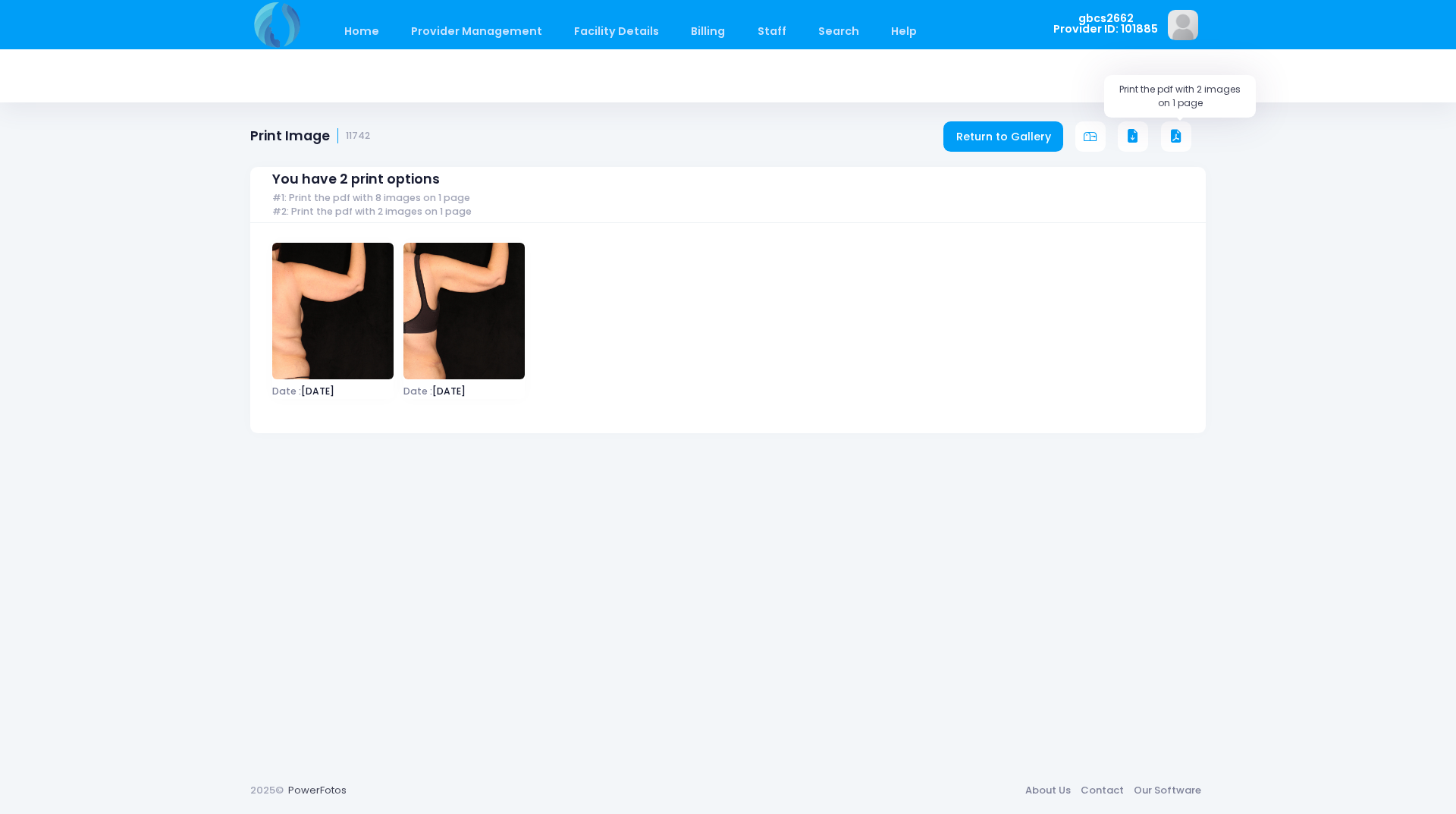
click at [1183, 132] on button at bounding box center [1176, 136] width 30 height 30
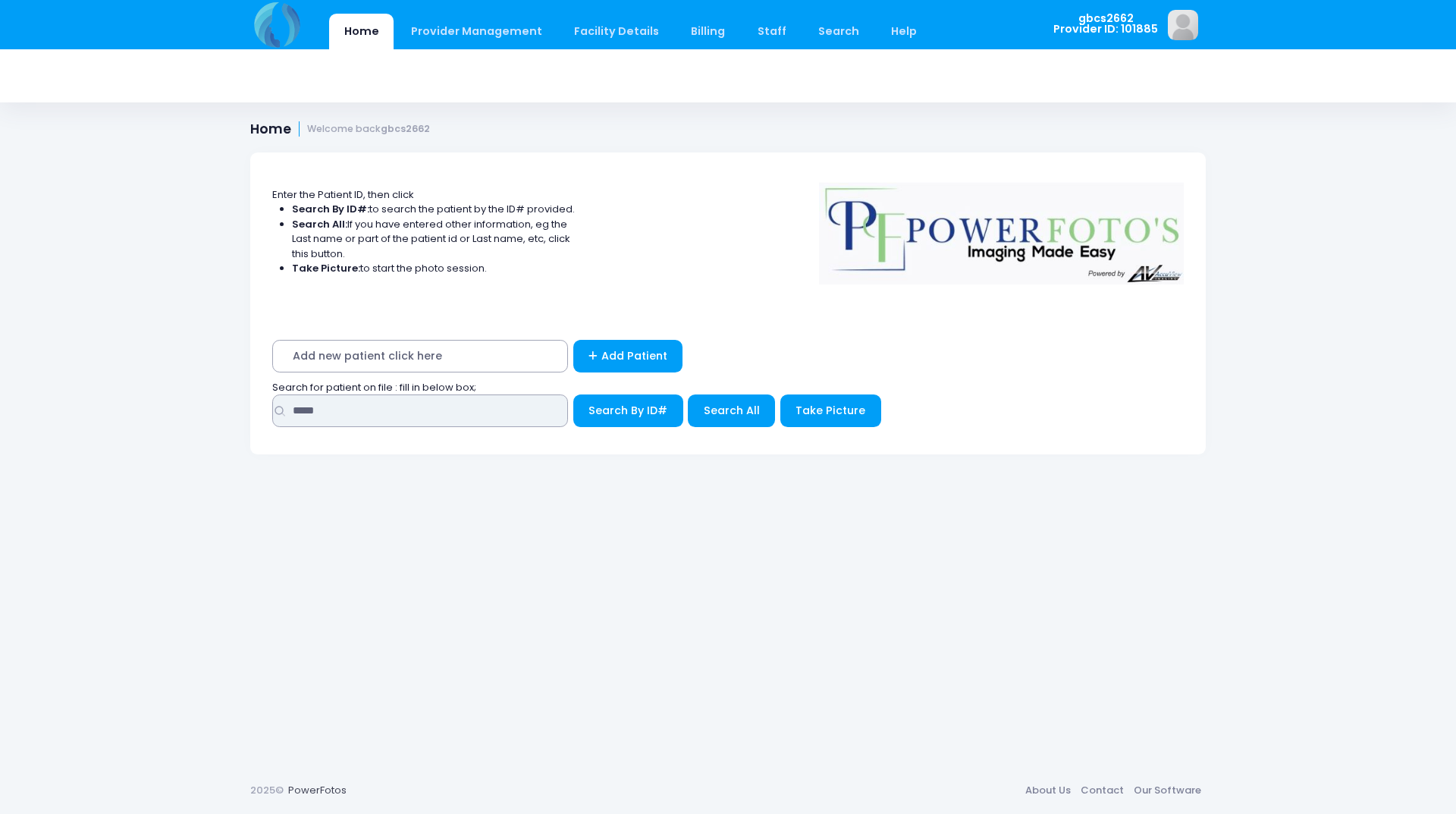
drag, startPoint x: 345, startPoint y: 400, endPoint x: 196, endPoint y: 409, distance: 149.3
click at [196, 409] on div "Home Provider Management Provider Management Add User View Users Billing" at bounding box center [728, 407] width 1456 height 814
type input "*****"
click at [574, 394] on button "Search By ID#" at bounding box center [628, 410] width 110 height 33
drag, startPoint x: 326, startPoint y: 419, endPoint x: 100, endPoint y: 460, distance: 229.7
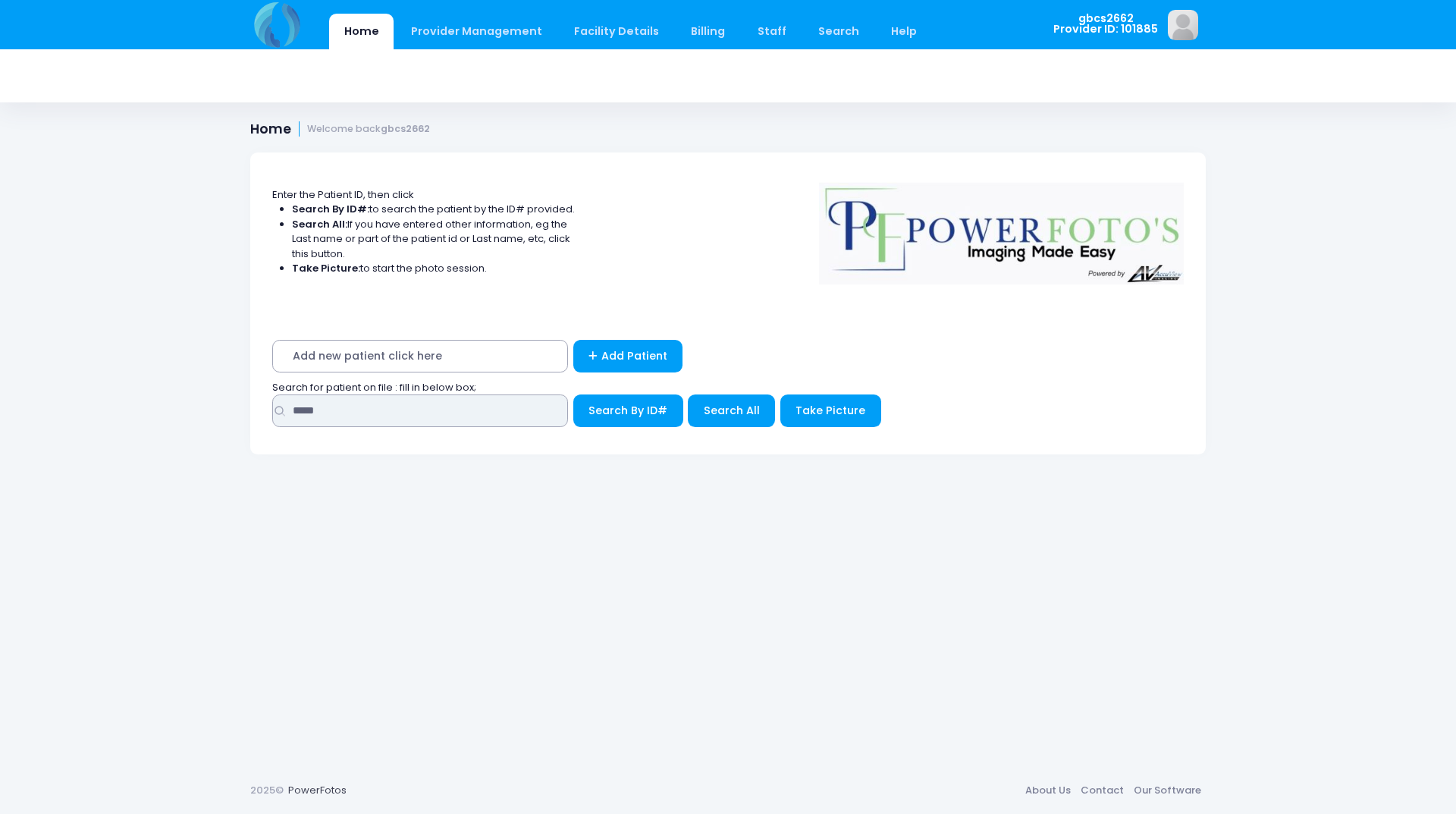
click at [100, 460] on div "Home Provider Management Provider Management Add User View Users Billing" at bounding box center [728, 407] width 1456 height 814
type input "*****"
click at [574, 394] on button "Search By ID#" at bounding box center [628, 410] width 110 height 33
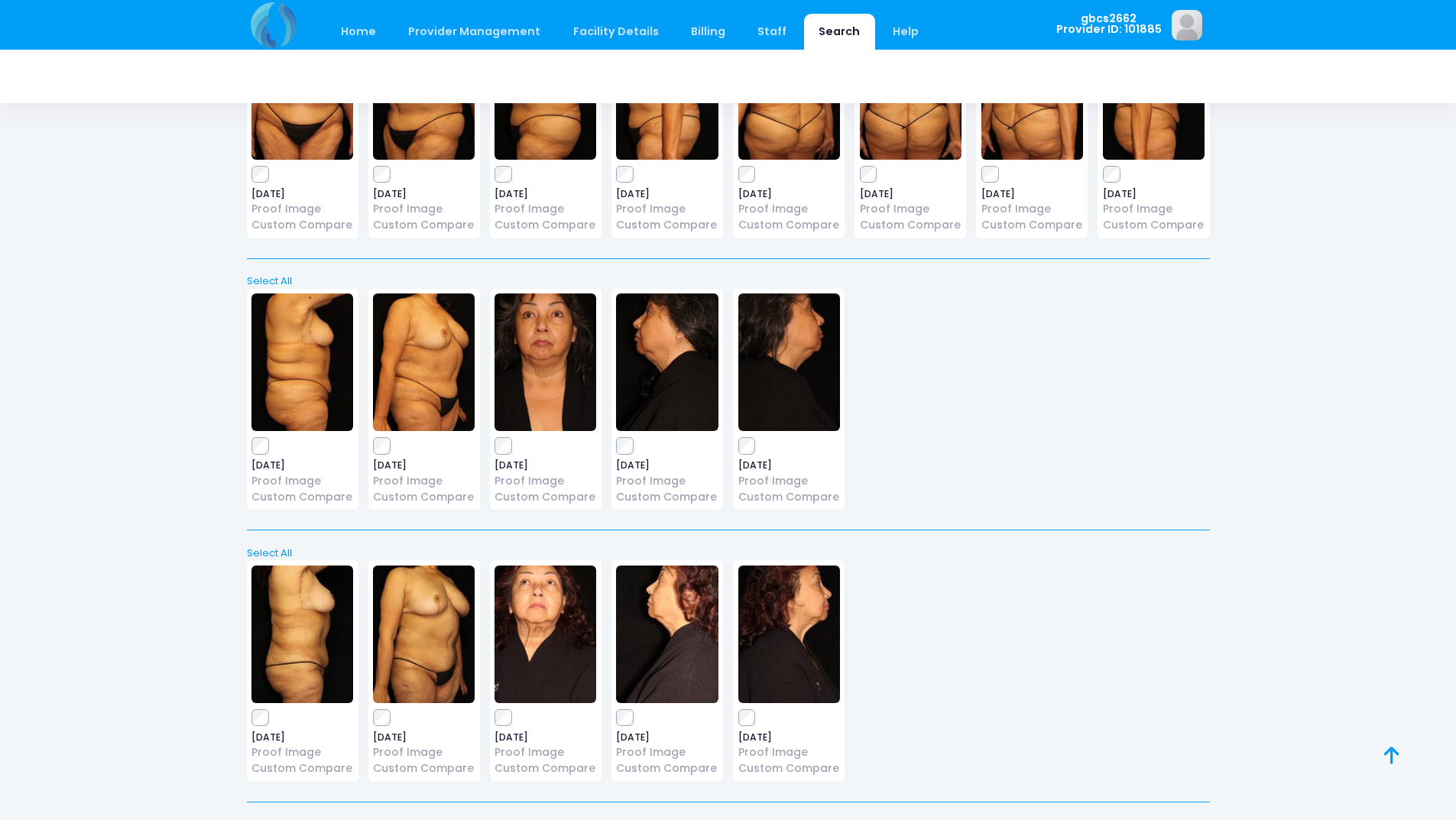
scroll to position [1987, 0]
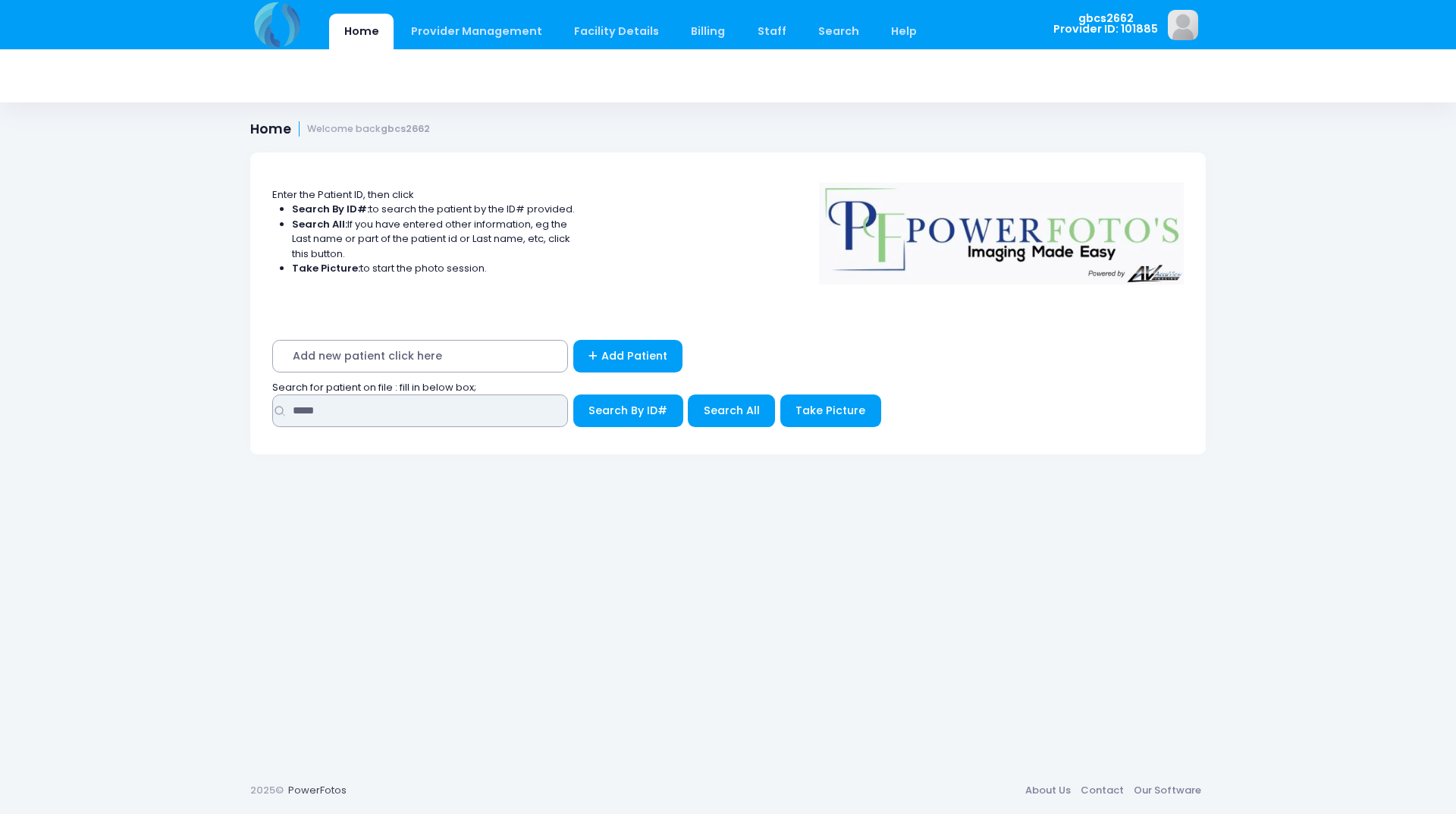
drag, startPoint x: 376, startPoint y: 414, endPoint x: 9, endPoint y: 404, distance: 367.1
click at [9, 404] on div "Home Provider Management Provider Management Add User View Users Billing" at bounding box center [728, 407] width 1456 height 814
type input "*****"
click at [574, 394] on button "Search By ID#" at bounding box center [628, 410] width 110 height 33
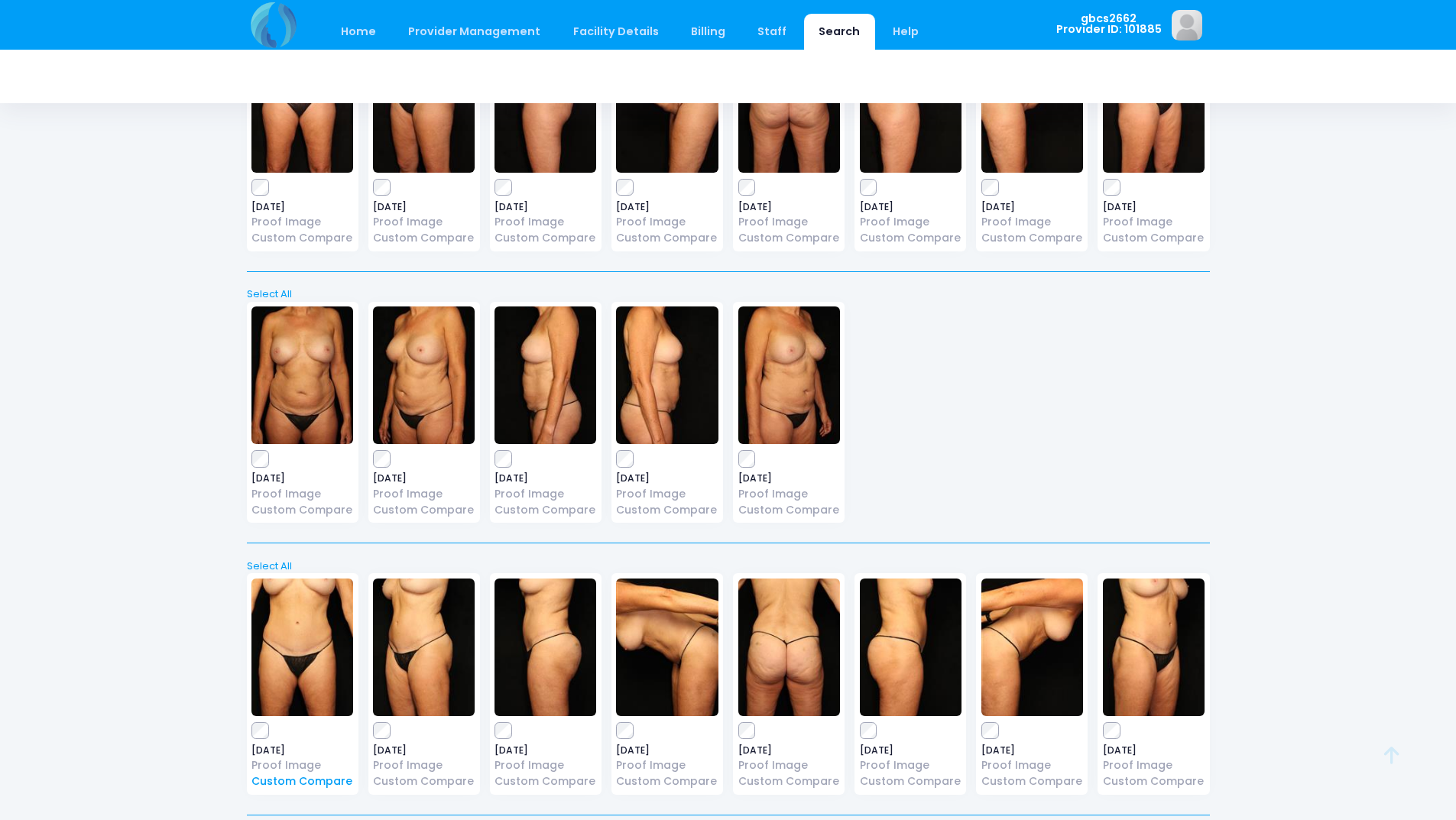
scroll to position [401, 0]
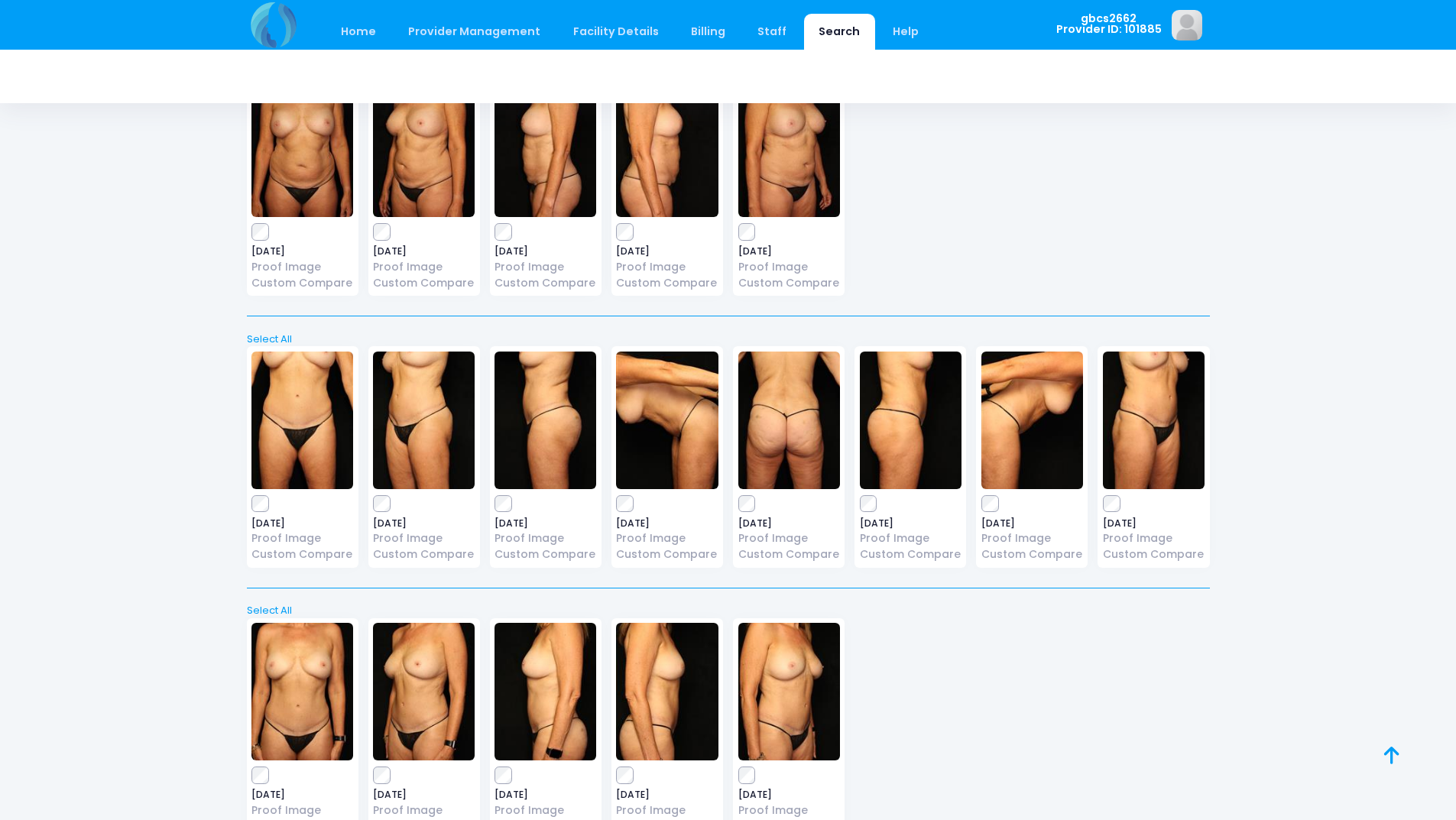
click at [250, 507] on div "2021-05-20 Proof Image Custom Compare" at bounding box center [302, 457] width 112 height 222
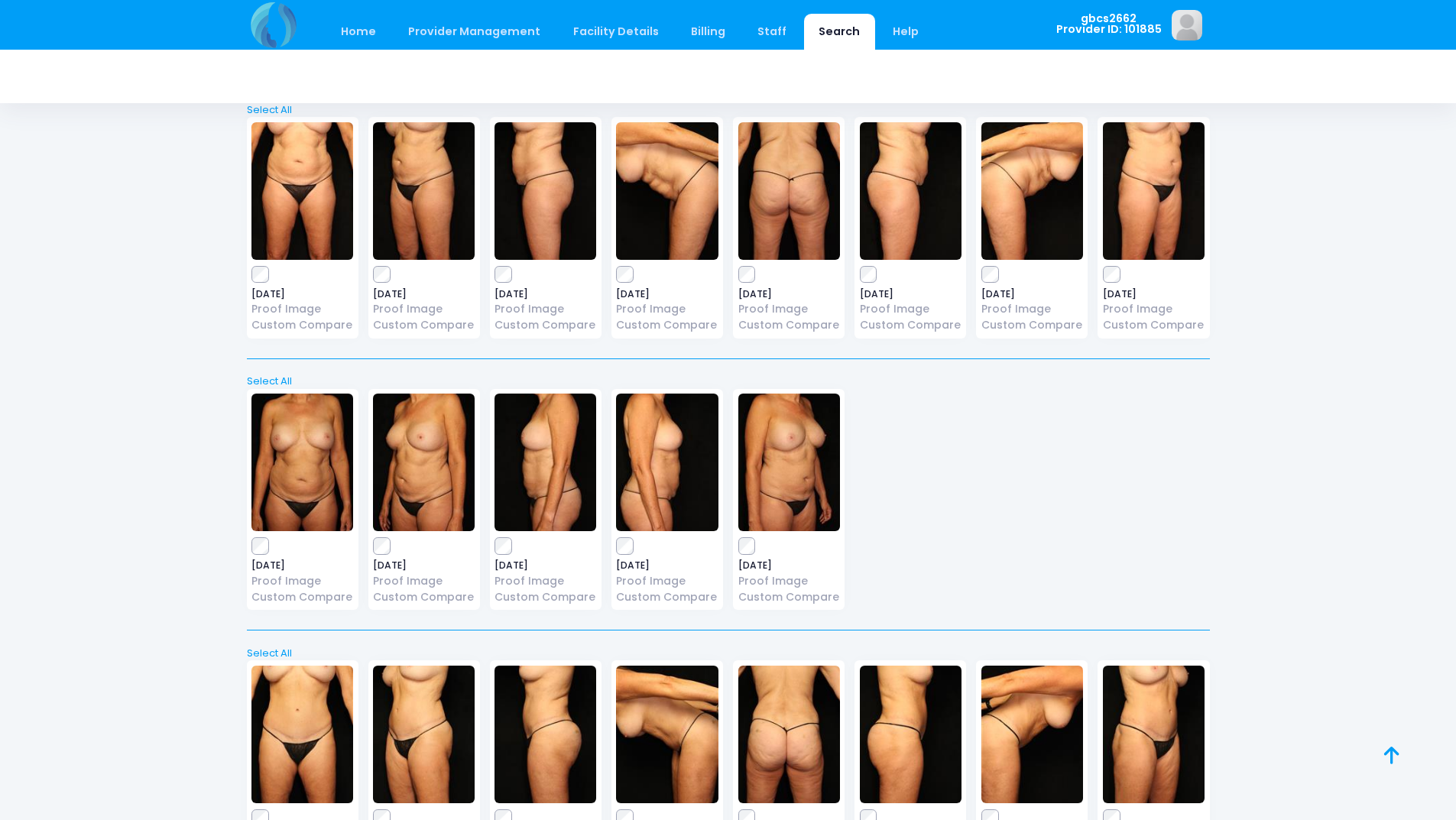
scroll to position [0, 0]
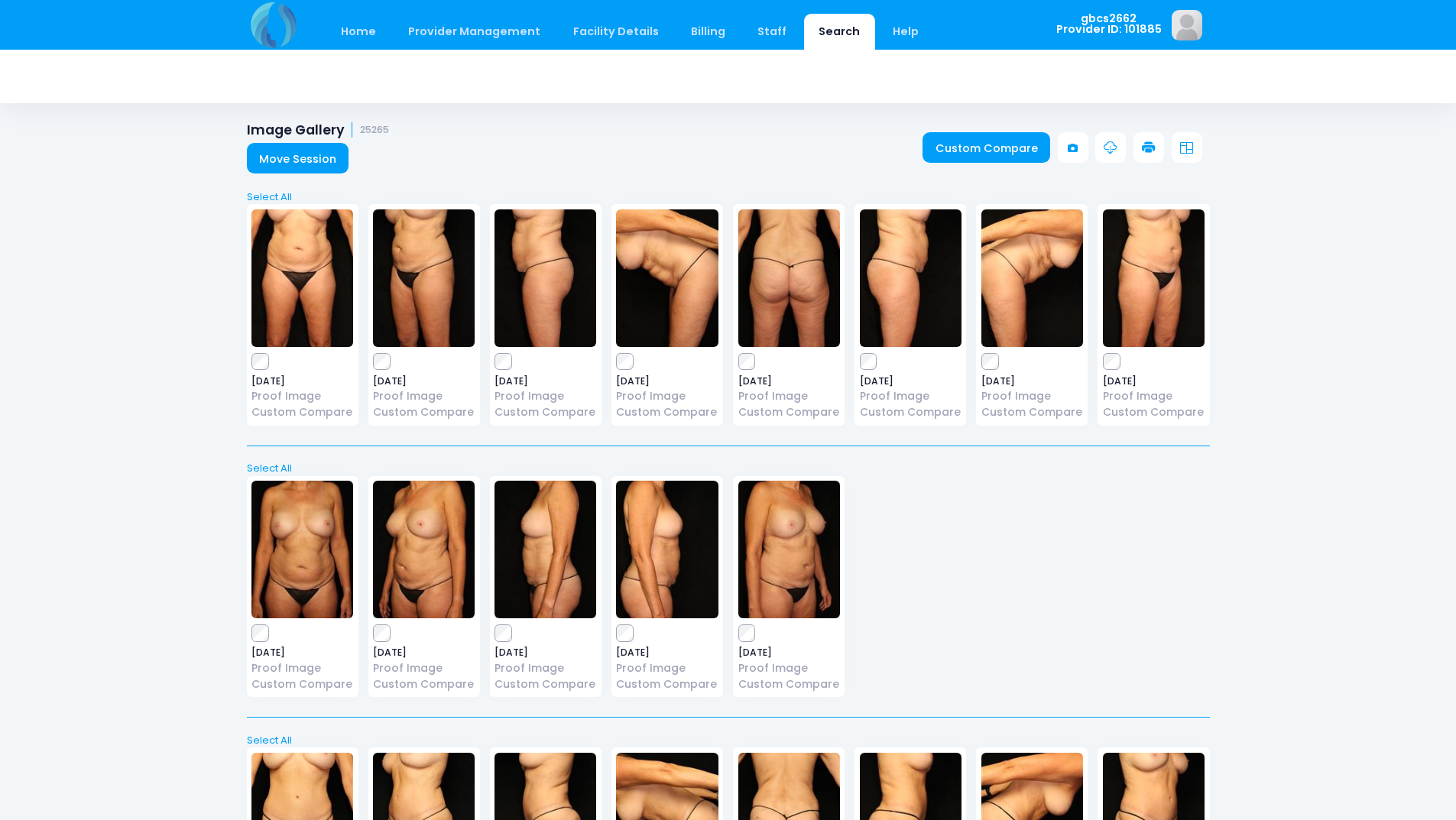
click at [1152, 148] on icon at bounding box center [1149, 148] width 14 height 14
click at [1151, 151] on icon at bounding box center [1149, 148] width 14 height 14
drag, startPoint x: 1025, startPoint y: 510, endPoint x: 1024, endPoint y: 490, distance: 20.0
click at [1024, 511] on div "2020-09-02 Proof Image Custom Compare 2020-09-02 Proof Image 2020-09-02" at bounding box center [728, 590] width 973 height 246
click at [1143, 148] on icon at bounding box center [1149, 148] width 14 height 14
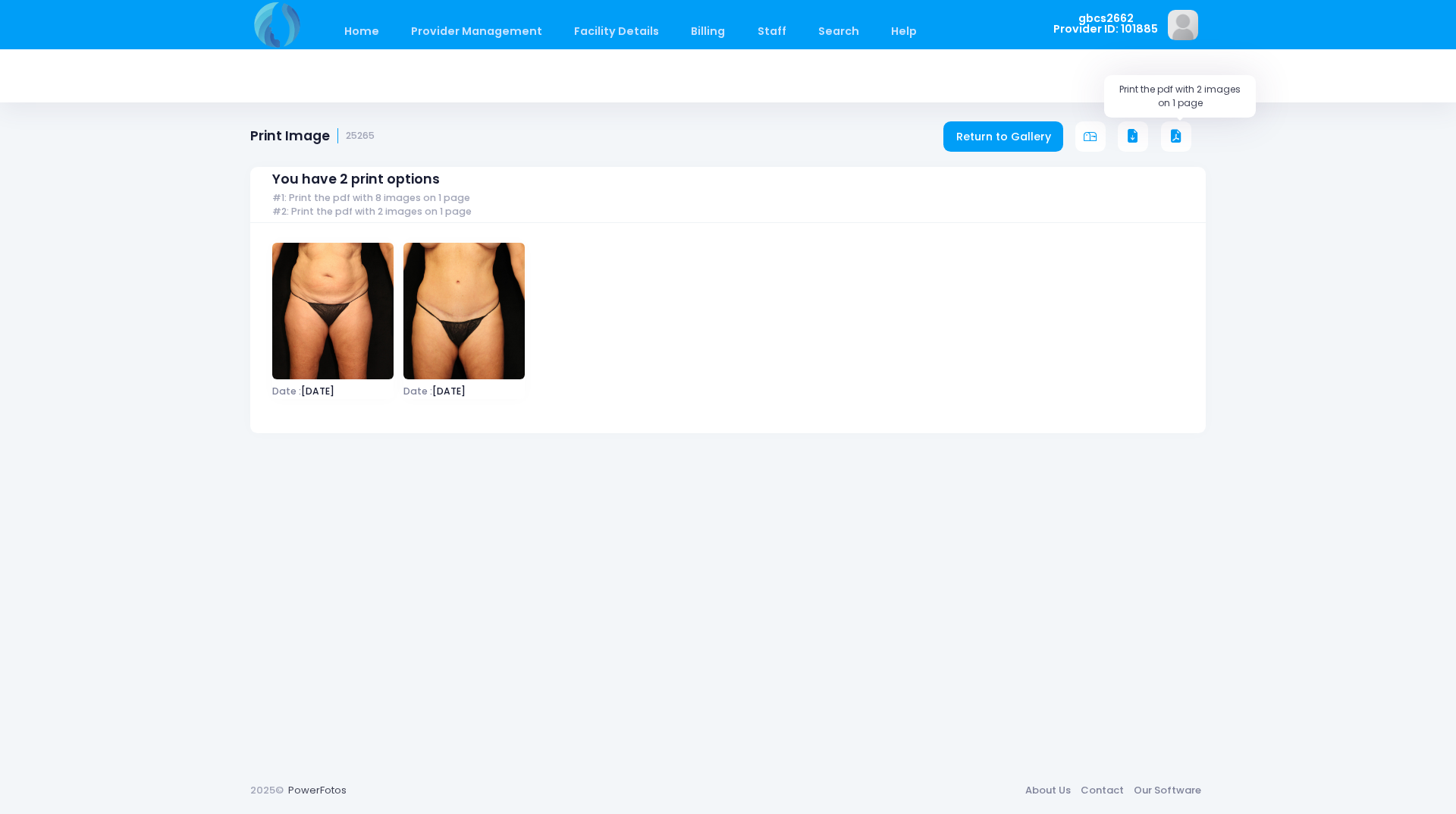
click at [1168, 136] on button at bounding box center [1176, 136] width 30 height 30
click at [1212, 37] on div "Home Provider Management Provider Management Add User View Users Billing" at bounding box center [728, 24] width 1001 height 49
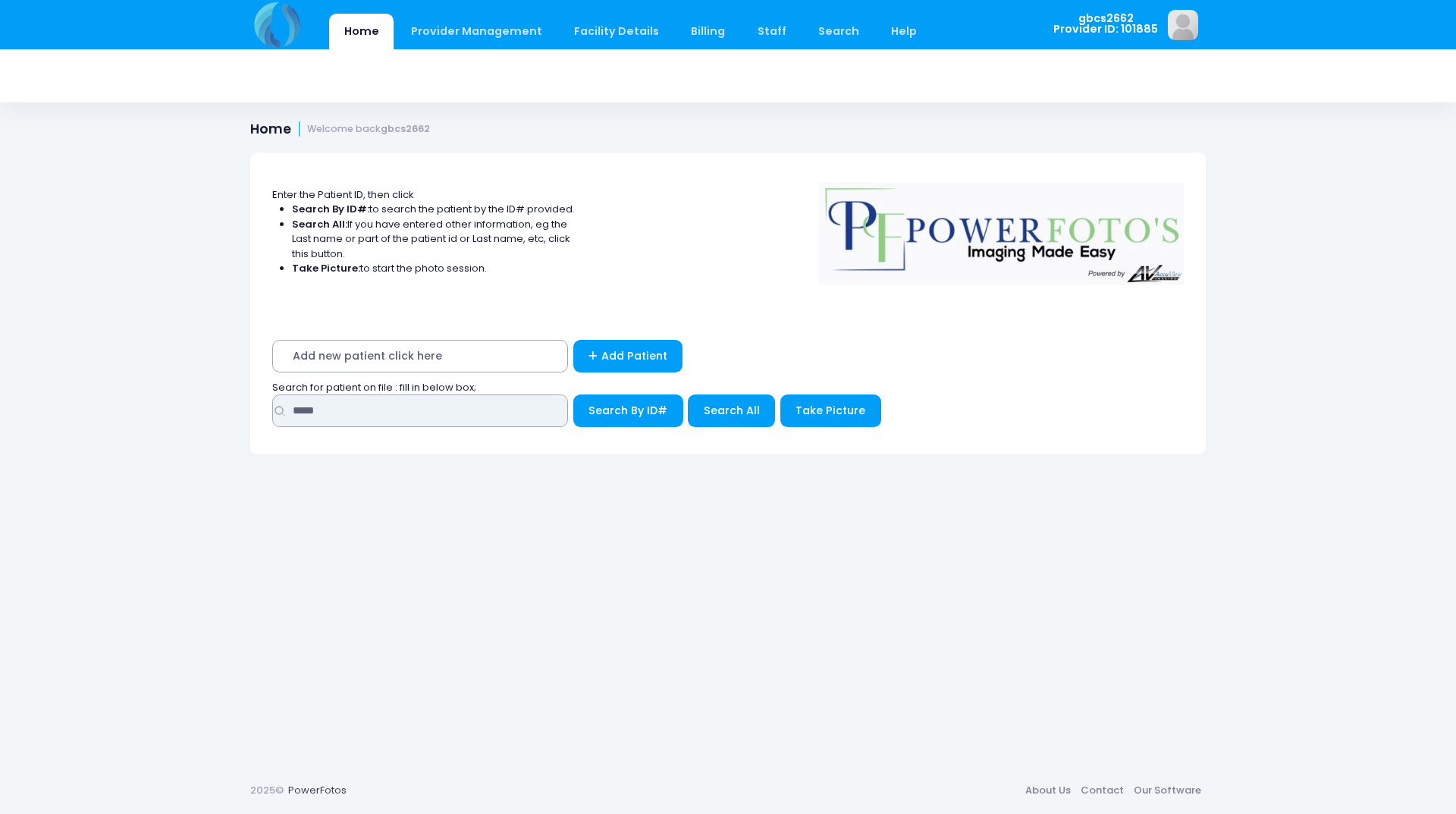
drag, startPoint x: 340, startPoint y: 410, endPoint x: 218, endPoint y: 387, distance: 124.1
click at [201, 391] on div "Home Provider Management Provider Management Add User View Users Billing" at bounding box center [728, 407] width 1456 height 814
type input "*****"
click at [574, 394] on button "Search By ID#" at bounding box center [628, 410] width 110 height 33
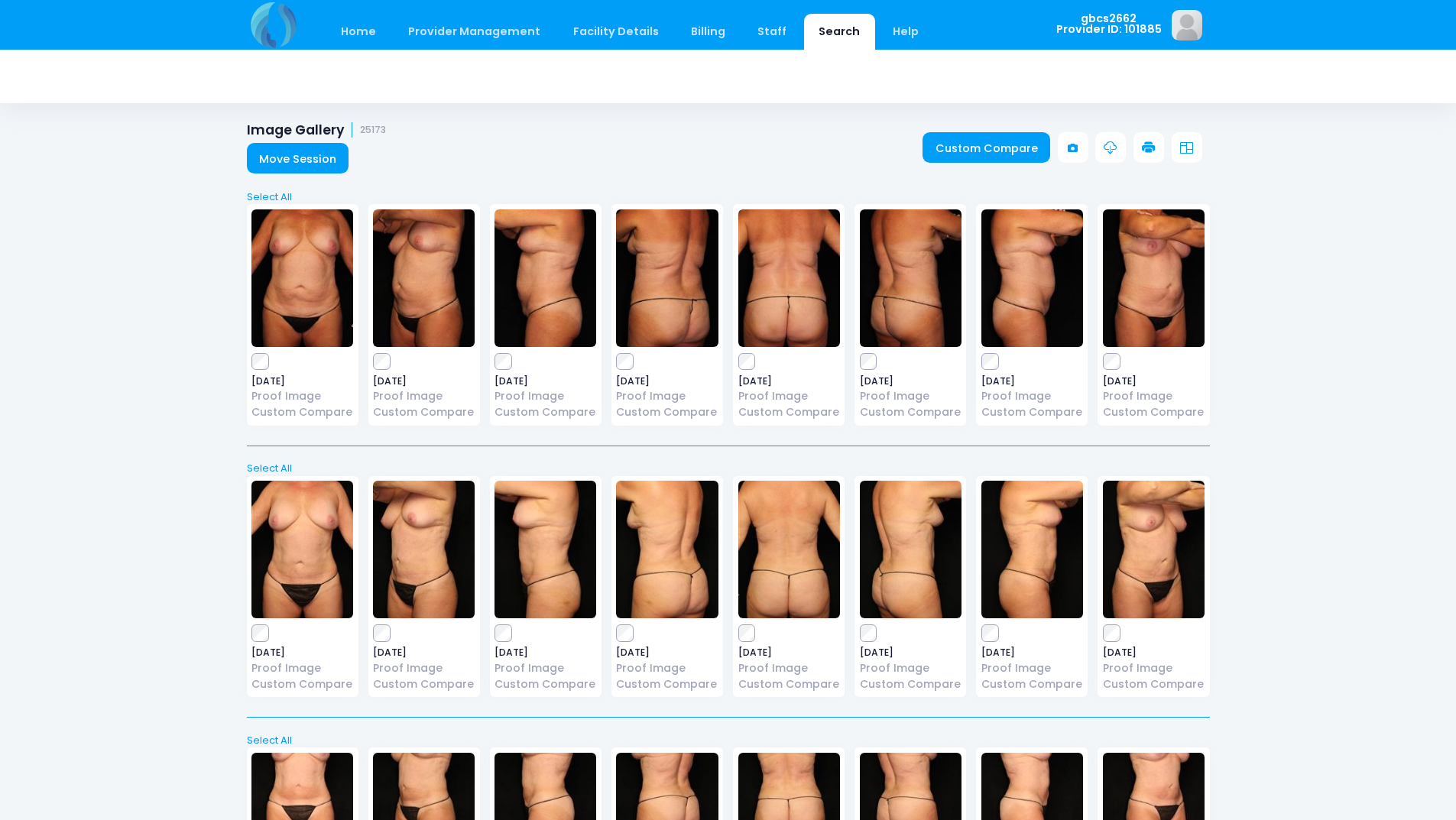
click at [1151, 147] on icon at bounding box center [1149, 148] width 14 height 14
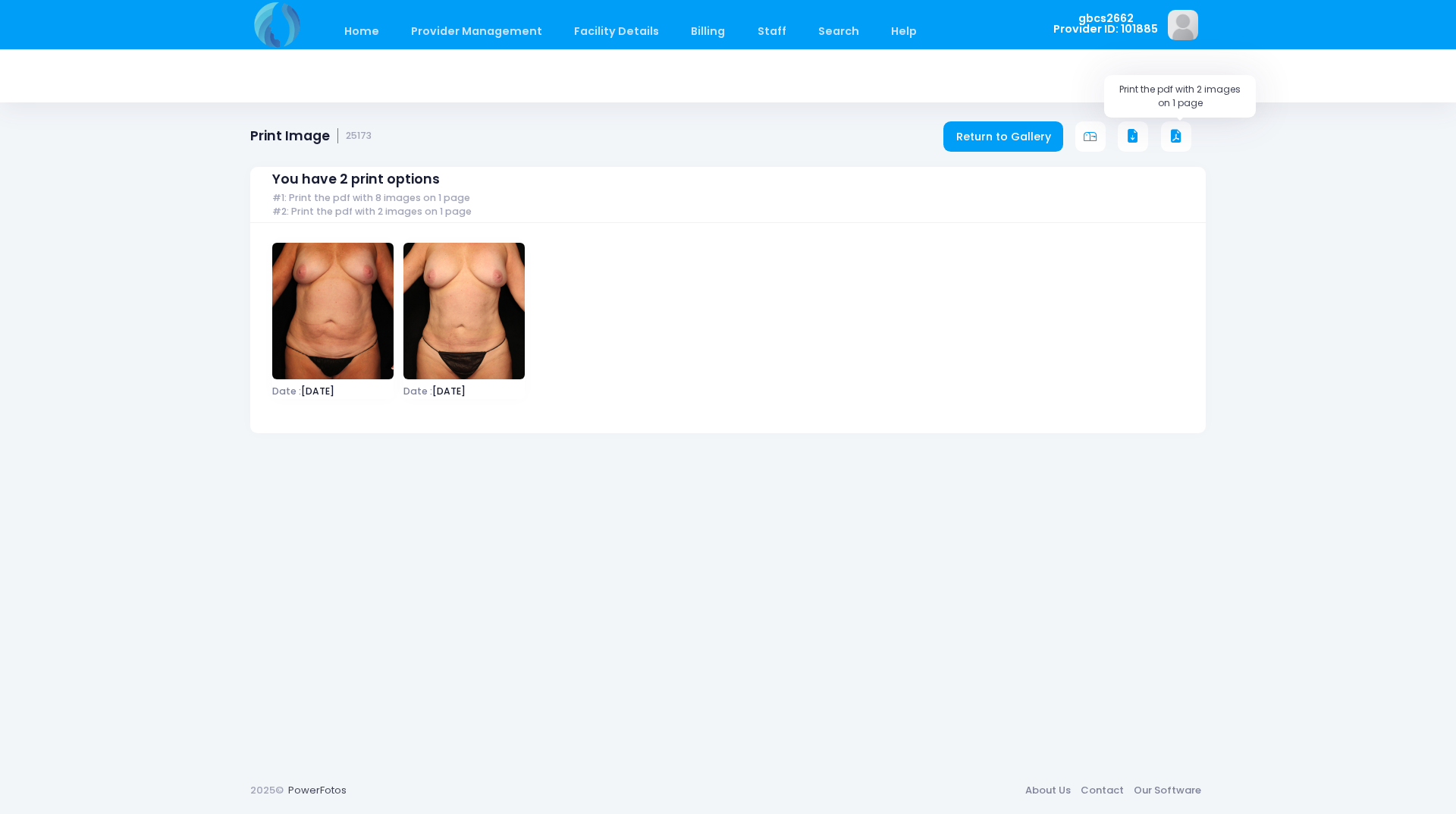
click at [1174, 136] on icon at bounding box center [1176, 136] width 14 height 14
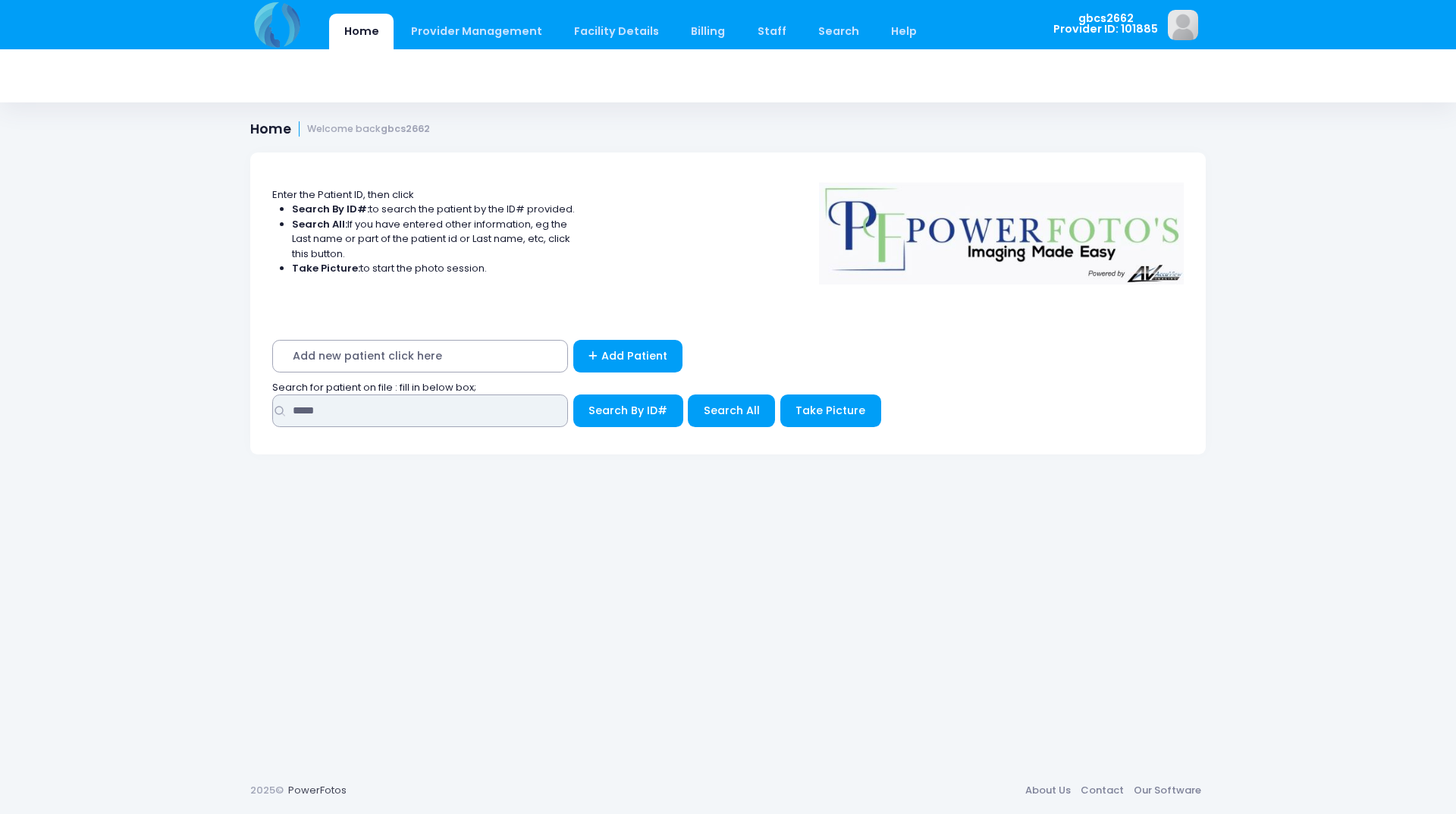
drag, startPoint x: 334, startPoint y: 411, endPoint x: 128, endPoint y: 388, distance: 207.3
click at [128, 388] on div "Home Provider Management Provider Management Add User View Users Billing" at bounding box center [728, 407] width 1456 height 814
type input "*****"
click at [574, 394] on button "Search By ID#" at bounding box center [628, 410] width 110 height 33
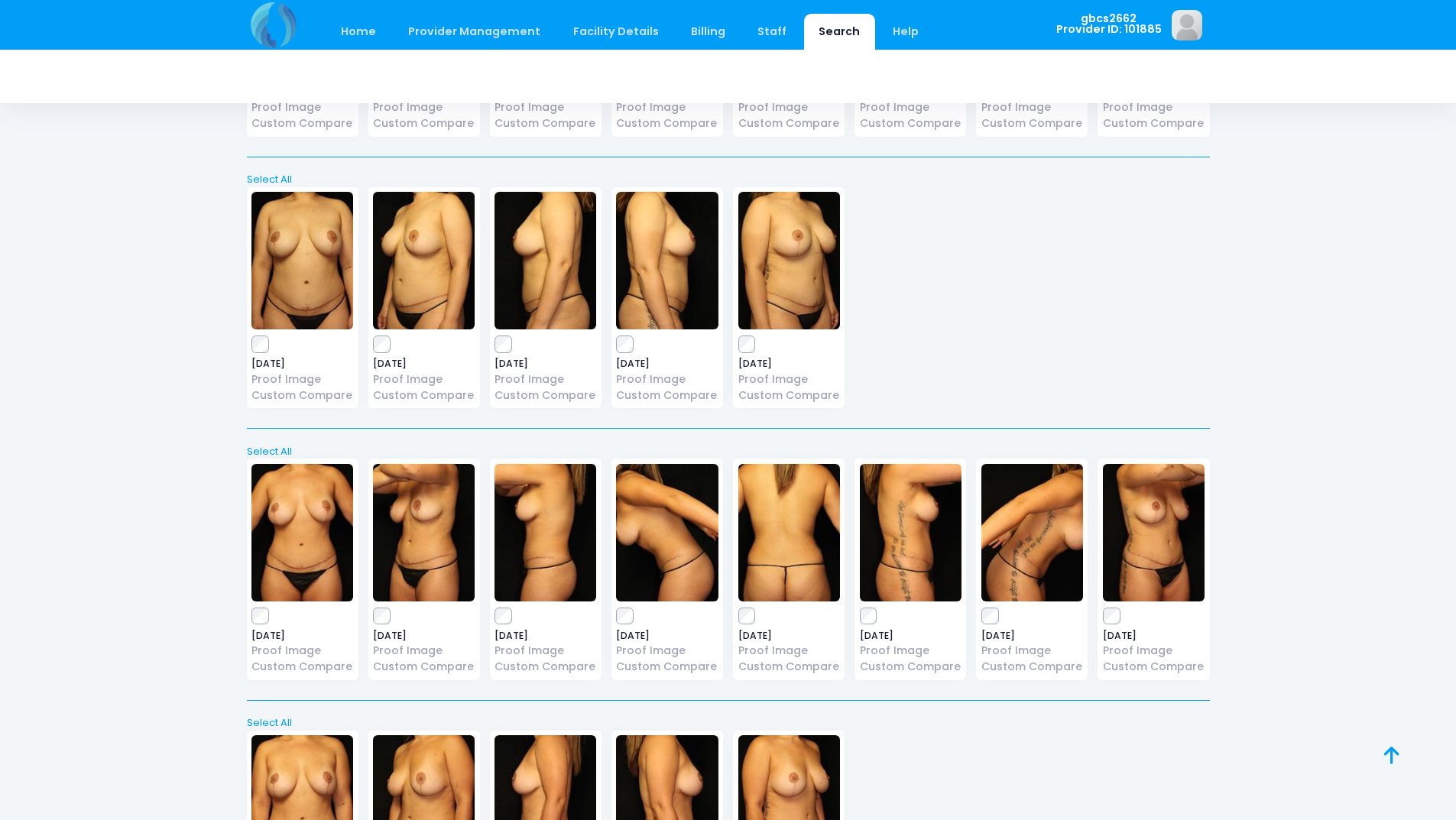
scroll to position [1591, 0]
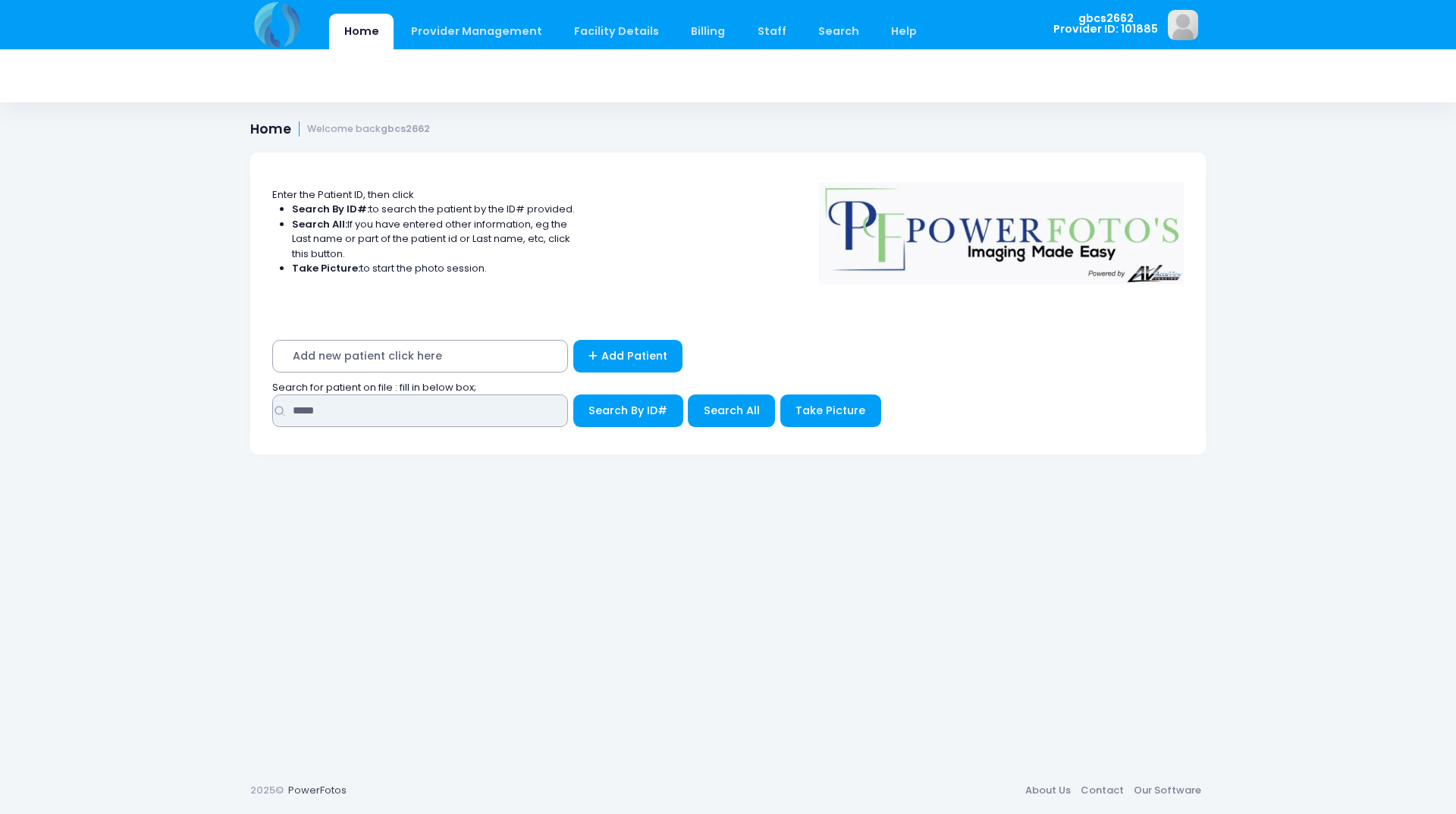
drag, startPoint x: 356, startPoint y: 414, endPoint x: 195, endPoint y: 409, distance: 161.1
click at [195, 413] on div "Home Provider Management Provider Management Add User View Users Billing" at bounding box center [728, 407] width 1456 height 814
type input "*****"
click at [574, 394] on button "Search By ID#" at bounding box center [628, 410] width 110 height 33
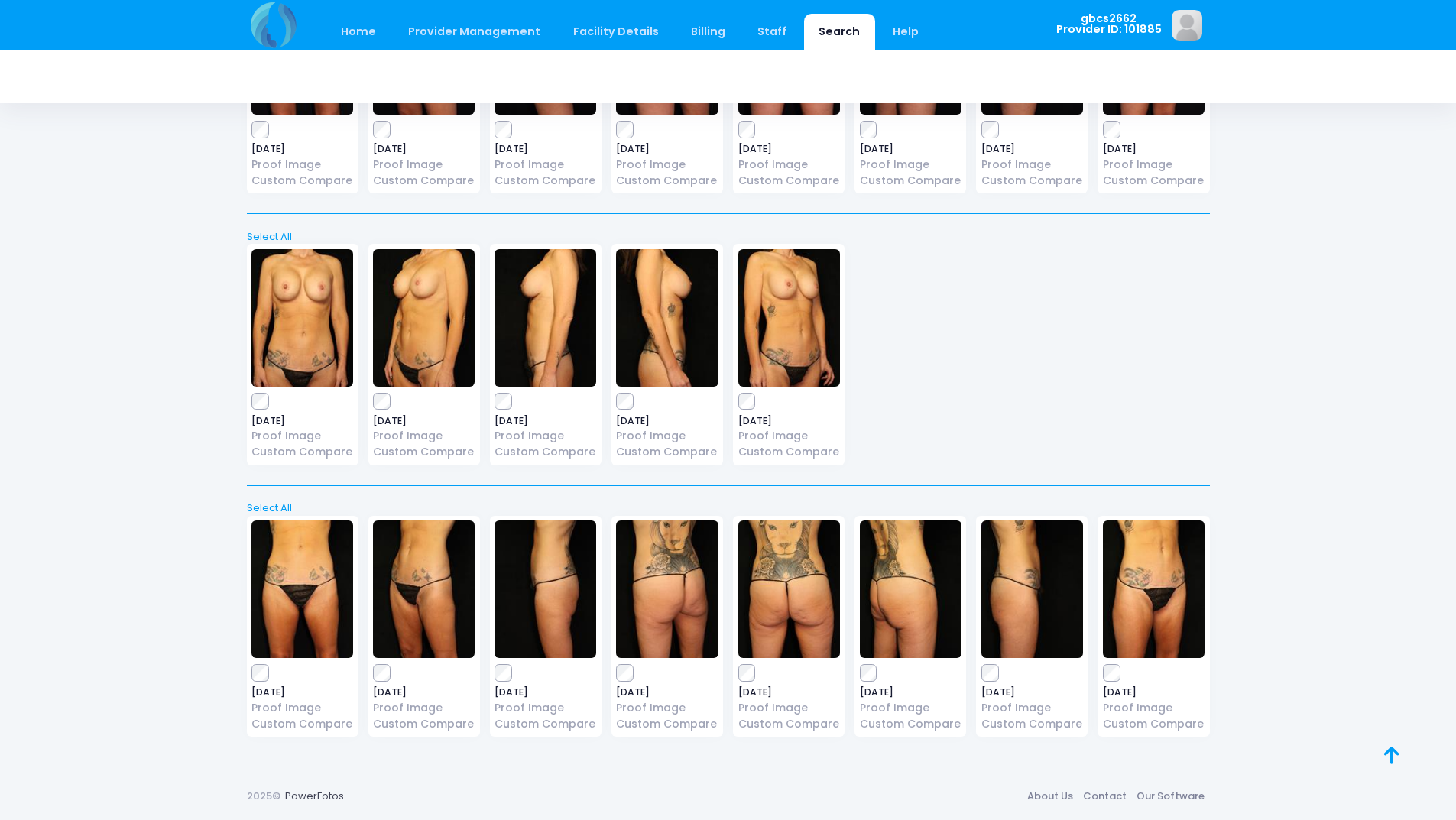
scroll to position [121, 0]
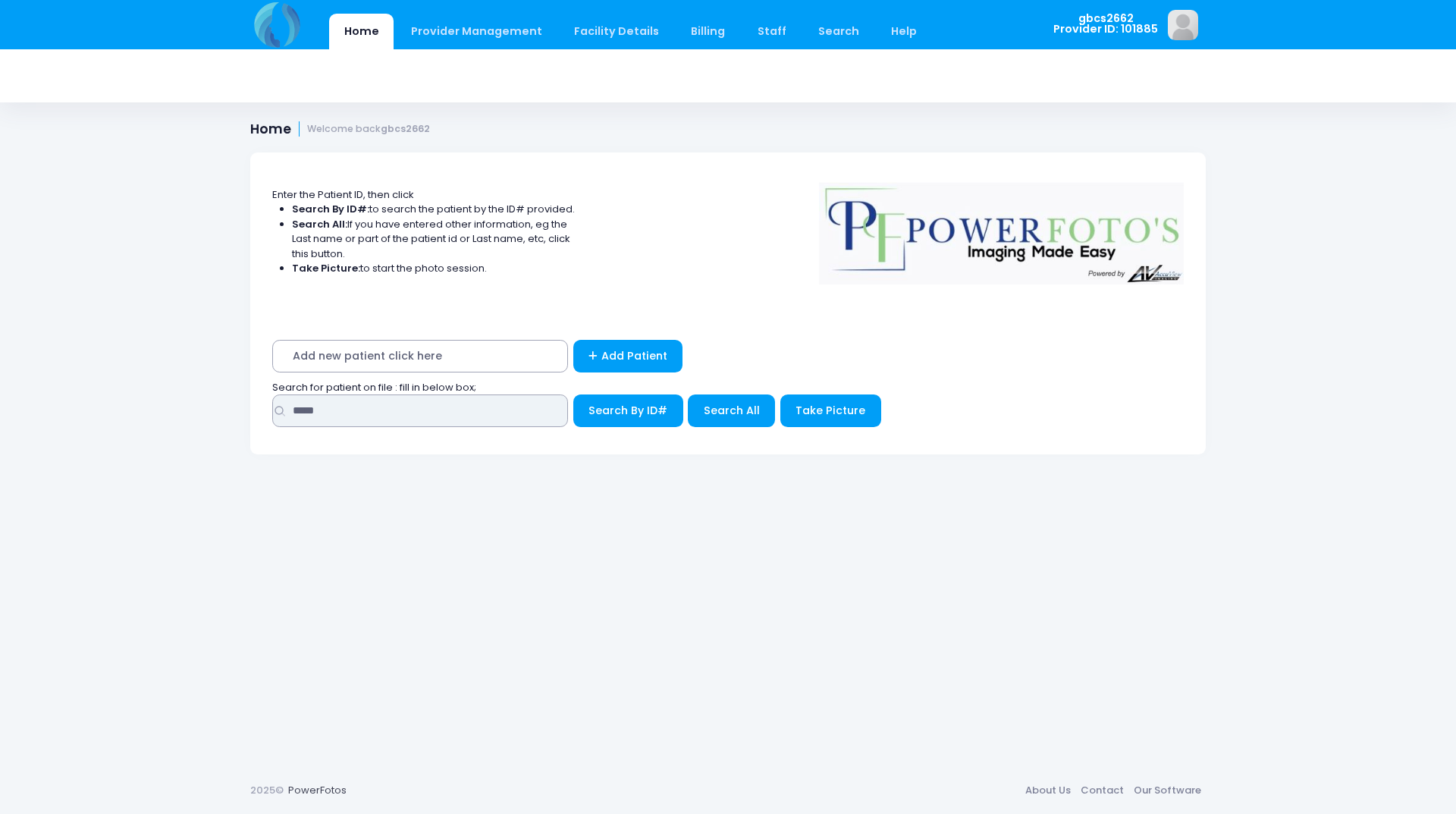
drag, startPoint x: 346, startPoint y: 410, endPoint x: 210, endPoint y: 414, distance: 136.1
click at [214, 420] on div "Home Provider Management Provider Management Add User View Users Billing" at bounding box center [728, 407] width 1456 height 814
type input "*****"
click at [574, 394] on button "Search By ID#" at bounding box center [628, 410] width 110 height 33
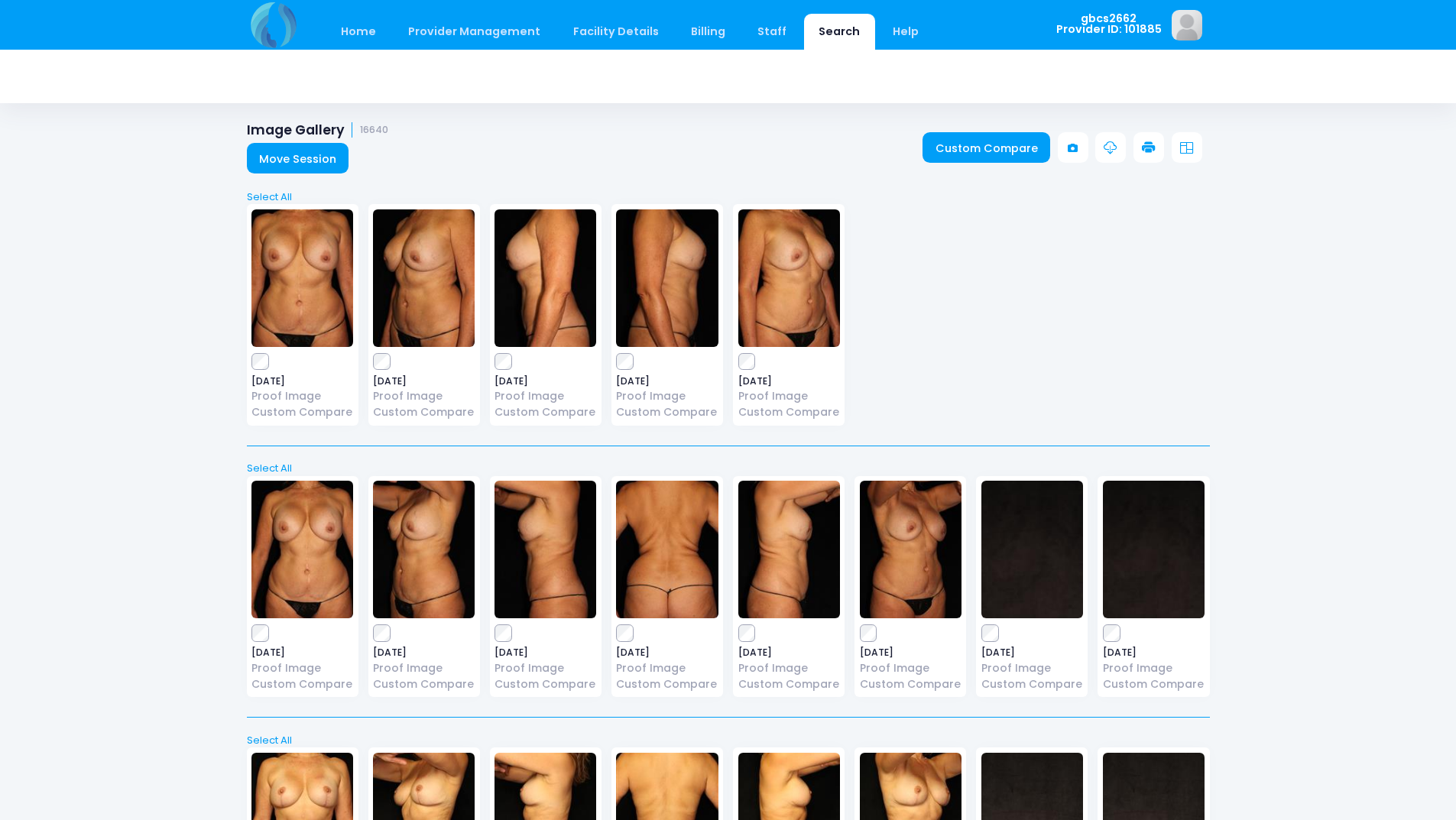
click at [1137, 146] on link at bounding box center [1149, 147] width 30 height 30
